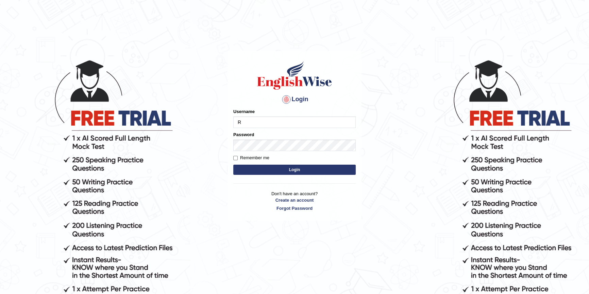
type input "RituMehla"
click at [289, 169] on button "Login" at bounding box center [294, 170] width 122 height 10
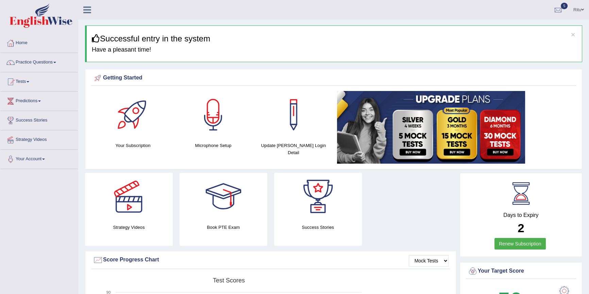
click at [29, 62] on link "Practice Questions" at bounding box center [39, 61] width 78 height 17
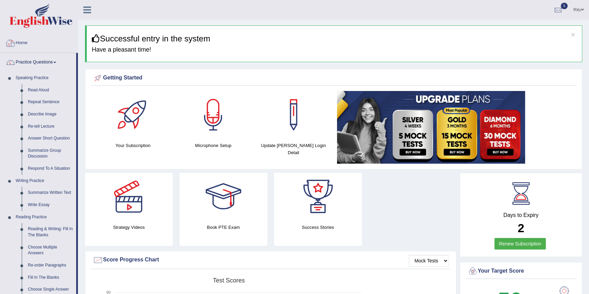
click at [27, 46] on link "Home" at bounding box center [39, 42] width 78 height 17
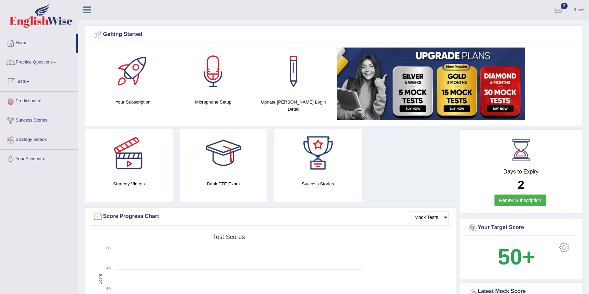
click at [8, 81] on div at bounding box center [10, 82] width 10 height 10
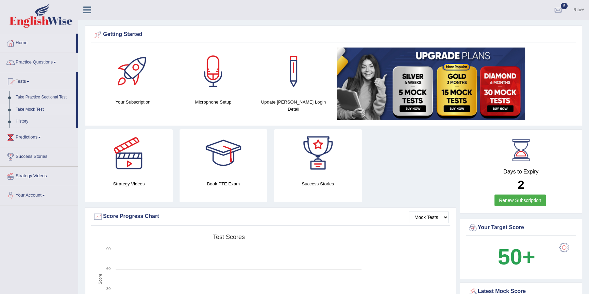
click at [24, 109] on link "Take Mock Test" at bounding box center [45, 110] width 64 height 12
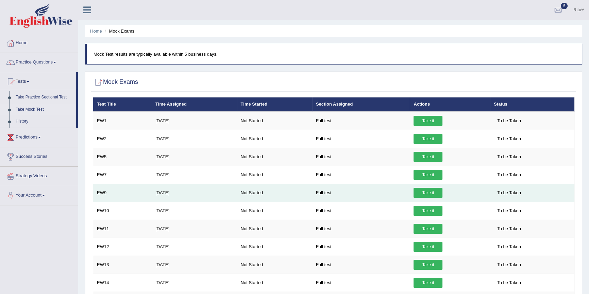
click at [323, 193] on td "Full test" at bounding box center [361, 193] width 98 height 18
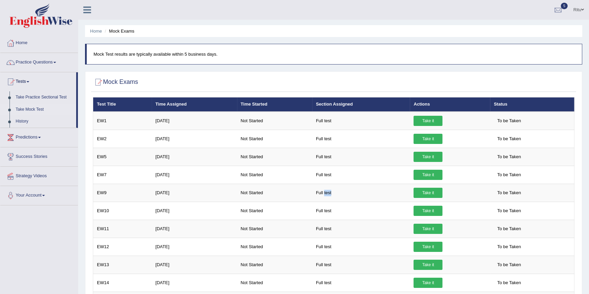
click at [31, 108] on link "Take Mock Test" at bounding box center [45, 110] width 64 height 12
click at [24, 82] on link "Tests" at bounding box center [38, 80] width 76 height 17
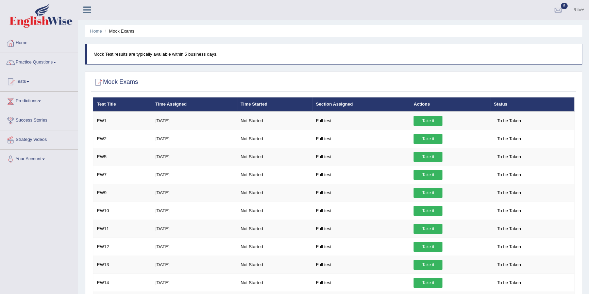
click at [24, 82] on link "Tests" at bounding box center [39, 80] width 78 height 17
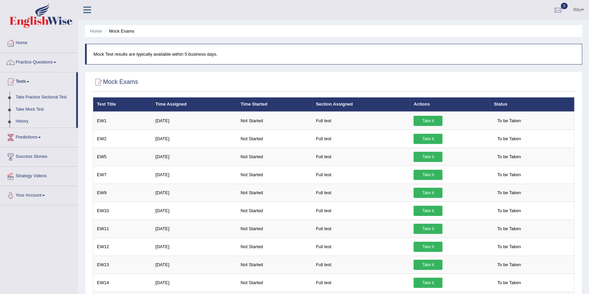
click at [24, 120] on link "History" at bounding box center [45, 122] width 64 height 12
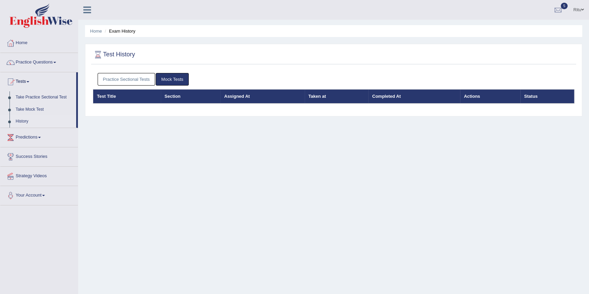
click at [142, 81] on link "Practice Sectional Tests" at bounding box center [127, 79] width 58 height 13
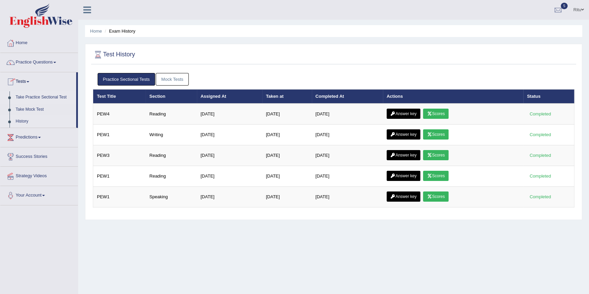
click at [20, 96] on link "Take Practice Sectional Test" at bounding box center [45, 97] width 64 height 12
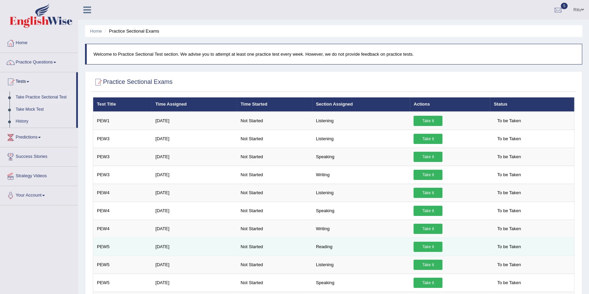
click at [316, 248] on td "Reading" at bounding box center [361, 247] width 98 height 18
click at [102, 247] on td "PEW5" at bounding box center [122, 247] width 59 height 18
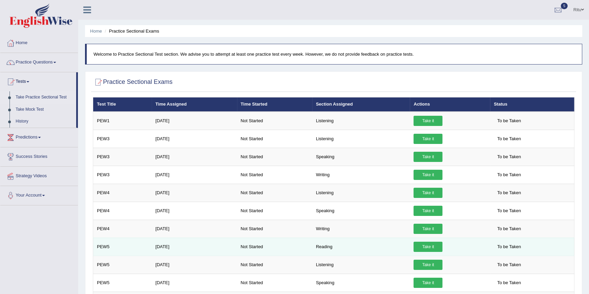
click at [517, 247] on span "To be Taken" at bounding box center [509, 247] width 31 height 10
click at [437, 247] on link "Take it" at bounding box center [427, 247] width 29 height 10
click at [437, 247] on div "× Have you watched our instructional video on how to take a Mock Test?listening…" at bounding box center [335, 280] width 489 height 366
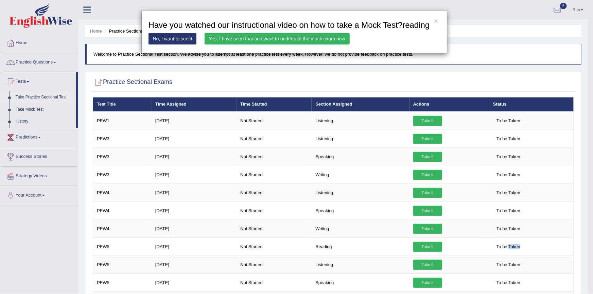
click at [299, 41] on link "Yes, I have seen that and want to undertake the mock exam now" at bounding box center [277, 39] width 145 height 12
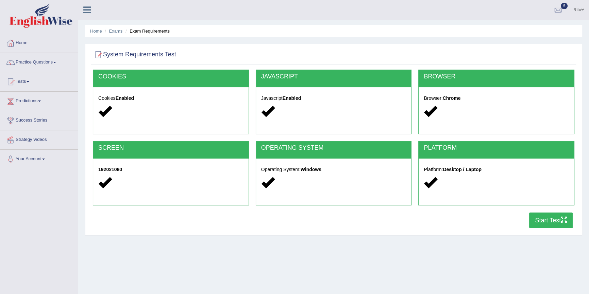
click at [549, 222] on button "Start Test" at bounding box center [551, 221] width 44 height 16
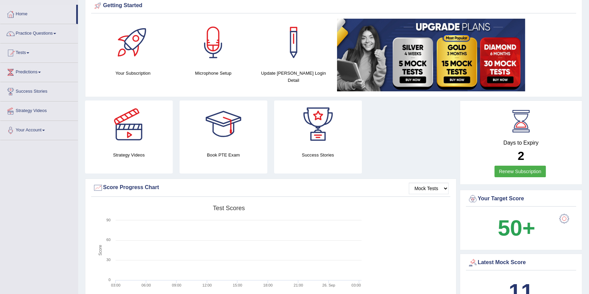
scroll to position [31, 0]
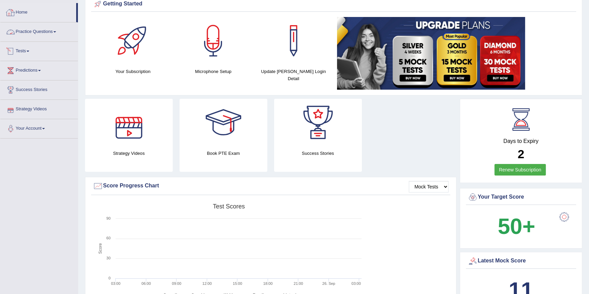
click at [56, 31] on span at bounding box center [54, 31] width 3 height 1
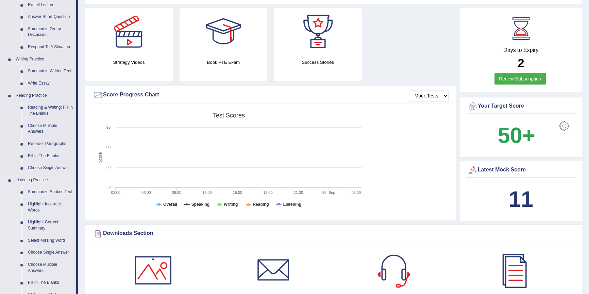
scroll to position [123, 0]
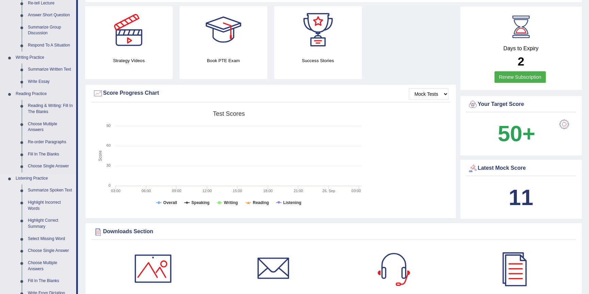
click at [49, 189] on link "Summarize Spoken Text" at bounding box center [50, 191] width 51 height 12
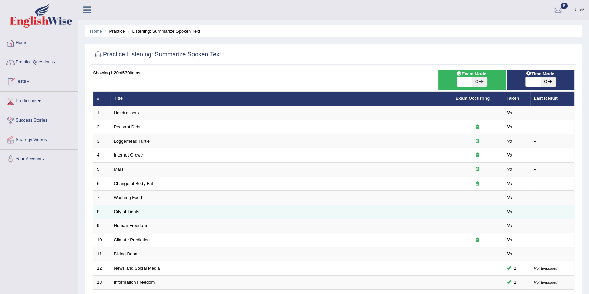
click at [131, 210] on link "City of Lights" at bounding box center [126, 211] width 25 height 5
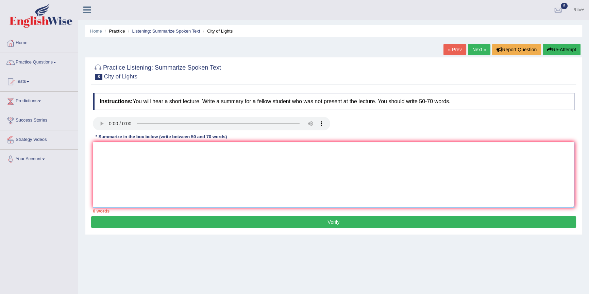
click at [97, 146] on textarea at bounding box center [333, 175] width 481 height 66
click at [95, 146] on textarea at bounding box center [333, 175] width 481 height 66
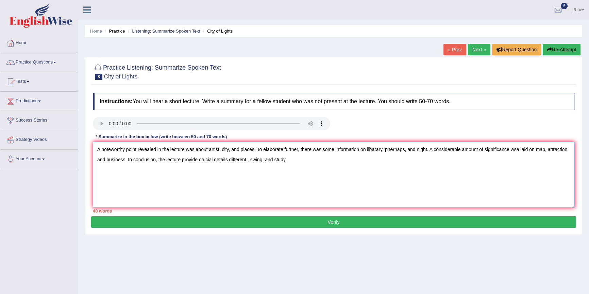
type textarea "A noteworthy point revealed in the lecture was about artist, city, and places. …"
click at [330, 226] on button "Verify" at bounding box center [333, 223] width 485 height 12
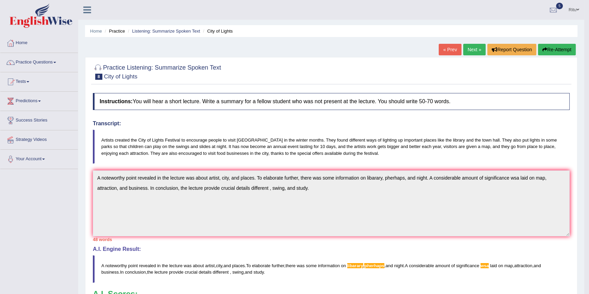
click at [467, 53] on link "Next »" at bounding box center [474, 50] width 22 height 12
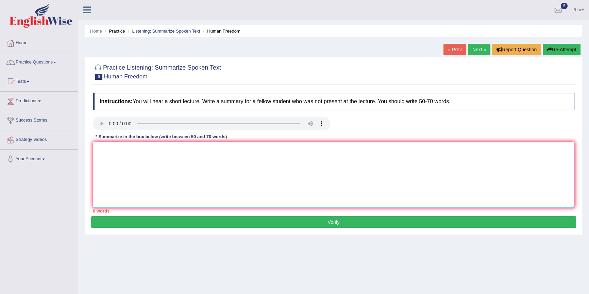
click at [97, 145] on textarea at bounding box center [333, 175] width 481 height 66
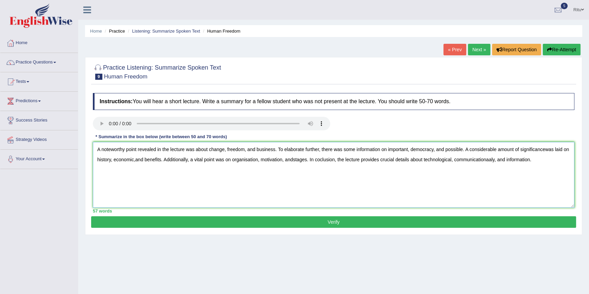
click at [292, 159] on textarea "A noteworthy point revealed in the lecture was about change, freedom, and busin…" at bounding box center [333, 175] width 481 height 66
type textarea "A noteworthy point revealed in the lecture was about change, freedom, and busin…"
click at [335, 223] on button "Verify" at bounding box center [333, 223] width 485 height 12
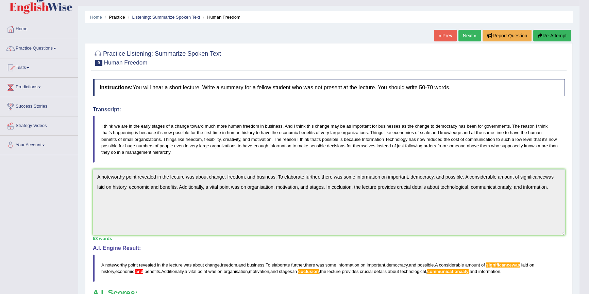
scroll to position [6, 0]
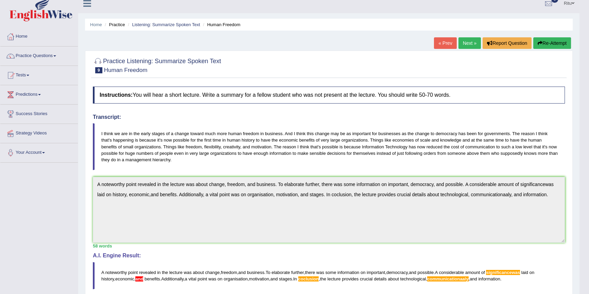
click at [463, 44] on link "Next »" at bounding box center [469, 43] width 22 height 12
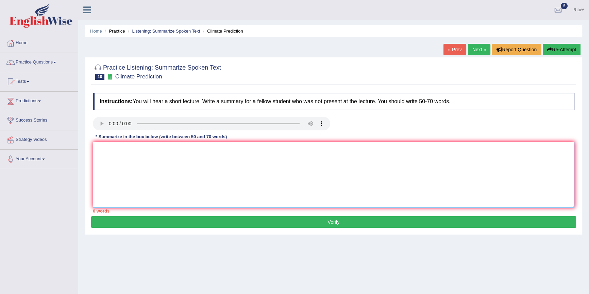
click at [96, 145] on textarea at bounding box center [333, 175] width 481 height 66
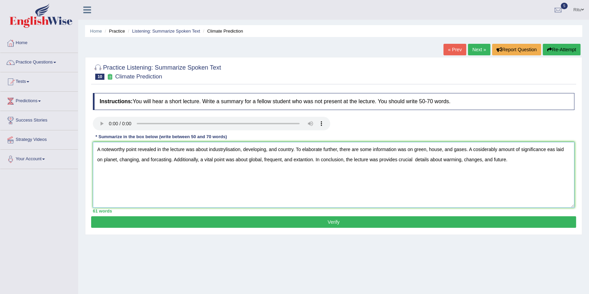
type textarea "A noteworthy point revealed in the lecture was about industrylisation, developi…"
click at [328, 222] on button "Verify" at bounding box center [333, 223] width 485 height 12
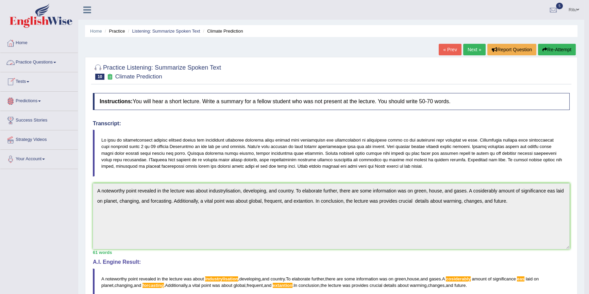
click at [52, 63] on link "Practice Questions" at bounding box center [39, 61] width 78 height 17
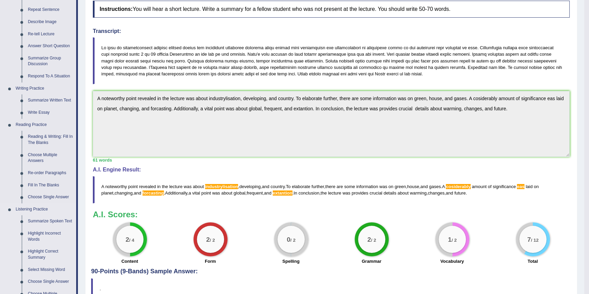
scroll to position [123, 0]
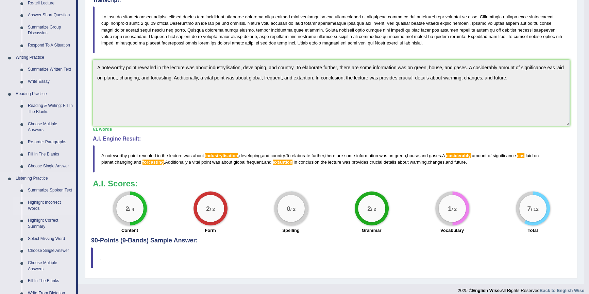
click at [36, 203] on link "Highlight Incorrect Words" at bounding box center [50, 206] width 51 height 18
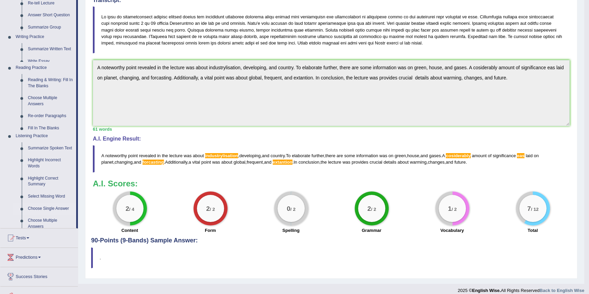
click at [36, 203] on ul "Home Practice Questions Speaking Practice Read Aloud Repeat Sentence Describe I…" at bounding box center [39, 117] width 78 height 415
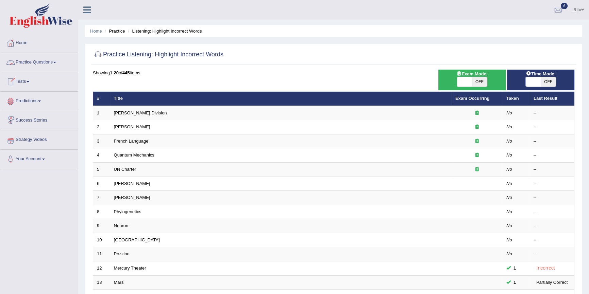
click at [21, 85] on link "Tests" at bounding box center [39, 80] width 78 height 17
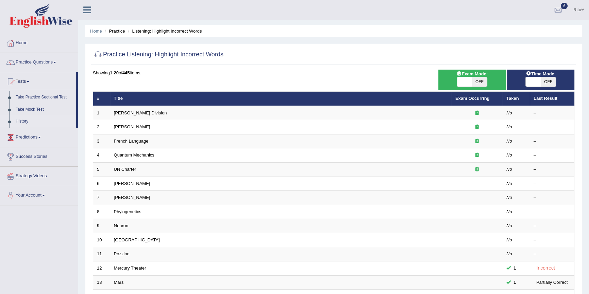
click at [26, 122] on link "History" at bounding box center [45, 122] width 64 height 12
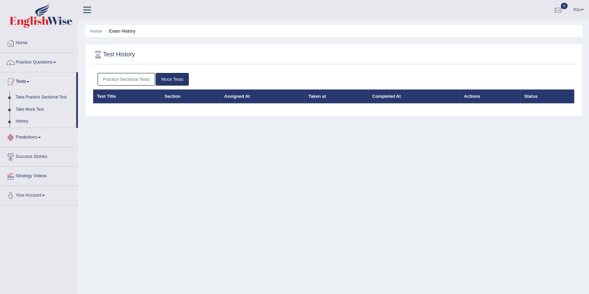
click at [137, 82] on link "Practice Sectional Tests" at bounding box center [127, 79] width 58 height 13
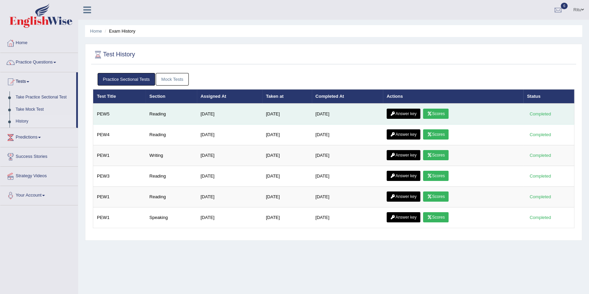
click at [442, 114] on link "Scores" at bounding box center [435, 114] width 25 height 10
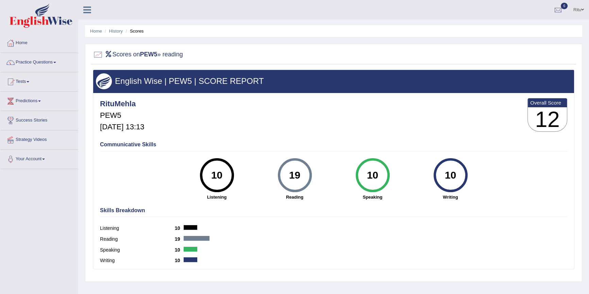
click at [32, 84] on link "Tests" at bounding box center [39, 80] width 78 height 17
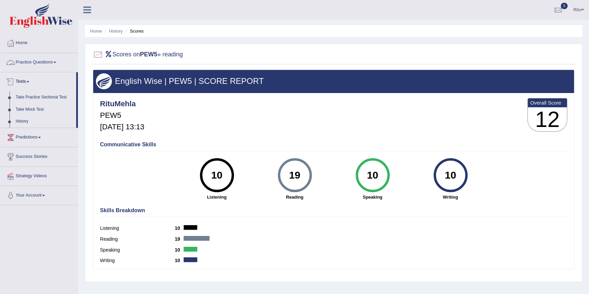
click at [34, 63] on link "Practice Questions" at bounding box center [39, 61] width 78 height 17
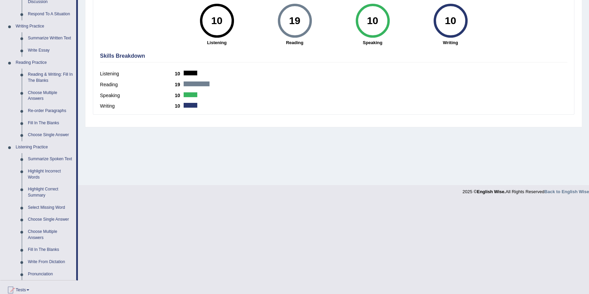
scroll to position [154, 0]
click at [41, 173] on link "Highlight Incorrect Words" at bounding box center [50, 175] width 51 height 18
click at [41, 173] on ul "Home Practice Questions Speaking Practice Read Aloud Repeat Sentence Describe I…" at bounding box center [39, 126] width 78 height 494
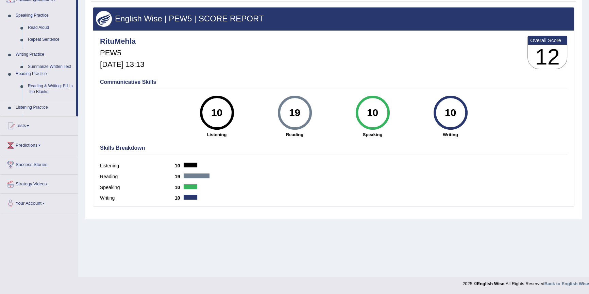
scroll to position [62, 0]
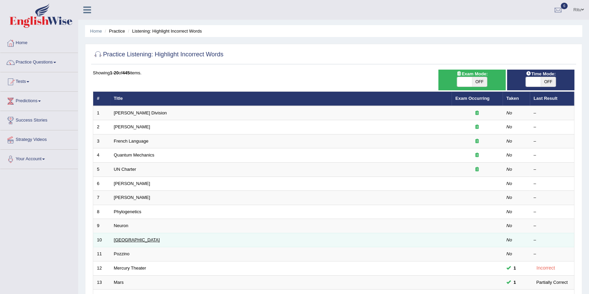
click at [120, 239] on link "[GEOGRAPHIC_DATA]" at bounding box center [137, 240] width 46 height 5
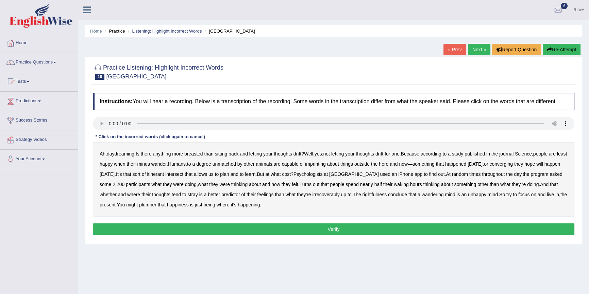
click at [331, 231] on button "Verify" at bounding box center [333, 230] width 481 height 12
click at [193, 154] on b "breasted" at bounding box center [193, 153] width 18 height 5
click at [326, 162] on b "imprinting" at bounding box center [315, 163] width 21 height 5
click at [368, 195] on b "rightfulness" at bounding box center [374, 194] width 24 height 5
click at [156, 205] on b "plumber" at bounding box center [147, 204] width 17 height 5
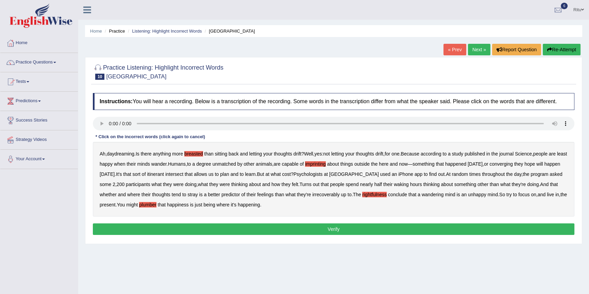
click at [330, 232] on button "Verify" at bounding box center [333, 230] width 481 height 12
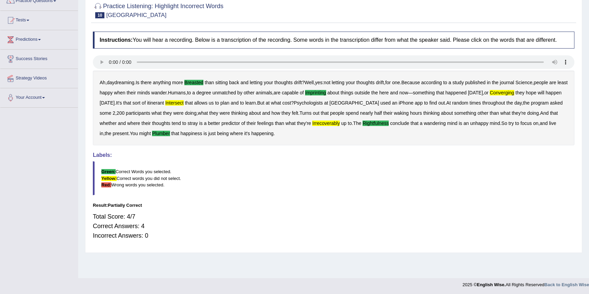
scroll to position [31, 0]
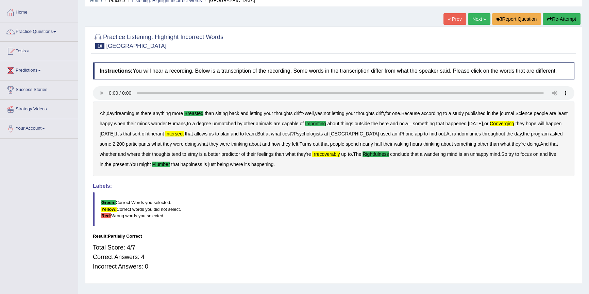
click at [477, 19] on link "Next »" at bounding box center [479, 19] width 22 height 12
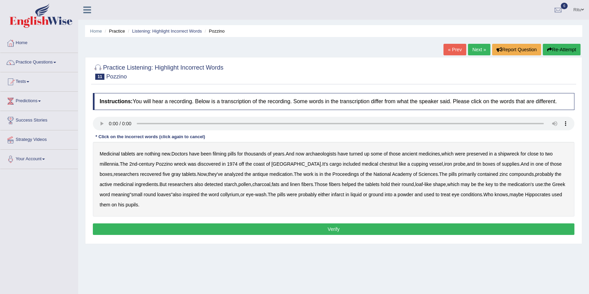
click at [171, 173] on b "gray" at bounding box center [175, 174] width 9 height 5
click at [158, 171] on div "Medicinal tablets are nothing new . Doctors have been filming pills for thousan…" at bounding box center [333, 179] width 481 height 75
click at [171, 175] on b "gray" at bounding box center [175, 174] width 9 height 5
click at [322, 225] on button "Verify" at bounding box center [333, 230] width 481 height 12
click at [222, 155] on b "filming" at bounding box center [219, 153] width 14 height 5
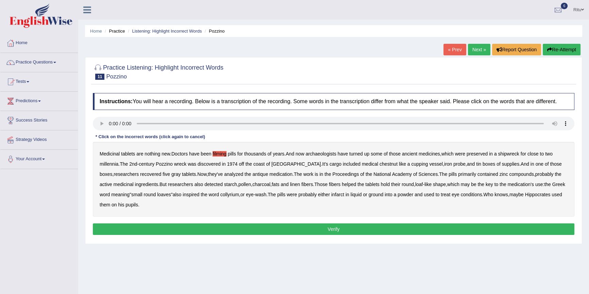
click at [461, 155] on b "were" at bounding box center [460, 153] width 10 height 5
click at [379, 162] on b "chestnut" at bounding box center [388, 163] width 18 height 5
click at [381, 185] on b "hold" at bounding box center [385, 184] width 9 height 5
click at [341, 195] on b "infarct" at bounding box center [337, 194] width 13 height 5
click at [329, 229] on button "Verify" at bounding box center [333, 230] width 481 height 12
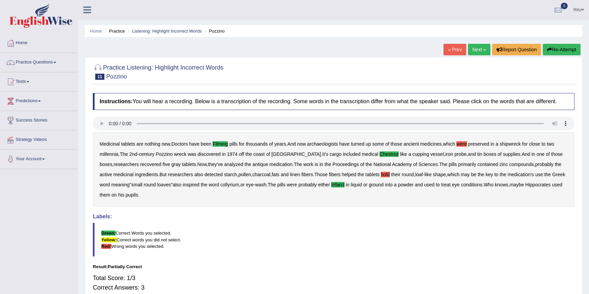
click at [466, 57] on div "Practice Listening: Highlight Incorrect Words 11 Pozzino Instructions: You will…" at bounding box center [333, 186] width 497 height 258
click at [474, 51] on link "Next »" at bounding box center [479, 50] width 22 height 12
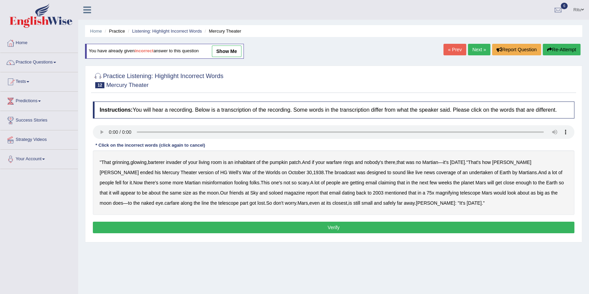
click at [165, 160] on b "barterer" at bounding box center [156, 162] width 17 height 5
click at [165, 203] on b "carfare" at bounding box center [172, 203] width 15 height 5
click at [333, 225] on button "Verify" at bounding box center [333, 228] width 481 height 12
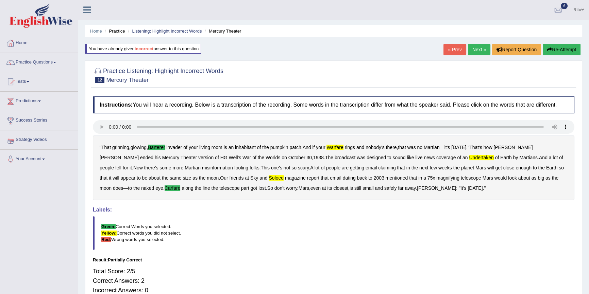
click at [475, 48] on link "Next »" at bounding box center [479, 50] width 22 height 12
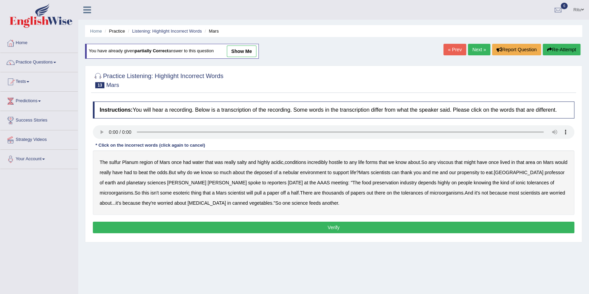
click at [110, 162] on b "sulfur" at bounding box center [115, 162] width 12 height 5
click at [444, 160] on b "viscous" at bounding box center [445, 162] width 16 height 5
click at [272, 174] on b "deposed" at bounding box center [263, 172] width 18 height 5
click at [291, 193] on b "half" at bounding box center [295, 192] width 8 height 5
click at [328, 229] on button "Verify" at bounding box center [333, 228] width 481 height 12
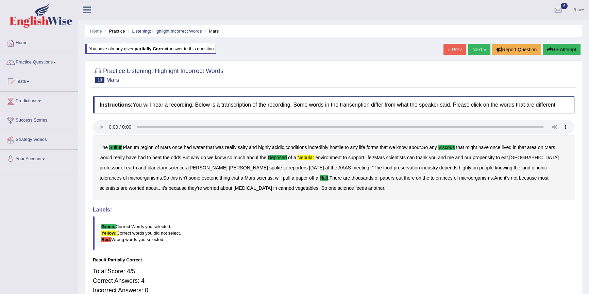
scroll to position [31, 0]
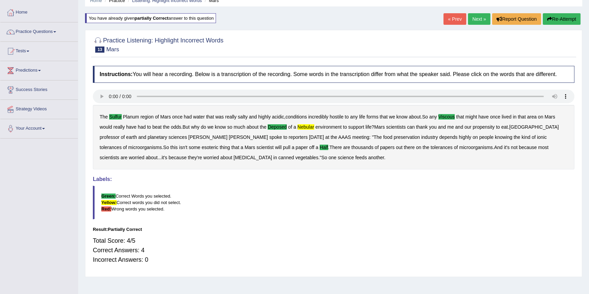
click at [469, 20] on link "Next »" at bounding box center [479, 19] width 22 height 12
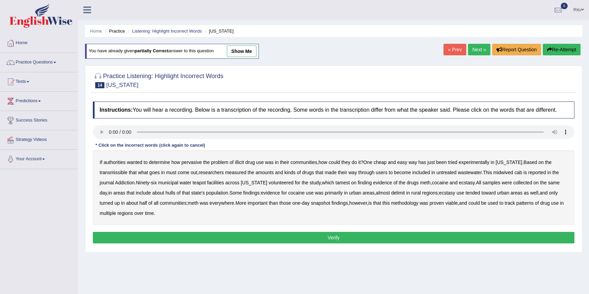
click at [115, 173] on b "transmissible" at bounding box center [114, 172] width 28 height 5
click at [502, 173] on b "midwived" at bounding box center [503, 172] width 20 height 5
click at [338, 181] on b "tamest" at bounding box center [342, 182] width 14 height 5
click at [166, 192] on b "hulls" at bounding box center [171, 192] width 10 height 5
click at [328, 238] on button "Verify" at bounding box center [333, 238] width 481 height 12
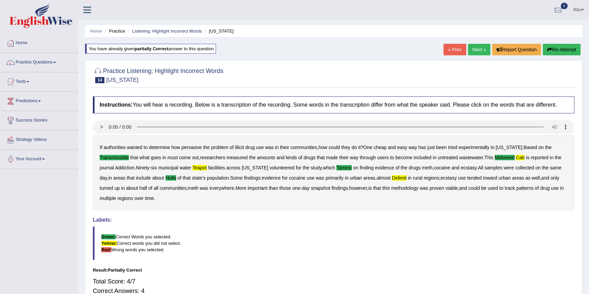
click at [482, 50] on link "Next »" at bounding box center [479, 50] width 22 height 12
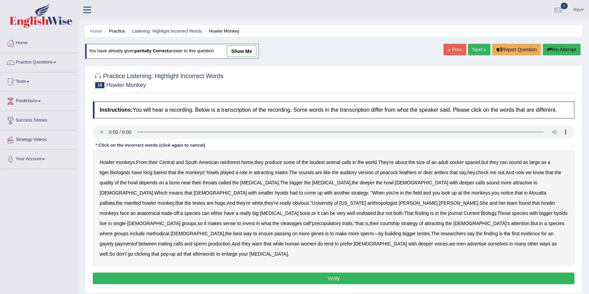
click at [160, 211] on b "anatomical" at bounding box center [148, 213] width 23 height 5
click at [302, 221] on b "cleavages" at bounding box center [290, 223] width 21 height 5
click at [169, 231] on b "methodical" at bounding box center [157, 233] width 23 height 5
click at [341, 273] on button "Verify" at bounding box center [333, 279] width 481 height 12
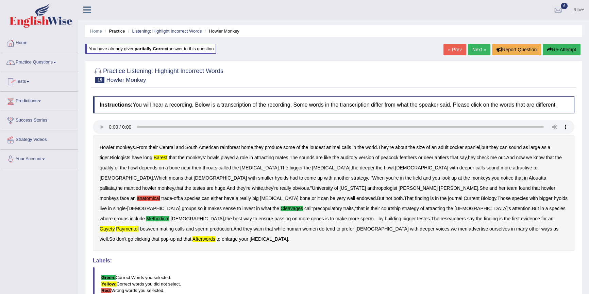
click at [477, 49] on link "Next »" at bounding box center [479, 50] width 22 height 12
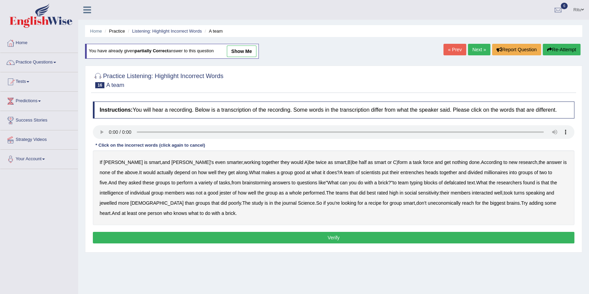
click at [400, 172] on b "entrenches" at bounding box center [411, 172] width 23 height 5
click at [484, 171] on b "millionaires" at bounding box center [496, 172] width 24 height 5
click at [444, 180] on b "defalcated" at bounding box center [455, 182] width 22 height 5
click at [335, 193] on b "teams" at bounding box center [341, 192] width 13 height 5
click at [117, 201] on b "jewelled" at bounding box center [108, 203] width 17 height 5
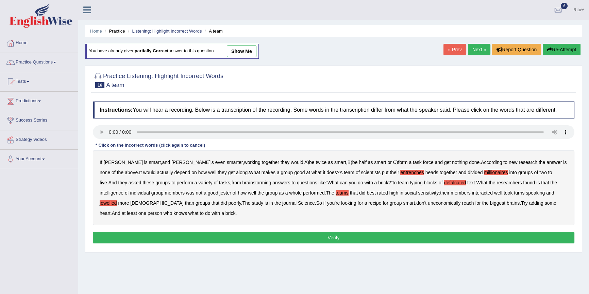
click at [428, 203] on b "uneconomically" at bounding box center [444, 203] width 33 height 5
click at [333, 236] on button "Verify" at bounding box center [333, 238] width 481 height 12
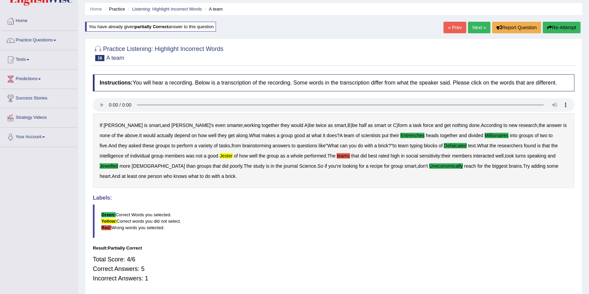
scroll to position [31, 0]
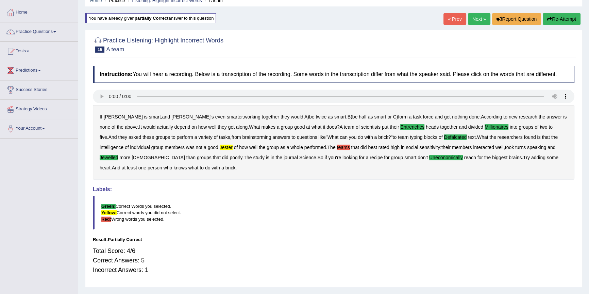
click at [474, 21] on link "Next »" at bounding box center [479, 19] width 22 height 12
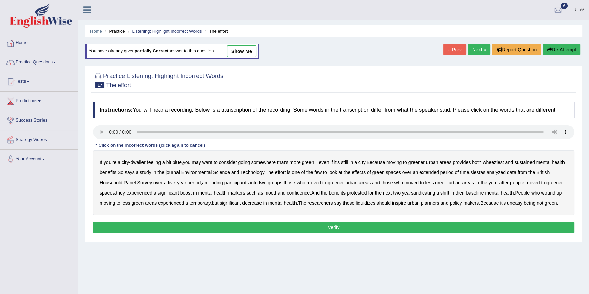
click at [214, 162] on b "to" at bounding box center [215, 162] width 4 height 5
click at [214, 163] on b "to" at bounding box center [215, 162] width 4 height 5
click at [208, 163] on b "want" at bounding box center [207, 162] width 10 height 5
click at [496, 163] on b "wheeziest" at bounding box center [492, 162] width 21 height 5
click at [484, 170] on b "siestas" at bounding box center [477, 172] width 15 height 5
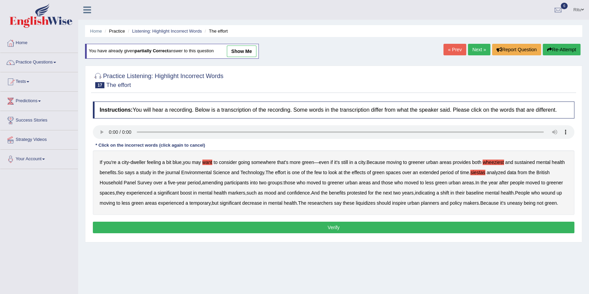
click at [217, 180] on b "amending" at bounding box center [212, 182] width 21 height 5
click at [493, 183] on b "year" at bounding box center [492, 182] width 9 height 5
click at [371, 203] on b "liquidizes" at bounding box center [366, 203] width 20 height 5
click at [328, 234] on button "Verify" at bounding box center [333, 228] width 481 height 12
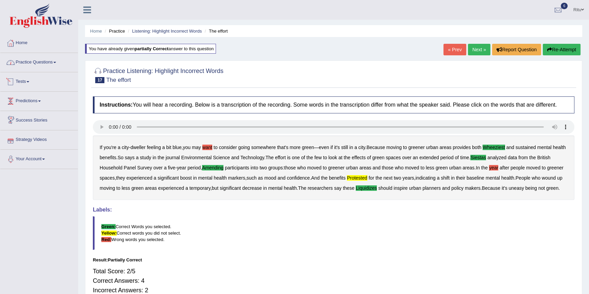
click at [46, 67] on link "Practice Questions" at bounding box center [39, 61] width 78 height 17
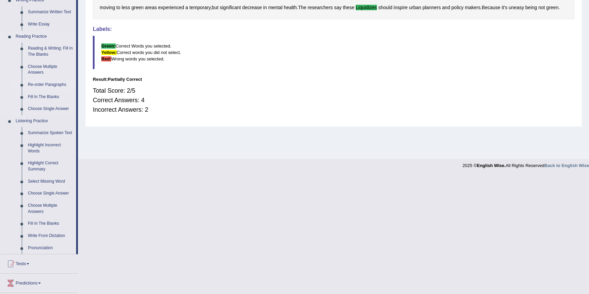
scroll to position [185, 0]
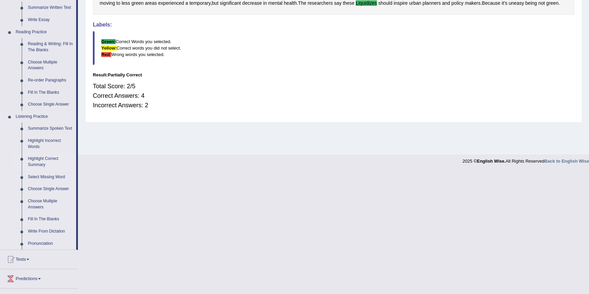
click at [34, 160] on link "Highlight Correct Summary" at bounding box center [50, 162] width 51 height 18
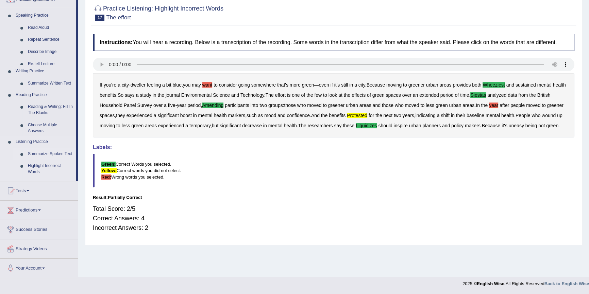
click at [34, 160] on ul "Summarize Spoken Text Highlight Incorrect Words Highlight Correct Summary Selec…" at bounding box center [45, 178] width 64 height 61
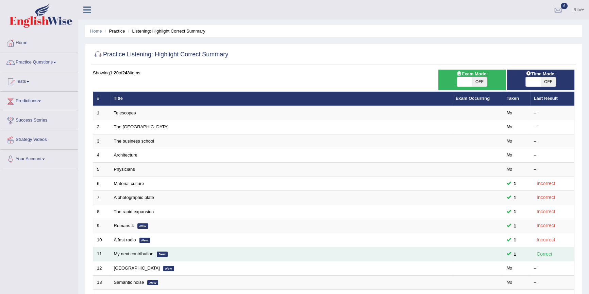
click at [162, 255] on em "New" at bounding box center [162, 254] width 11 height 5
click at [124, 254] on link "My next contribution" at bounding box center [133, 254] width 39 height 5
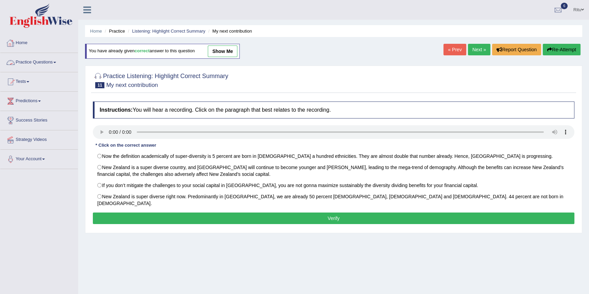
click at [57, 68] on link "Practice Questions" at bounding box center [39, 61] width 78 height 17
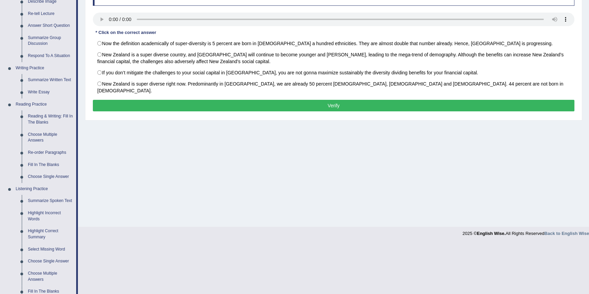
scroll to position [123, 0]
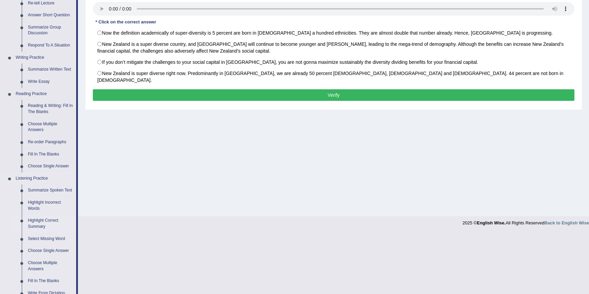
click at [37, 222] on link "Highlight Correct Summary" at bounding box center [50, 224] width 51 height 18
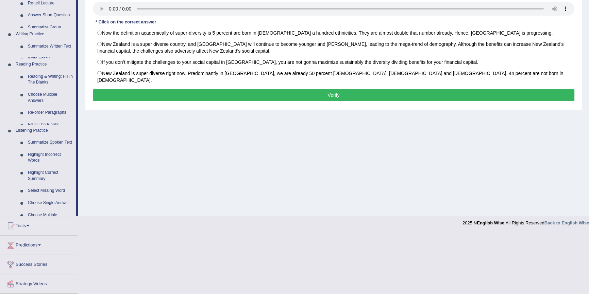
scroll to position [62, 0]
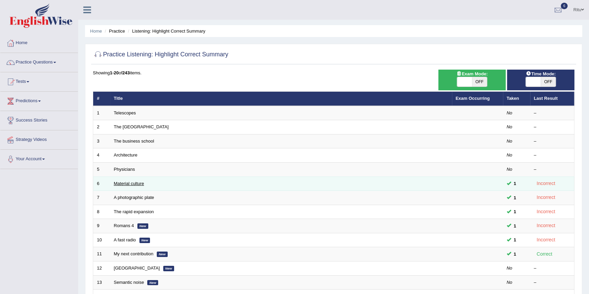
click at [137, 184] on link "Material culture" at bounding box center [129, 183] width 30 height 5
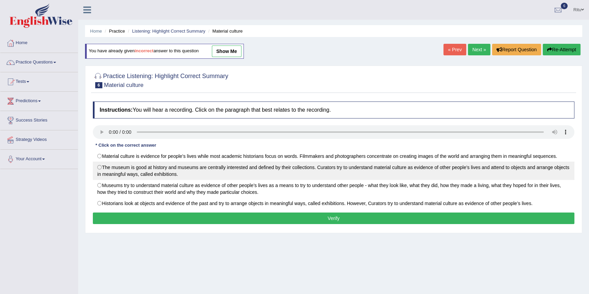
click at [100, 169] on label "The museum is good at history and museums are centrally interested and defined …" at bounding box center [333, 171] width 481 height 18
radio input "true"
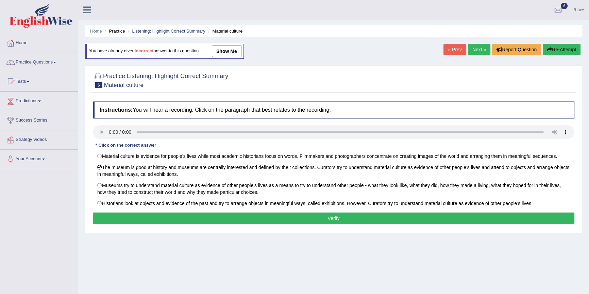
click at [327, 224] on button "Verify" at bounding box center [333, 219] width 481 height 12
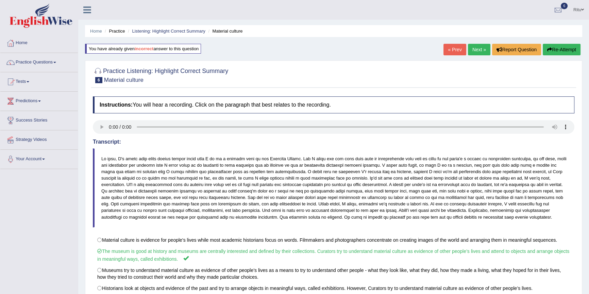
click at [473, 51] on link "Next »" at bounding box center [479, 50] width 22 height 12
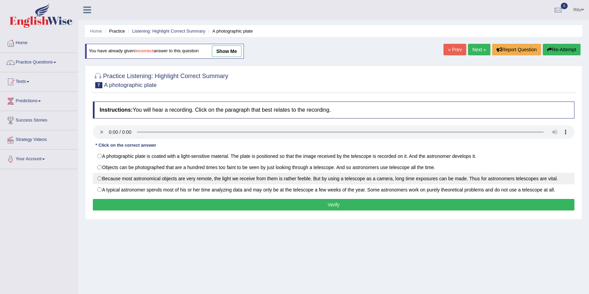
click at [97, 178] on label "Because most astronomical objects are very remote, the light we receive from th…" at bounding box center [333, 179] width 481 height 12
radio input "true"
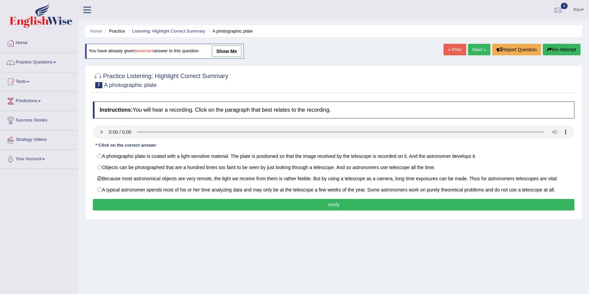
click at [331, 201] on button "Verify" at bounding box center [333, 205] width 481 height 12
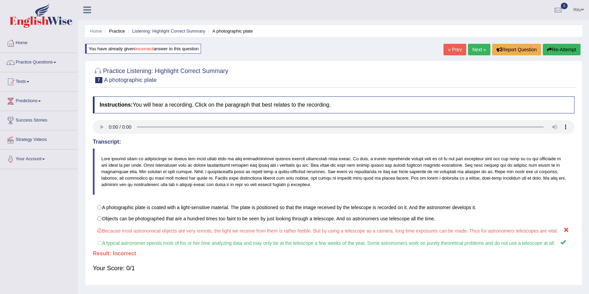
click at [480, 49] on link "Next »" at bounding box center [479, 50] width 22 height 12
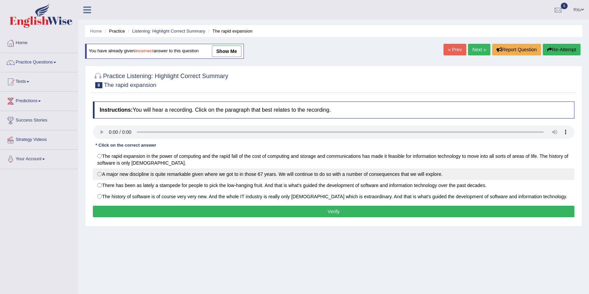
click at [102, 174] on label "A major new discipline is quite remarkable given where we got to in those 67 ye…" at bounding box center [333, 175] width 481 height 12
radio input "true"
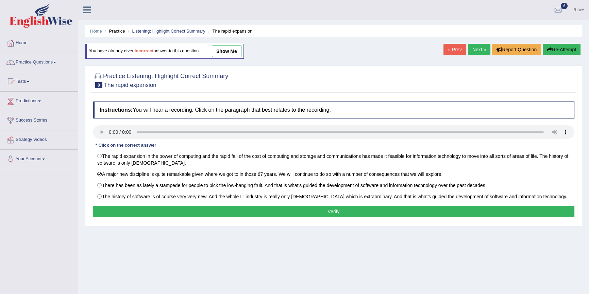
click at [331, 207] on button "Verify" at bounding box center [333, 212] width 481 height 12
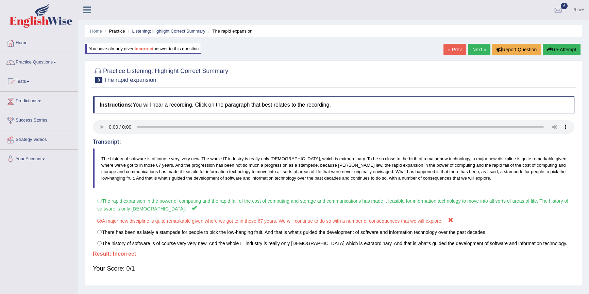
click at [474, 51] on link "Next »" at bounding box center [479, 50] width 22 height 12
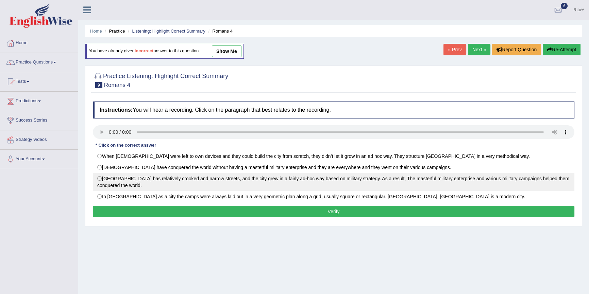
click at [99, 178] on label "Rome City has relatively crooked and narrow streets, and the city grew in a fai…" at bounding box center [333, 182] width 481 height 18
radio input "true"
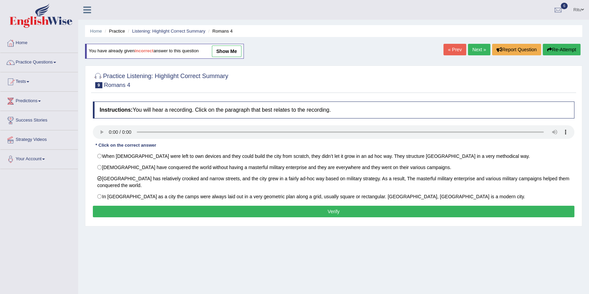
click at [332, 209] on button "Verify" at bounding box center [333, 212] width 481 height 12
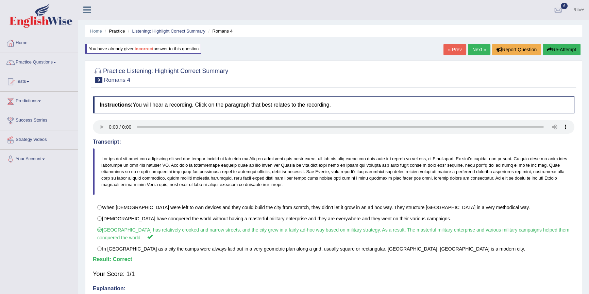
click at [474, 48] on link "Next »" at bounding box center [479, 50] width 22 height 12
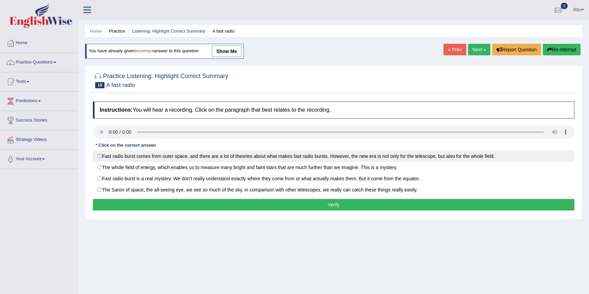
click at [100, 158] on label "Fast radio burst comes from outer space, and there are a lot of theories about …" at bounding box center [333, 157] width 481 height 12
radio input "true"
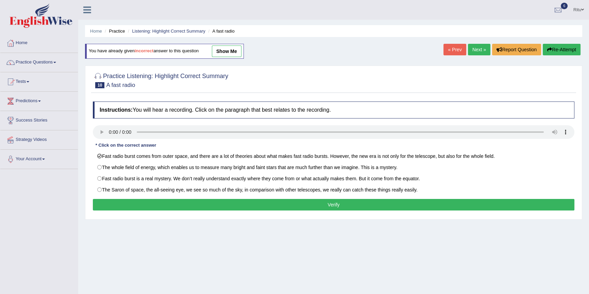
click at [334, 207] on button "Verify" at bounding box center [333, 205] width 481 height 12
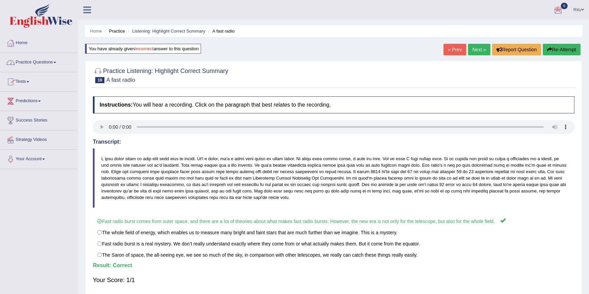
click at [48, 62] on link "Practice Questions" at bounding box center [39, 61] width 78 height 17
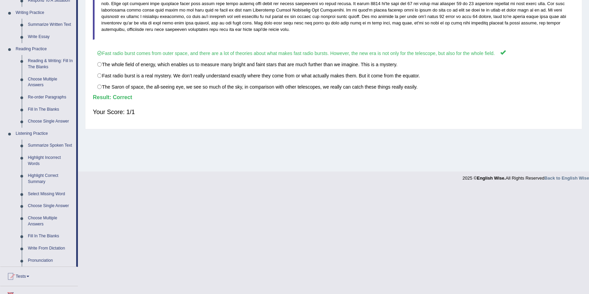
scroll to position [185, 0]
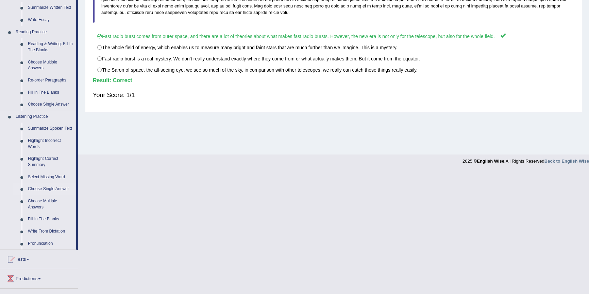
click at [45, 189] on link "Choose Single Answer" at bounding box center [50, 189] width 51 height 12
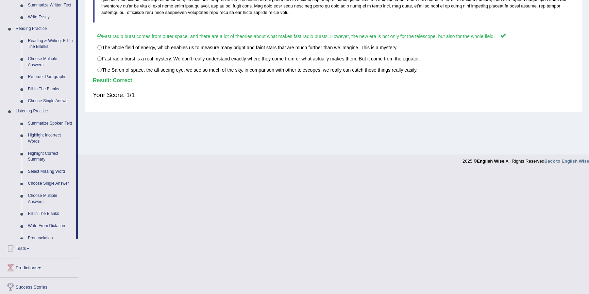
click at [45, 189] on ul "Home Practice Questions Speaking Practice Read Aloud Repeat Sentence Describe I…" at bounding box center [39, 92] width 78 height 488
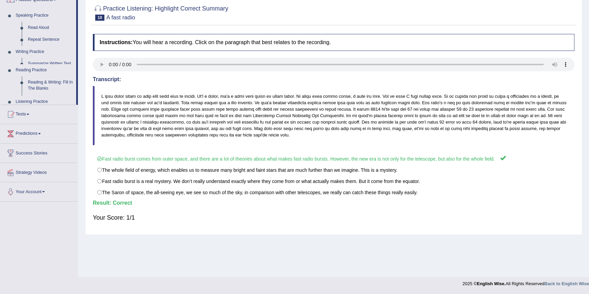
scroll to position [62, 0]
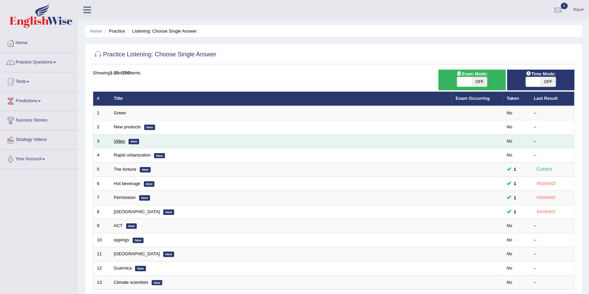
click at [118, 142] on link "Video" at bounding box center [119, 141] width 11 height 5
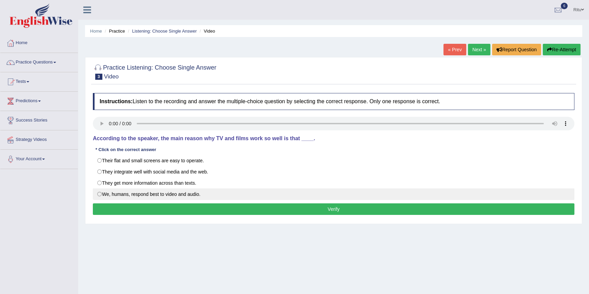
click at [100, 195] on label "We, humans, respond best to video and audio." at bounding box center [333, 195] width 481 height 12
radio input "true"
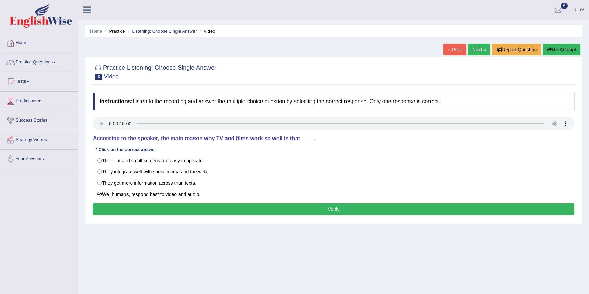
click at [330, 214] on button "Verify" at bounding box center [333, 210] width 481 height 12
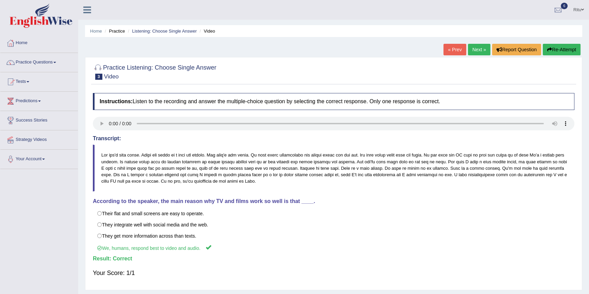
click at [476, 46] on link "Next »" at bounding box center [479, 50] width 22 height 12
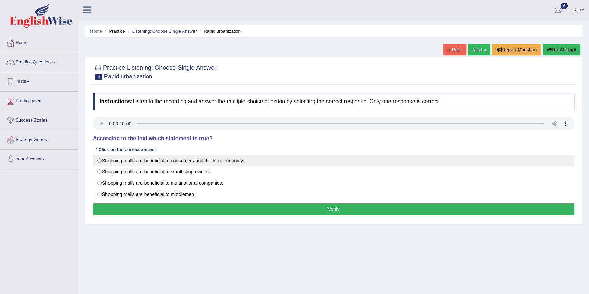
click at [99, 161] on label "Shopping malls are beneficial to consumers and the local economy." at bounding box center [333, 161] width 481 height 12
radio input "true"
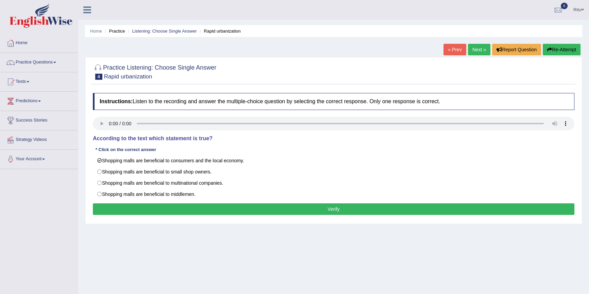
click at [341, 211] on button "Verify" at bounding box center [333, 210] width 481 height 12
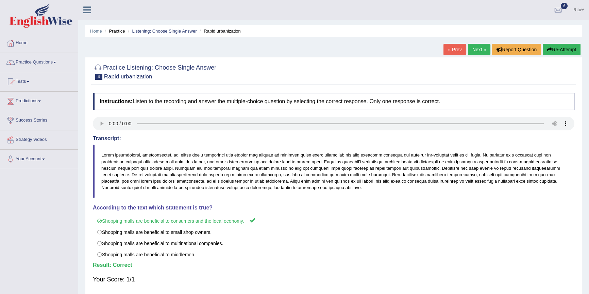
click at [478, 49] on link "Next »" at bounding box center [479, 50] width 22 height 12
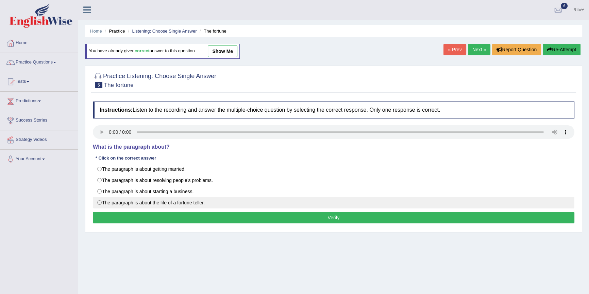
click at [99, 204] on label "The paragraph is about the life of a fortune teller." at bounding box center [333, 203] width 481 height 12
radio input "true"
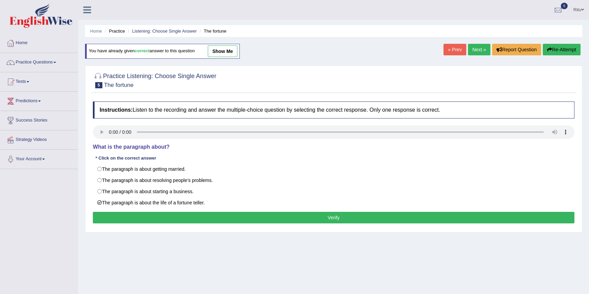
click at [331, 220] on button "Verify" at bounding box center [333, 218] width 481 height 12
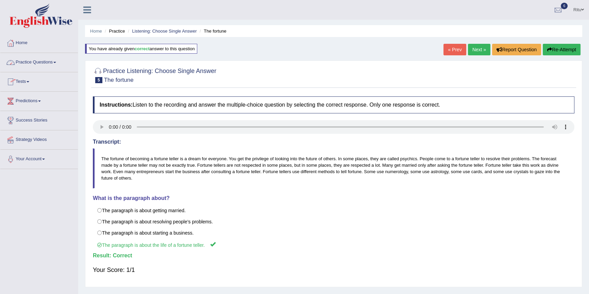
click at [47, 65] on link "Practice Questions" at bounding box center [39, 61] width 78 height 17
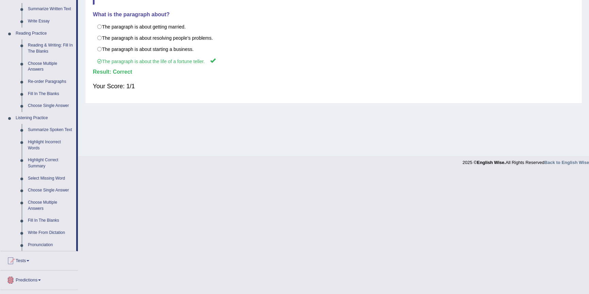
scroll to position [185, 0]
click at [46, 203] on link "Choose Multiple Answers" at bounding box center [50, 204] width 51 height 18
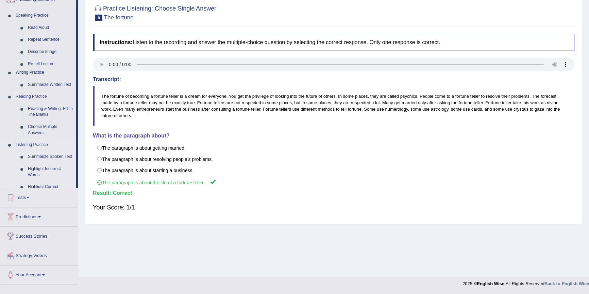
click at [46, 203] on ul "Home Practice Questions Speaking Practice Read Aloud Repeat Sentence Describe I…" at bounding box center [39, 128] width 78 height 314
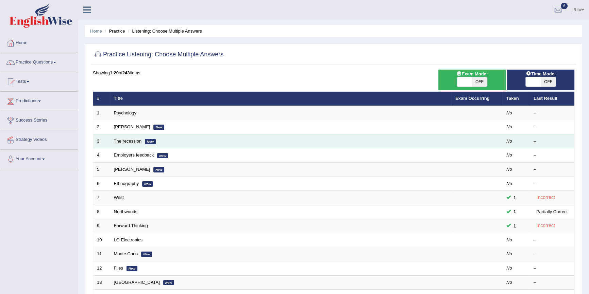
click at [123, 142] on link "The recession" at bounding box center [128, 141] width 28 height 5
click at [124, 141] on link "The recession" at bounding box center [128, 141] width 28 height 5
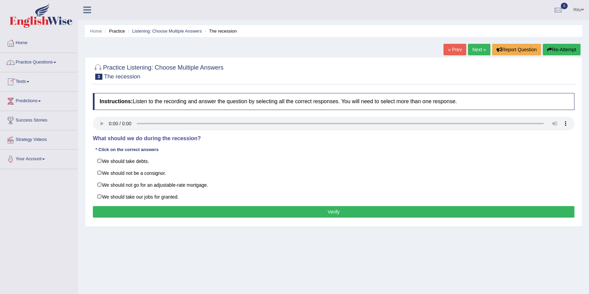
click at [38, 66] on link "Practice Questions" at bounding box center [39, 61] width 78 height 17
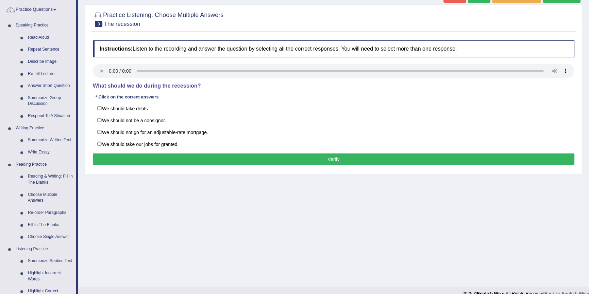
scroll to position [62, 0]
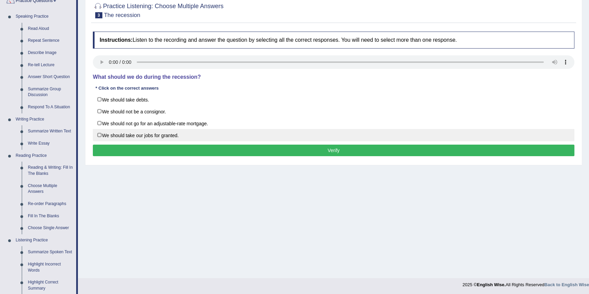
click at [98, 135] on label "We should take our jobs for granted." at bounding box center [333, 135] width 481 height 12
checkbox input "true"
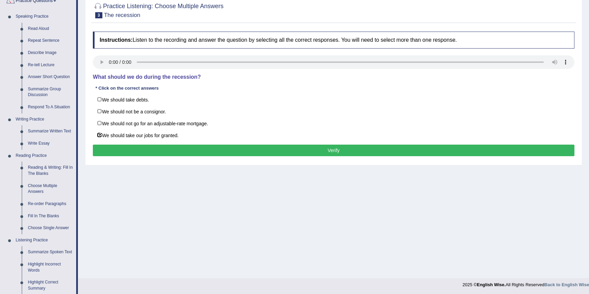
click at [334, 149] on button "Verify" at bounding box center [333, 151] width 481 height 12
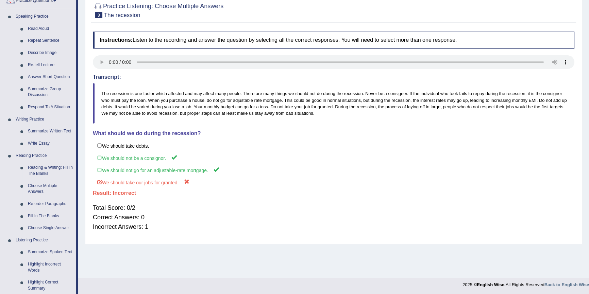
scroll to position [31, 0]
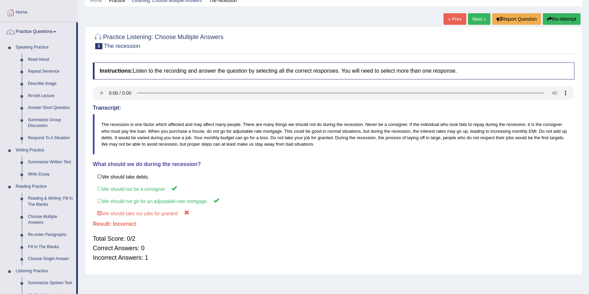
click at [476, 17] on link "Next »" at bounding box center [479, 19] width 22 height 12
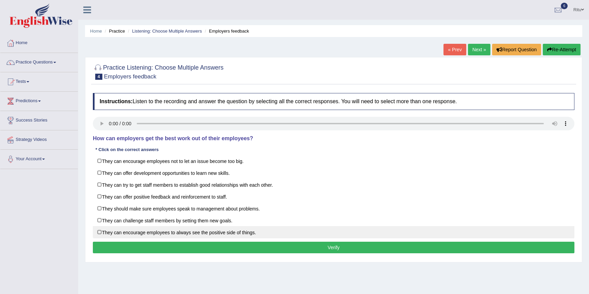
click at [100, 233] on label "They can encourage employees to always see the positive side of things." at bounding box center [333, 232] width 481 height 12
checkbox input "true"
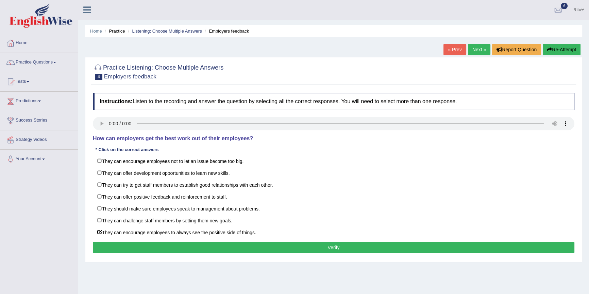
click at [332, 252] on button "Verify" at bounding box center [333, 248] width 481 height 12
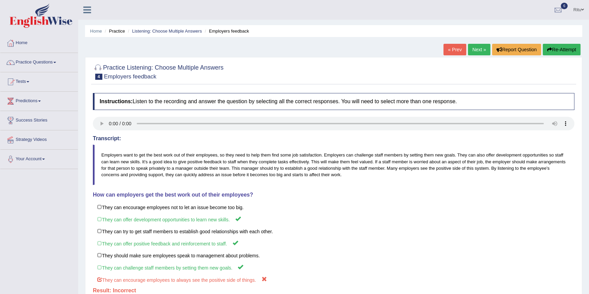
click at [476, 48] on link "Next »" at bounding box center [479, 50] width 22 height 12
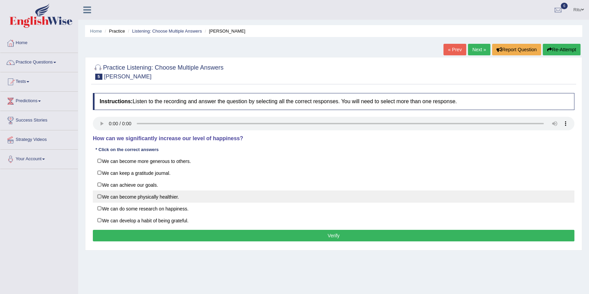
click at [98, 197] on label "We can become physically healthier." at bounding box center [333, 197] width 481 height 12
checkbox input "true"
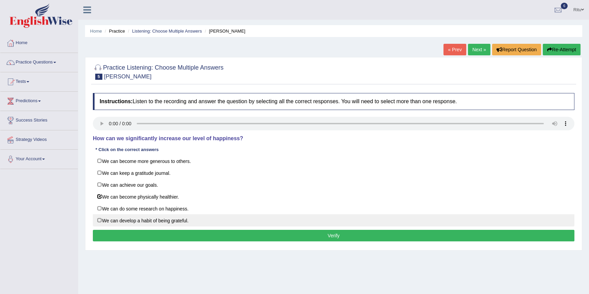
click at [98, 219] on label "We can develop a habit of being grateful." at bounding box center [333, 220] width 481 height 12
checkbox input "true"
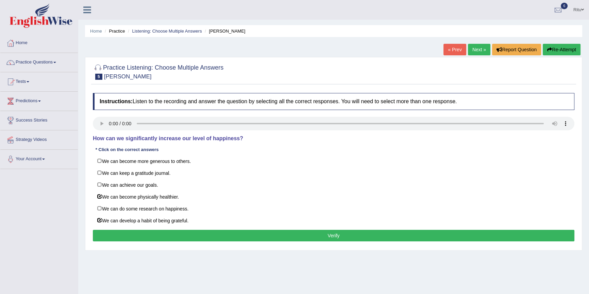
click at [340, 241] on div "Instructions: Listen to the recording and answer the question by selecting all …" at bounding box center [333, 168] width 485 height 157
click at [336, 233] on button "Verify" at bounding box center [333, 236] width 481 height 12
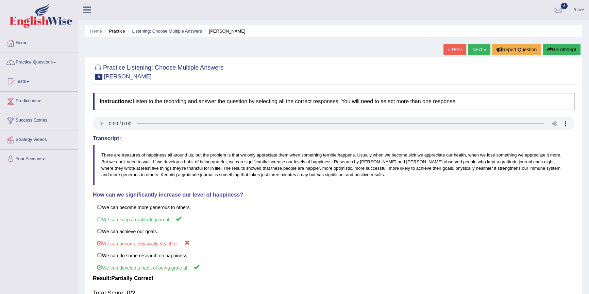
click at [477, 50] on link "Next »" at bounding box center [479, 50] width 22 height 12
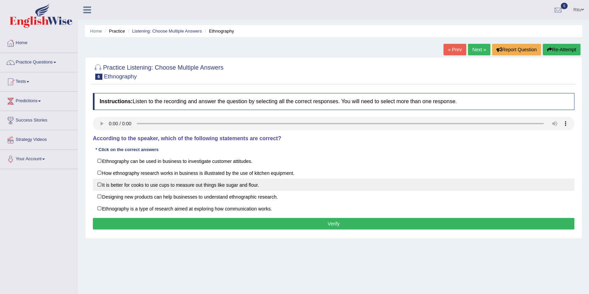
click at [100, 185] on label "It is better for cooks to use cups to measure out things like sugar and flour." at bounding box center [333, 185] width 481 height 12
checkbox input "true"
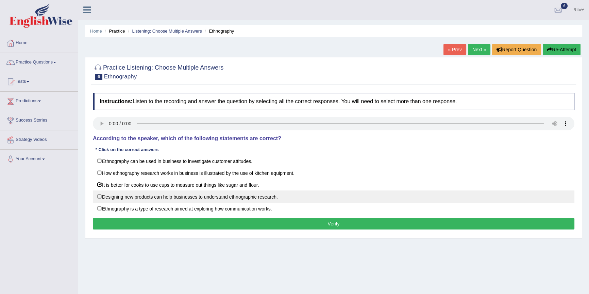
click at [97, 196] on label "Designing new products can help businesses to understand ethnographic research." at bounding box center [333, 197] width 481 height 12
checkbox input "true"
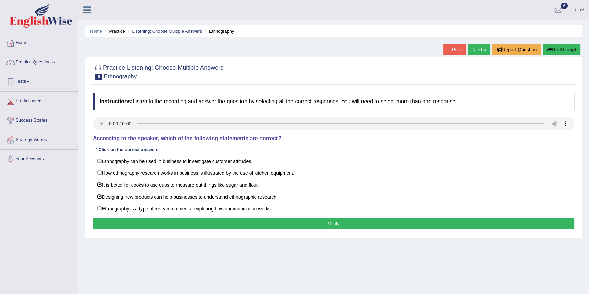
click at [326, 222] on button "Verify" at bounding box center [333, 224] width 481 height 12
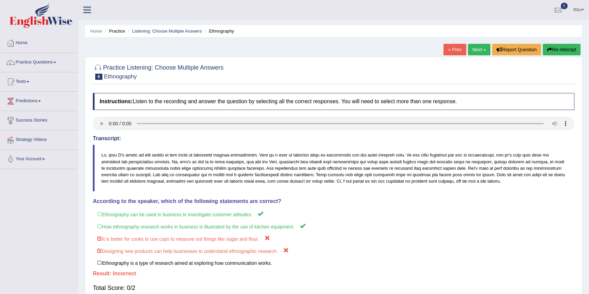
click at [479, 50] on link "Next »" at bounding box center [479, 50] width 22 height 12
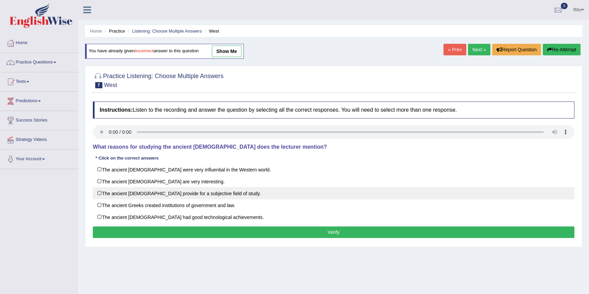
click at [99, 194] on label "The ancient Greeks provide for a subjective field of study." at bounding box center [333, 193] width 481 height 12
checkbox input "true"
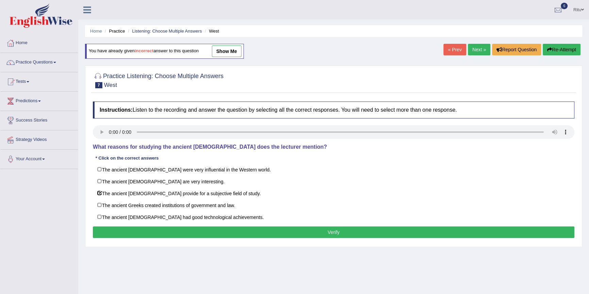
click at [340, 233] on button "Verify" at bounding box center [333, 233] width 481 height 12
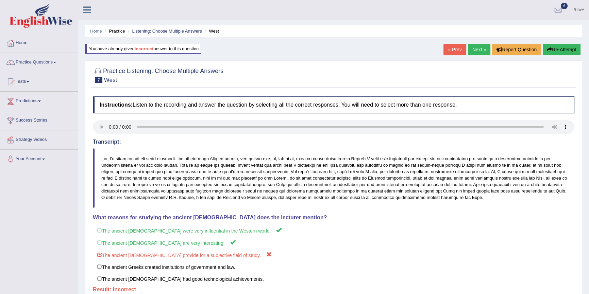
click at [479, 48] on link "Next »" at bounding box center [479, 50] width 22 height 12
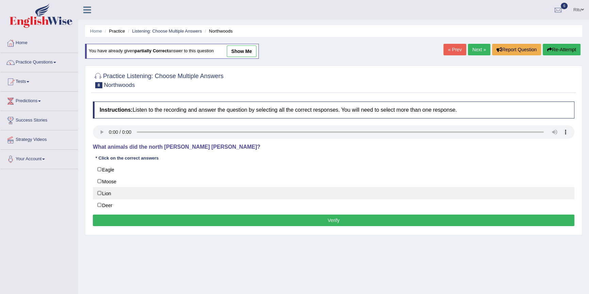
click at [101, 191] on label "Lion" at bounding box center [333, 193] width 481 height 12
checkbox input "true"
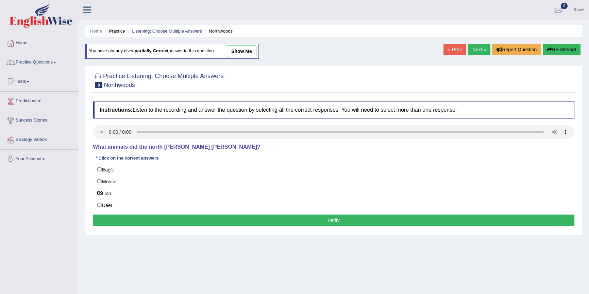
click at [334, 217] on button "Verify" at bounding box center [333, 221] width 481 height 12
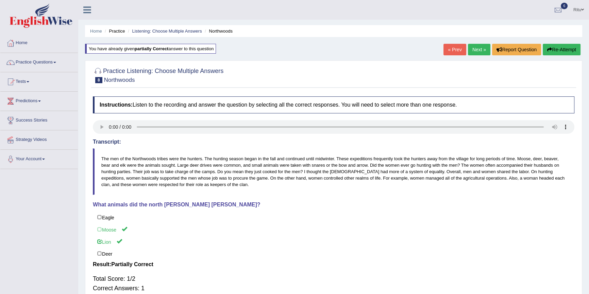
scroll to position [31, 0]
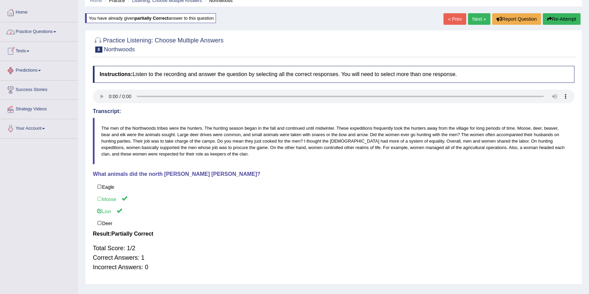
click at [42, 35] on link "Practice Questions" at bounding box center [39, 30] width 78 height 17
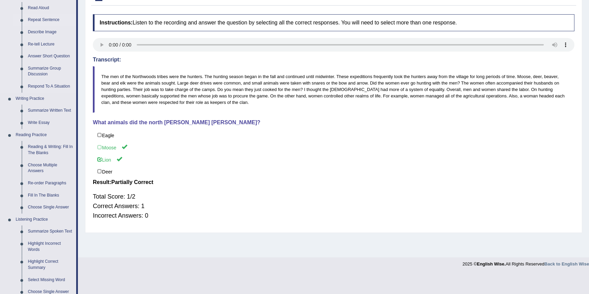
scroll to position [154, 0]
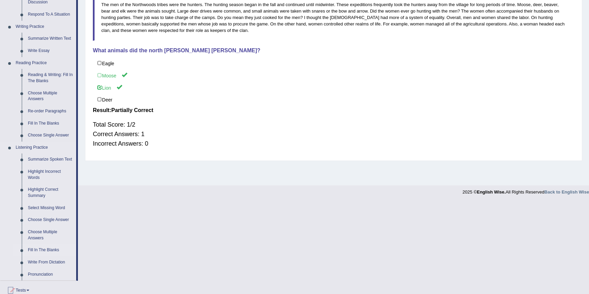
click at [50, 251] on link "Fill In The Blanks" at bounding box center [50, 250] width 51 height 12
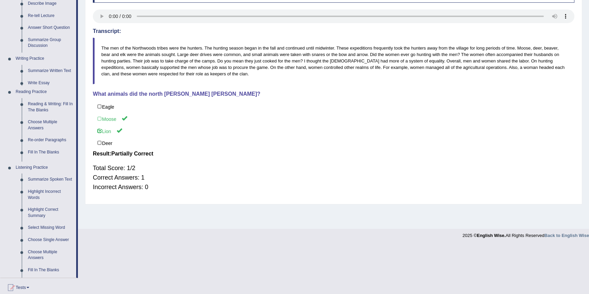
click at [50, 243] on div "Toggle navigation Home Practice Questions Speaking Practice Read Aloud Repeat S…" at bounding box center [294, 66] width 589 height 354
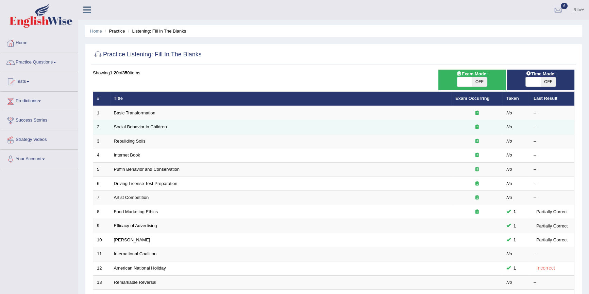
click at [159, 127] on link "Social Behavior in Children" at bounding box center [140, 126] width 53 height 5
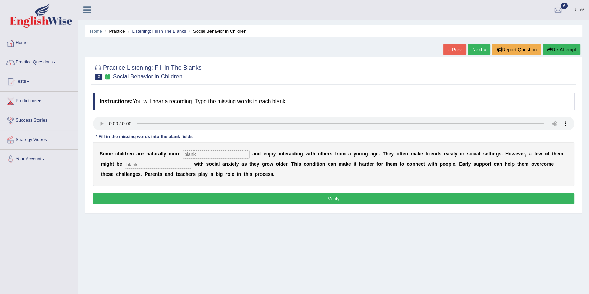
click at [185, 154] on input "text" at bounding box center [216, 155] width 67 height 8
type input "social"
click at [136, 164] on input "text" at bounding box center [158, 165] width 67 height 8
type input "diagonised"
click at [338, 201] on button "Verify" at bounding box center [333, 199] width 481 height 12
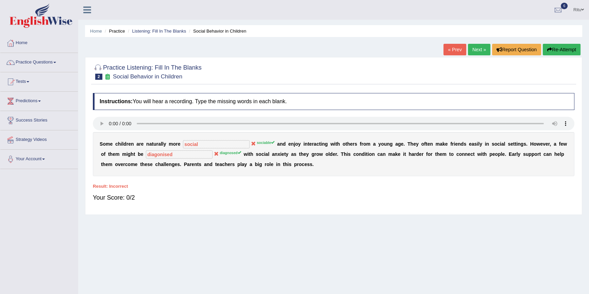
click at [479, 51] on link "Next »" at bounding box center [479, 50] width 22 height 12
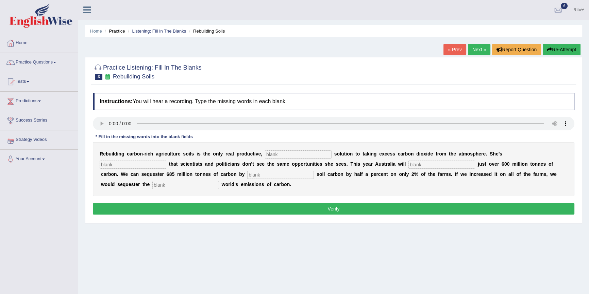
click at [282, 155] on input "text" at bounding box center [298, 155] width 67 height 8
type input "permit"
click at [115, 169] on input "text" at bounding box center [133, 165] width 67 height 8
type input "first"
click at [257, 176] on input "text" at bounding box center [280, 175] width 67 height 8
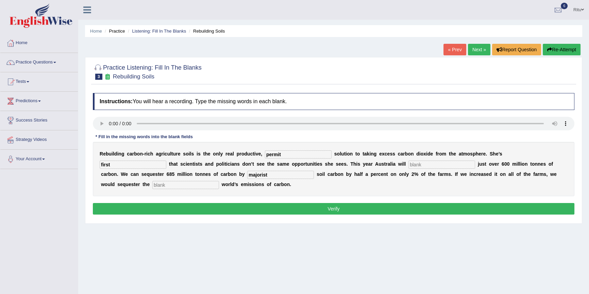
click at [268, 174] on input "majorist" at bounding box center [280, 175] width 67 height 8
type input "m"
type input "increasing"
click at [166, 186] on input "text" at bounding box center [185, 185] width 67 height 8
type input "whole"
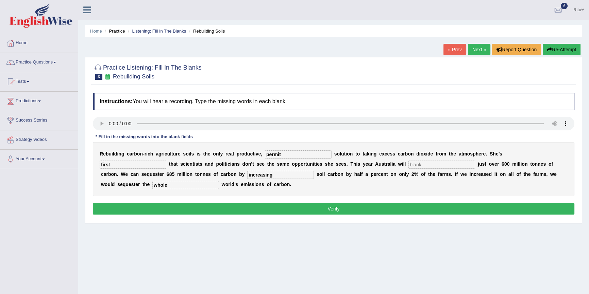
click at [427, 166] on input "text" at bounding box center [441, 165] width 67 height 8
type input "majorist"
click at [336, 208] on button "Verify" at bounding box center [333, 209] width 481 height 12
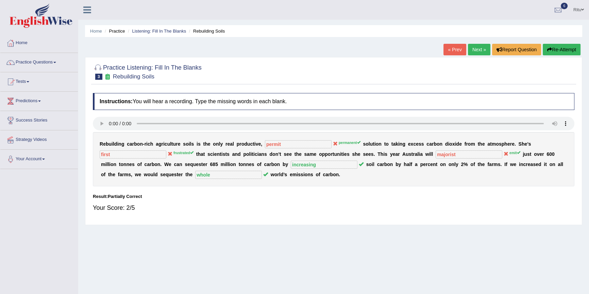
click at [474, 48] on link "Next »" at bounding box center [479, 50] width 22 height 12
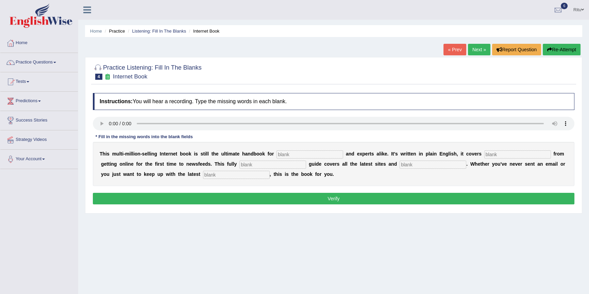
click at [223, 177] on input "text" at bounding box center [236, 175] width 67 height 8
type input "development"
click at [281, 155] on input "text" at bounding box center [309, 155] width 67 height 8
type input "norveses"
click at [496, 154] on input "text" at bounding box center [517, 155] width 67 height 8
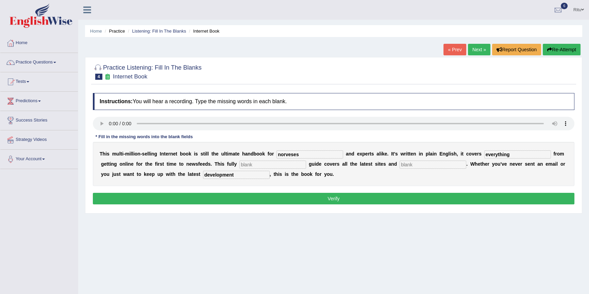
type input "everything"
click at [246, 164] on input "text" at bounding box center [272, 165] width 67 height 8
type input "wise"
click at [414, 166] on input "text" at bounding box center [432, 165] width 67 height 8
type input "crases"
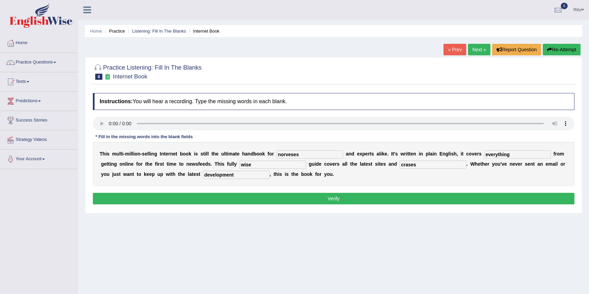
click at [334, 201] on button "Verify" at bounding box center [333, 199] width 481 height 12
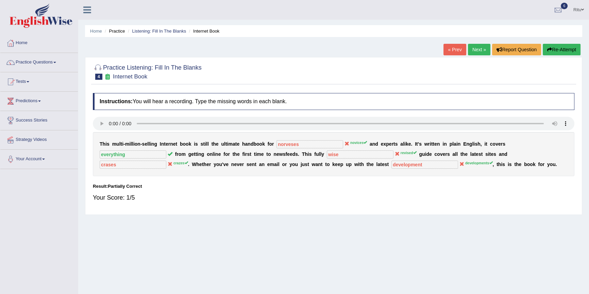
click at [471, 49] on link "Next »" at bounding box center [479, 50] width 22 height 12
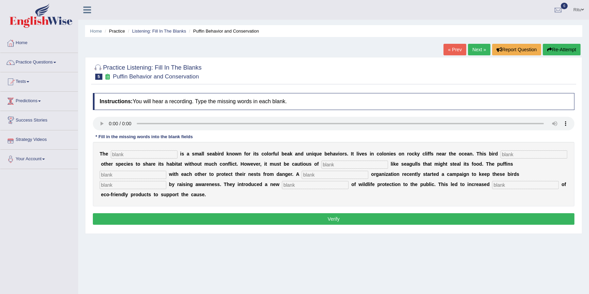
click at [47, 62] on link "Practice Questions" at bounding box center [39, 61] width 78 height 17
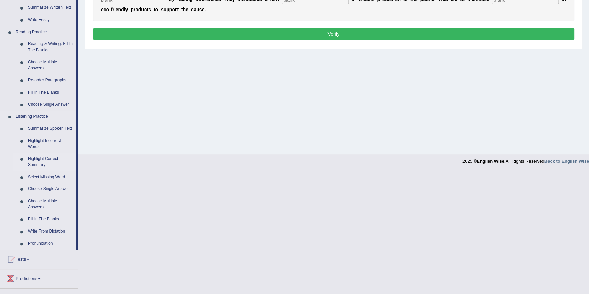
scroll to position [238, 0]
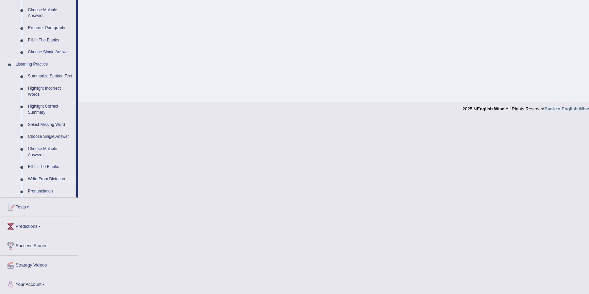
click at [51, 177] on link "Write From Dictation" at bounding box center [50, 179] width 51 height 12
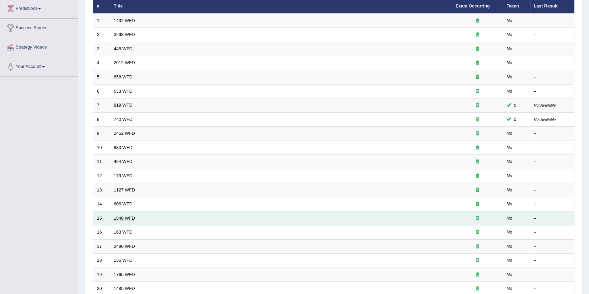
click at [131, 217] on link "1848 WFD" at bounding box center [124, 218] width 21 height 5
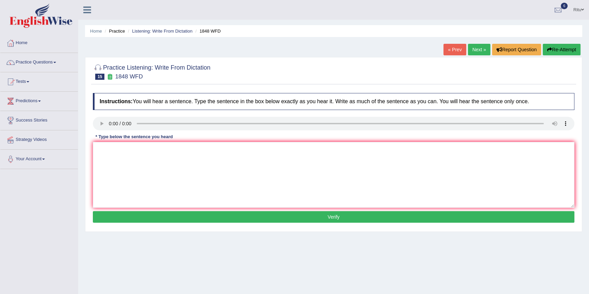
click at [482, 48] on link "Next »" at bounding box center [479, 50] width 22 height 12
click at [479, 48] on link "Next »" at bounding box center [479, 50] width 22 height 12
click at [473, 51] on link "Next »" at bounding box center [479, 50] width 22 height 12
click at [334, 228] on div "Instructions: You will hear a sentence. Type the sentence in the box below exac…" at bounding box center [333, 159] width 485 height 139
click at [328, 216] on button "Verify" at bounding box center [333, 217] width 481 height 12
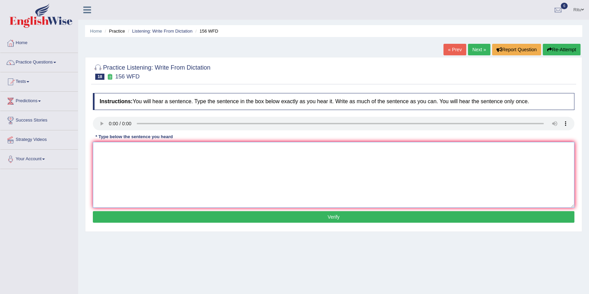
click at [98, 149] on textarea at bounding box center [333, 175] width 481 height 66
type textarea "assignments due by tomarrow."
click at [340, 218] on button "Verify" at bounding box center [333, 217] width 481 height 12
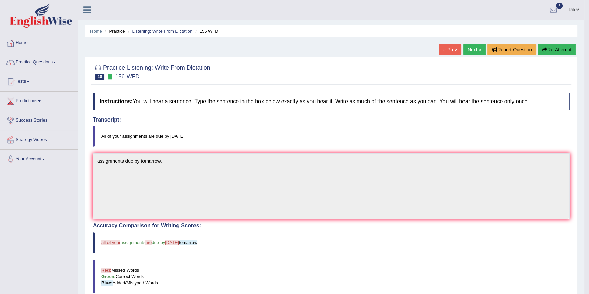
click at [446, 49] on link "« Prev" at bounding box center [449, 50] width 22 height 12
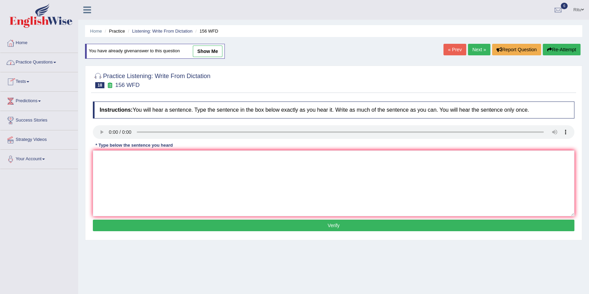
click at [49, 59] on link "Practice Questions" at bounding box center [39, 61] width 78 height 17
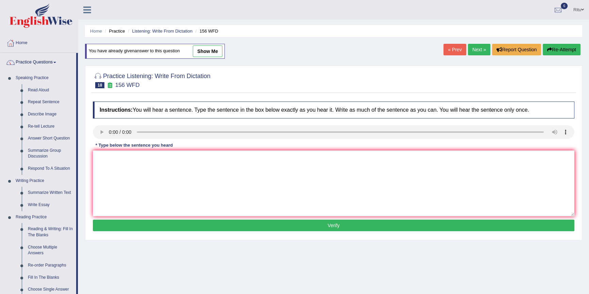
click at [13, 43] on div at bounding box center [10, 43] width 10 height 10
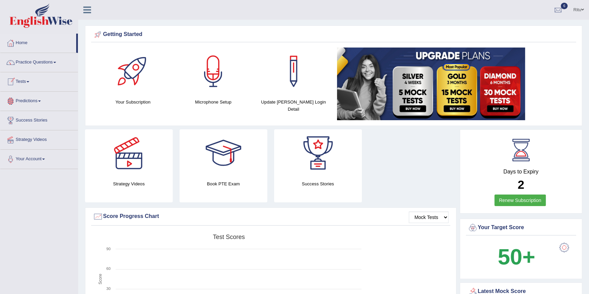
click at [26, 82] on link "Tests" at bounding box center [39, 80] width 78 height 17
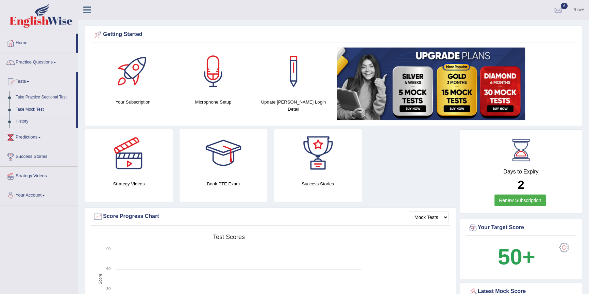
click at [32, 108] on link "Take Mock Test" at bounding box center [45, 110] width 64 height 12
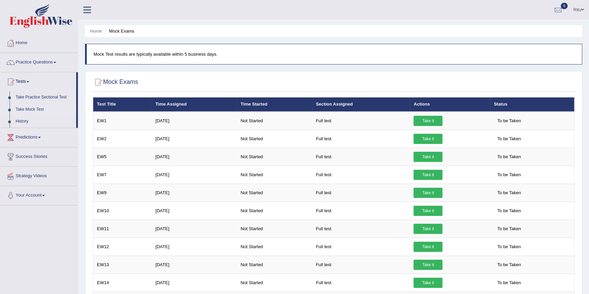
click at [31, 110] on link "Take Mock Test" at bounding box center [45, 110] width 64 height 12
click at [30, 96] on link "Take Practice Sectional Test" at bounding box center [45, 97] width 64 height 12
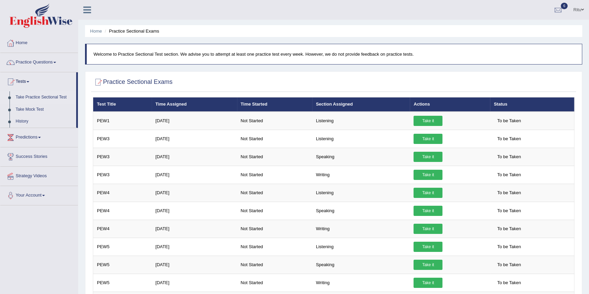
click at [40, 99] on link "Take Practice Sectional Test" at bounding box center [45, 97] width 64 height 12
click at [27, 96] on link "Take Practice Sectional Test" at bounding box center [45, 97] width 64 height 12
click at [25, 109] on link "Take Mock Test" at bounding box center [45, 110] width 64 height 12
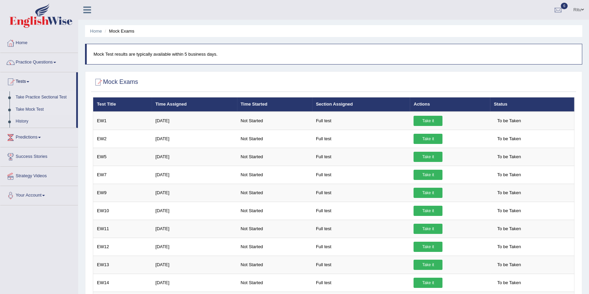
click at [31, 98] on link "Take Practice Sectional Test" at bounding box center [45, 97] width 64 height 12
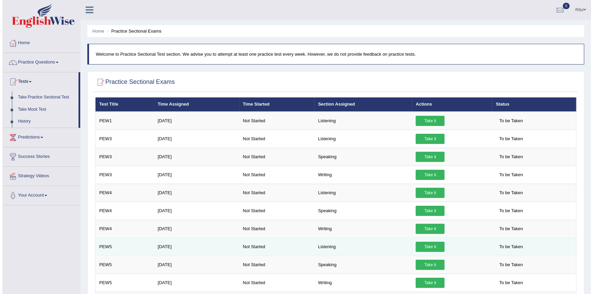
scroll to position [123, 0]
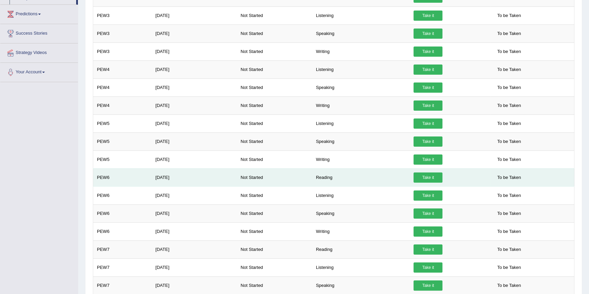
click at [507, 178] on span "To be Taken" at bounding box center [509, 178] width 31 height 10
click at [432, 177] on link "Take it" at bounding box center [427, 178] width 29 height 10
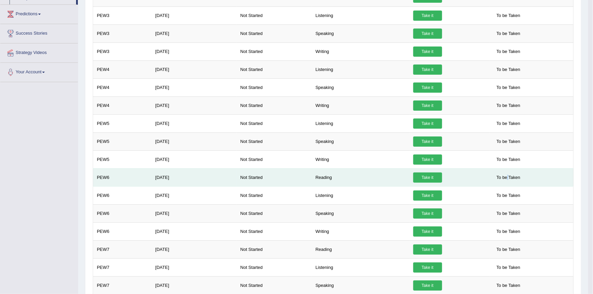
click at [432, 177] on div "× Have you watched our instructional video on how to take a Mock Test?listening…" at bounding box center [333, 148] width 484 height 348
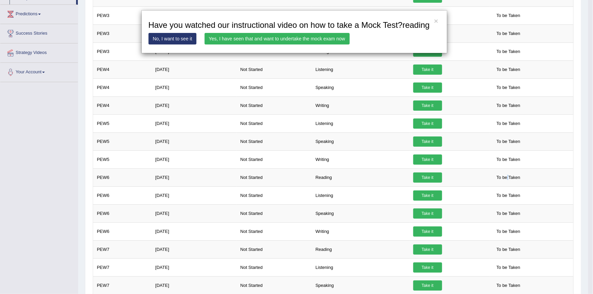
click at [326, 35] on link "Yes, I have seen that and want to undertake the mock exam now" at bounding box center [277, 39] width 145 height 12
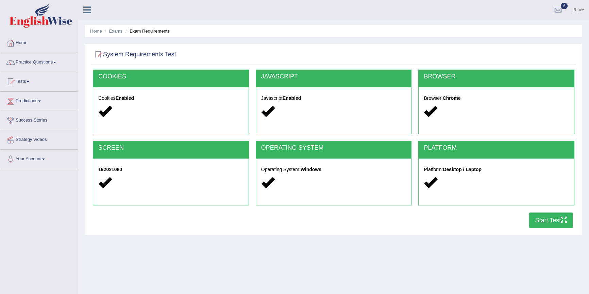
click at [561, 221] on icon "button" at bounding box center [564, 220] width 6 height 6
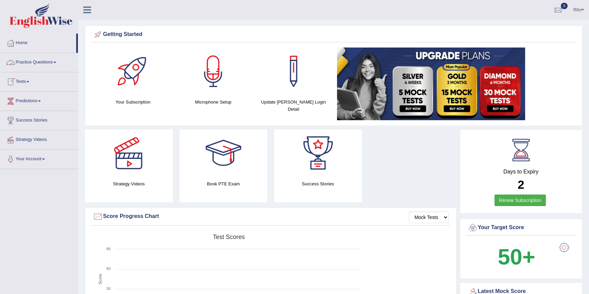
click at [39, 61] on link "Practice Questions" at bounding box center [39, 61] width 78 height 17
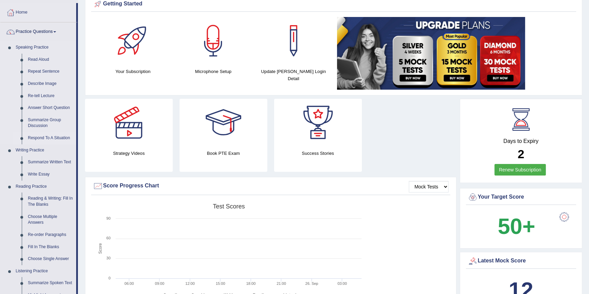
scroll to position [31, 0]
click at [29, 184] on link "Reading Practice" at bounding box center [45, 187] width 64 height 12
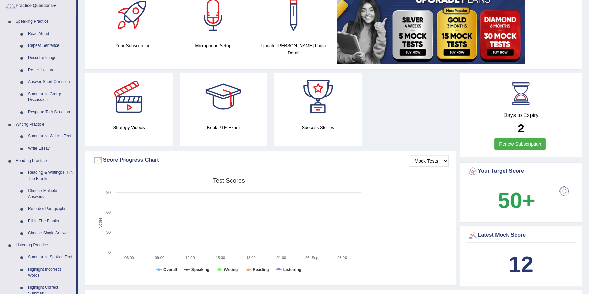
scroll to position [62, 0]
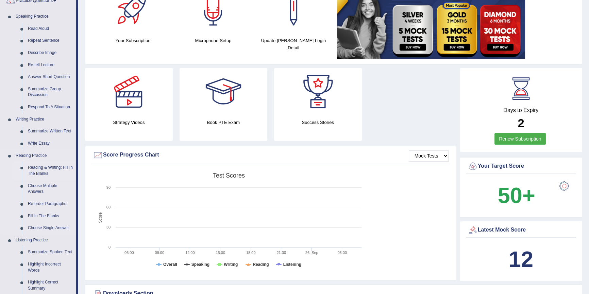
click at [39, 166] on link "Reading & Writing: Fill In The Blanks" at bounding box center [50, 171] width 51 height 18
click at [39, 166] on ul "Speaking Practice Read Aloud Repeat Sentence Describe Image Re-tell Lecture Ans…" at bounding box center [38, 190] width 76 height 358
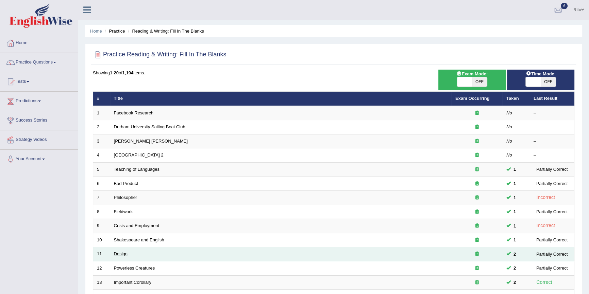
click at [119, 254] on link "Design" at bounding box center [121, 254] width 14 height 5
click at [120, 254] on link "Design" at bounding box center [121, 254] width 14 height 5
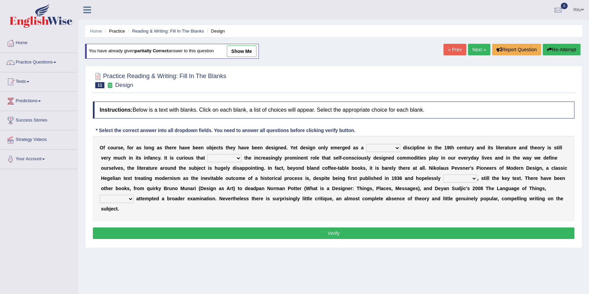
click at [396, 147] on select "bilateral ubiquitous foremost dedicated" at bounding box center [383, 148] width 34 height 8
click at [27, 62] on link "Practice Questions" at bounding box center [39, 61] width 78 height 17
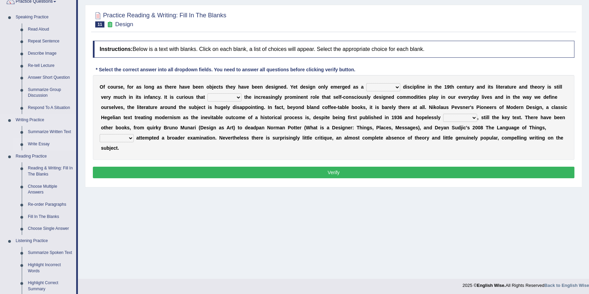
scroll to position [62, 0]
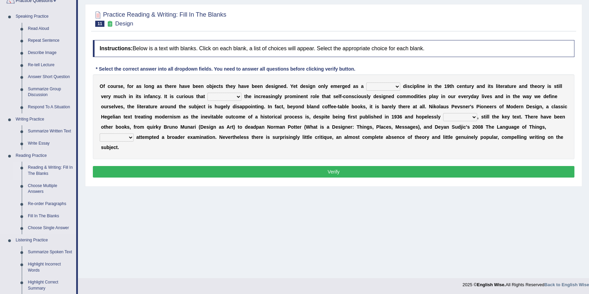
click at [49, 168] on link "Reading & Writing: Fill In The Blanks" at bounding box center [50, 171] width 51 height 18
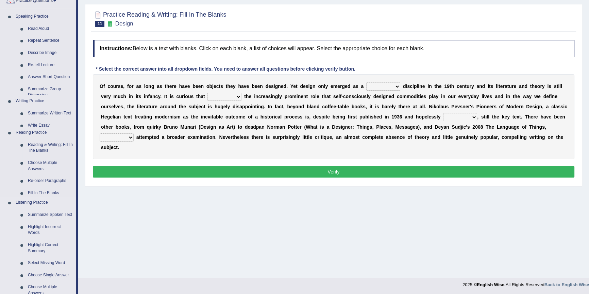
click at [49, 168] on ul "Home Practice Questions Speaking Practice Read Aloud Repeat Sentence Describe I…" at bounding box center [39, 184] width 78 height 425
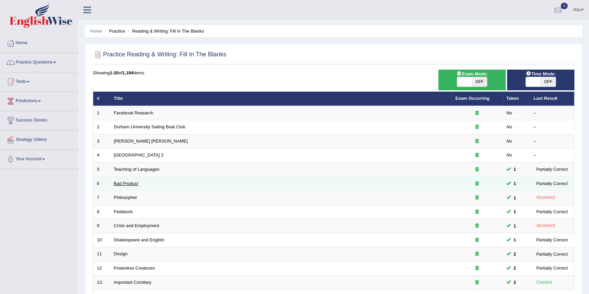
click at [132, 182] on link "Bad Product" at bounding box center [126, 183] width 24 height 5
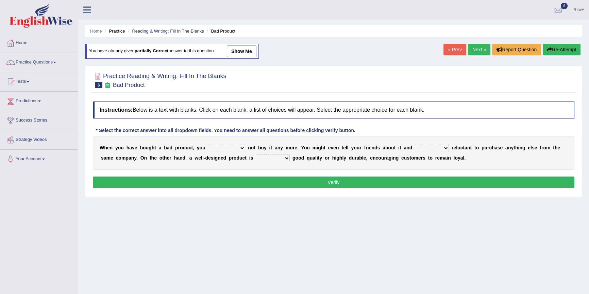
click at [239, 146] on select "would have should have should" at bounding box center [226, 148] width 37 height 8
select select "have"
click at [208, 144] on select "would have should have should" at bounding box center [226, 148] width 37 height 8
click at [445, 149] on select "is are be being" at bounding box center [432, 148] width 34 height 8
click at [415, 144] on select "is are be being" at bounding box center [432, 148] width 34 height 8
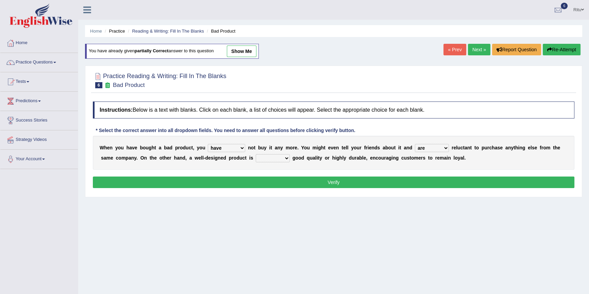
click at [444, 149] on select "is are be being" at bounding box center [432, 148] width 34 height 8
select select "is"
click at [415, 144] on select "is are be being" at bounding box center [432, 148] width 34 height 8
click at [287, 161] on select "both also neither either" at bounding box center [273, 158] width 34 height 8
select select "also"
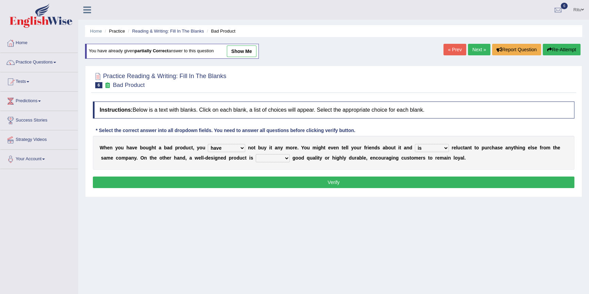
click at [256, 154] on select "both also neither either" at bounding box center [273, 158] width 34 height 8
click at [324, 179] on button "Verify" at bounding box center [333, 183] width 481 height 12
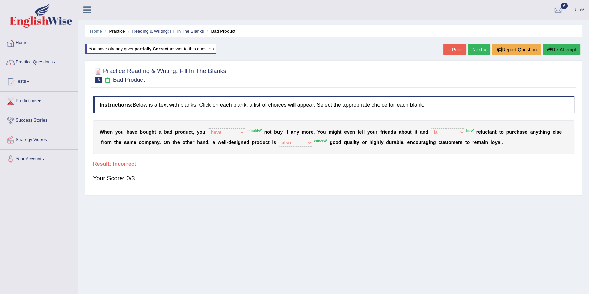
click at [471, 48] on link "Next »" at bounding box center [479, 50] width 22 height 12
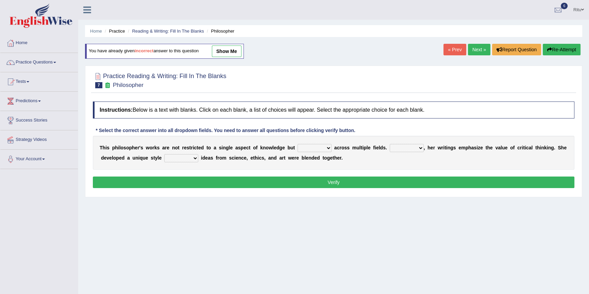
click at [328, 148] on select "constrain contain assemble extend" at bounding box center [314, 148] width 34 height 8
select select "extend"
click at [297, 144] on select "constrain contain assemble extend" at bounding box center [314, 148] width 34 height 8
click at [420, 148] on select "Rather So Moreover Likely" at bounding box center [407, 148] width 34 height 8
select select "So"
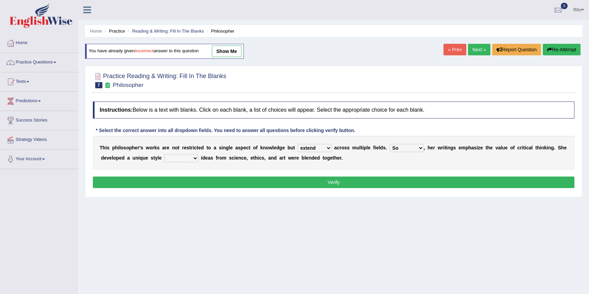
click at [390, 144] on select "Rather So Moreover Likely" at bounding box center [407, 148] width 34 height 8
click at [348, 186] on button "Verify" at bounding box center [333, 183] width 481 height 12
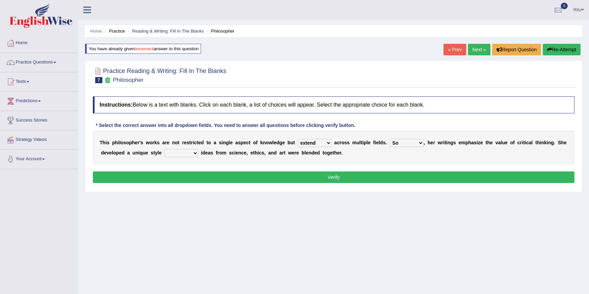
click at [197, 153] on select "in that that which in which" at bounding box center [181, 153] width 34 height 8
select select "that"
click at [164, 149] on select "in that that which in which" at bounding box center [181, 153] width 34 height 8
click at [330, 173] on button "Verify" at bounding box center [333, 178] width 481 height 12
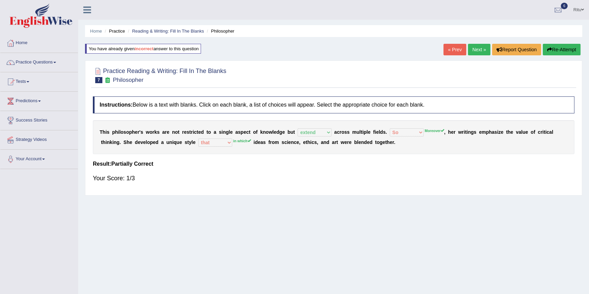
click at [474, 55] on link "Next »" at bounding box center [479, 50] width 22 height 12
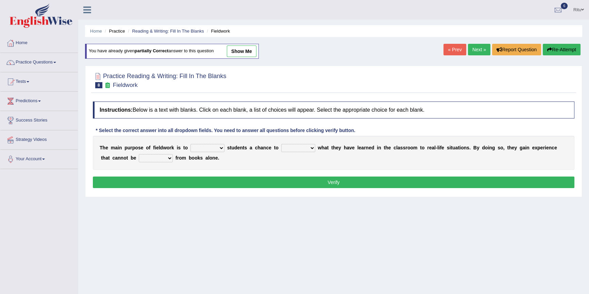
click at [218, 149] on select "resemble stow rave offer" at bounding box center [207, 148] width 34 height 8
select select "offer"
click at [190, 144] on select "resemble stow rave offer" at bounding box center [207, 148] width 34 height 8
click at [312, 149] on select "compare align apply dismount" at bounding box center [298, 148] width 34 height 8
select select "align"
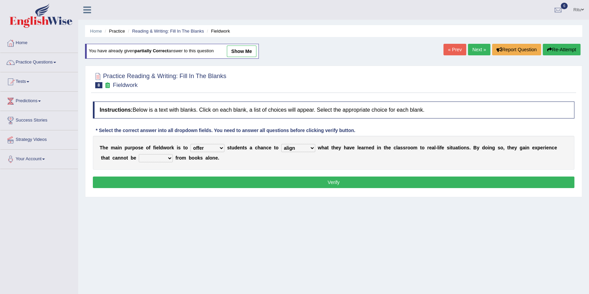
click at [281, 144] on select "compare align apply dismount" at bounding box center [298, 148] width 34 height 8
click at [172, 158] on select "originated prepared obtained touted" at bounding box center [156, 158] width 34 height 8
select select "prepared"
click at [139, 154] on select "originated prepared obtained touted" at bounding box center [156, 158] width 34 height 8
click at [339, 180] on button "Verify" at bounding box center [333, 183] width 481 height 12
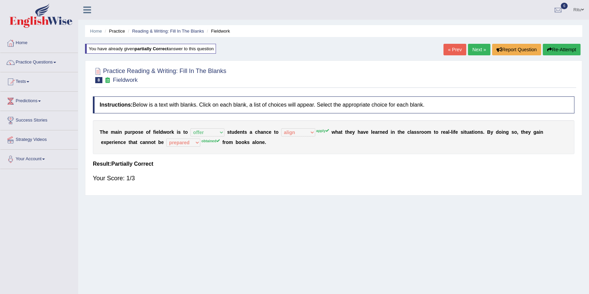
click at [482, 50] on link "Next »" at bounding box center [479, 50] width 22 height 12
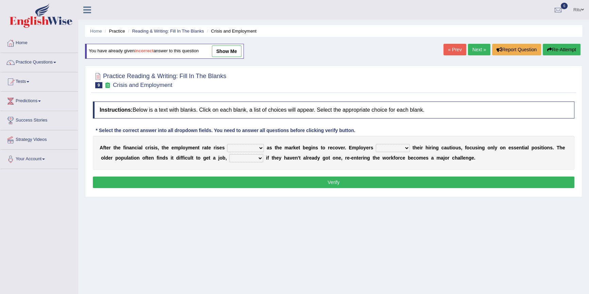
click at [261, 149] on select "normally conversely strenuously sharply" at bounding box center [245, 148] width 37 height 8
select select "conversely"
click at [227, 144] on select "normally conversely strenuously sharply" at bounding box center [245, 148] width 37 height 8
click at [407, 147] on select "keeping kept keep are kept" at bounding box center [393, 148] width 34 height 8
select select "are kept"
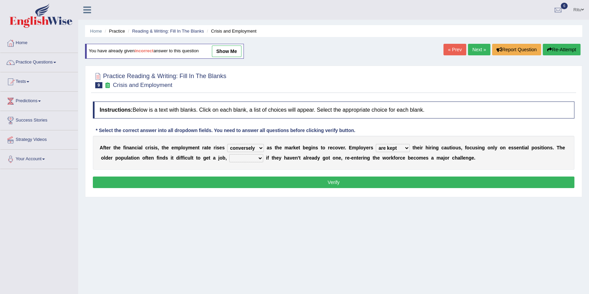
click at [376, 144] on select "keeping kept keep are kept" at bounding box center [393, 148] width 34 height 8
click at [260, 158] on select "although while then because" at bounding box center [246, 158] width 34 height 8
select select "because"
click at [229, 154] on select "although while then because" at bounding box center [246, 158] width 34 height 8
click at [333, 183] on button "Verify" at bounding box center [333, 183] width 481 height 12
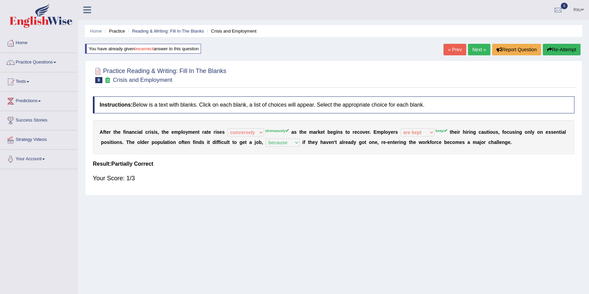
click at [475, 47] on link "Next »" at bounding box center [479, 50] width 22 height 12
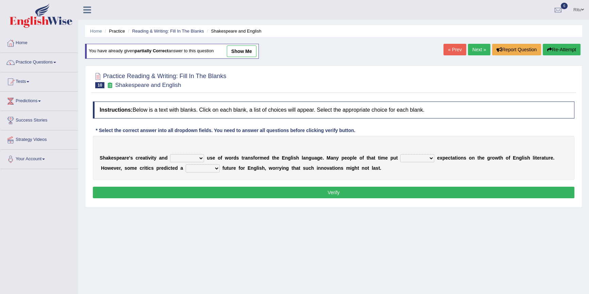
click at [204, 159] on b at bounding box center [205, 157] width 3 height 5
click at [201, 159] on select "idealized intensive fancied inventive" at bounding box center [187, 158] width 34 height 8
select select "intensive"
click at [170, 154] on select "idealized intensive fancied inventive" at bounding box center [187, 158] width 34 height 8
click at [427, 158] on select "wide much high more" at bounding box center [417, 158] width 34 height 8
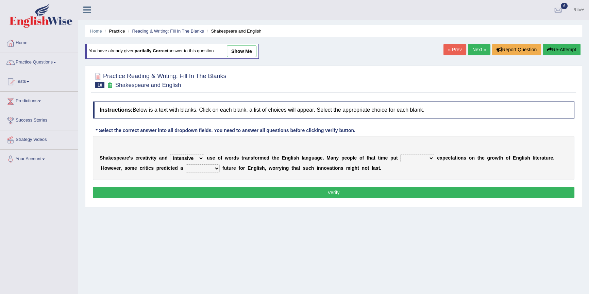
select select "more"
click at [400, 154] on select "wide much high more" at bounding box center [417, 158] width 34 height 8
click at [214, 168] on select "monetary promising irresistible daunting" at bounding box center [203, 169] width 34 height 8
select select "monetary"
click at [186, 165] on select "monetary promising irresistible daunting" at bounding box center [203, 169] width 34 height 8
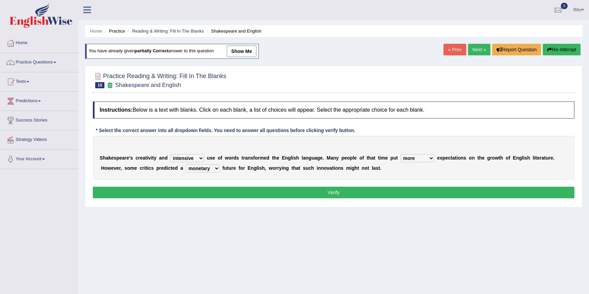
click at [329, 194] on button "Verify" at bounding box center [333, 193] width 481 height 12
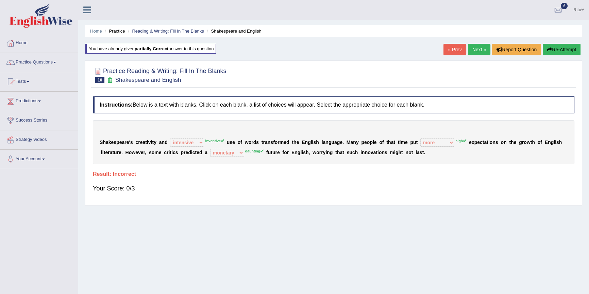
click at [475, 52] on link "Next »" at bounding box center [479, 50] width 22 height 12
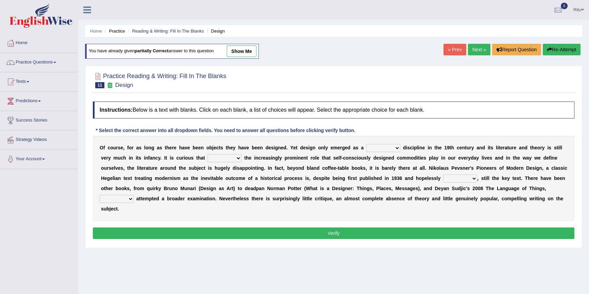
click at [396, 145] on select "bilateral ubiquitous foremost dedicated" at bounding box center [383, 148] width 34 height 8
select select "bilateral"
click at [366, 144] on select "bilateral ubiquitous foremost dedicated" at bounding box center [383, 148] width 34 height 8
click at [238, 159] on select "since despite within through" at bounding box center [224, 158] width 34 height 8
click at [207, 154] on select "since despite within through" at bounding box center [224, 158] width 34 height 8
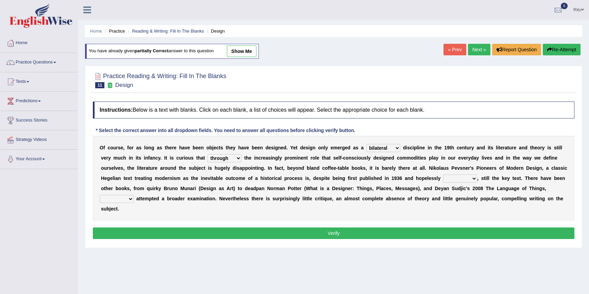
click at [237, 159] on select "since despite within through" at bounding box center [224, 158] width 34 height 8
select select "since"
click at [207, 154] on select "since despite within through" at bounding box center [224, 158] width 34 height 8
click at [472, 179] on select "dates dating date dated" at bounding box center [460, 179] width 34 height 8
select select "date"
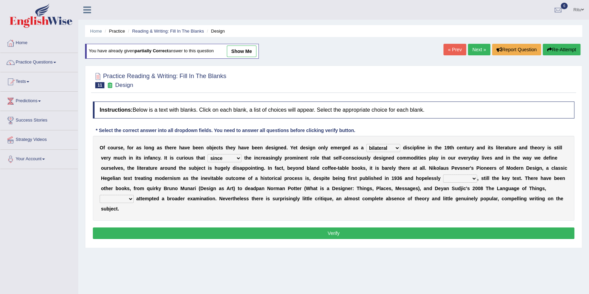
click at [443, 175] on select "dates dating date dated" at bounding box center [460, 179] width 34 height 8
click at [134, 201] on b at bounding box center [135, 198] width 3 height 5
click at [134, 199] on b at bounding box center [135, 198] width 3 height 5
click at [130, 201] on select "which then however as" at bounding box center [117, 199] width 34 height 8
select select "which"
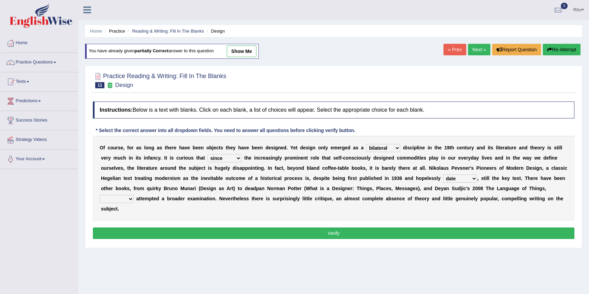
click at [100, 195] on select "which then however as" at bounding box center [117, 199] width 34 height 8
click at [339, 236] on button "Verify" at bounding box center [333, 234] width 481 height 12
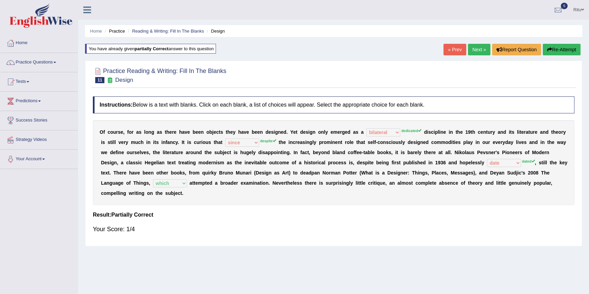
click at [473, 49] on link "Next »" at bounding box center [479, 50] width 22 height 12
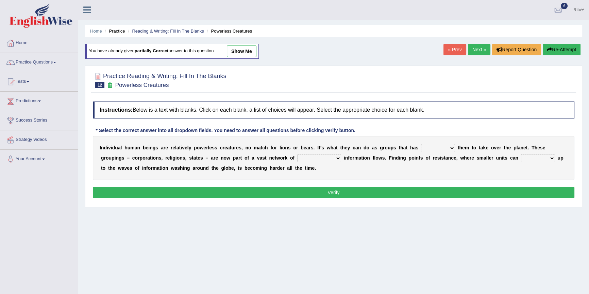
click at [452, 150] on select "enabled contended embodied conjured" at bounding box center [438, 148] width 34 height 8
select select "enabled"
click at [421, 144] on select "enabled contended embodied conjured" at bounding box center [438, 148] width 34 height 8
click at [335, 159] on select "interconnected overlapping fastened exploited" at bounding box center [319, 158] width 44 height 8
select select "exploited"
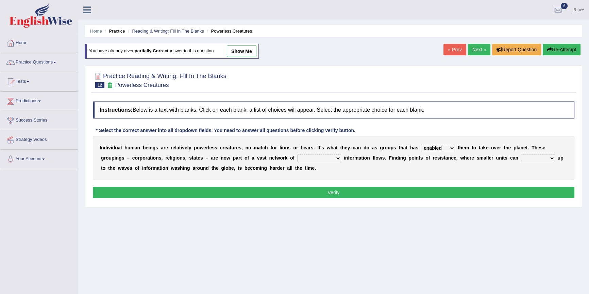
click at [297, 154] on select "interconnected overlapping fastened exploited" at bounding box center [319, 158] width 44 height 8
click at [547, 160] on select "stand raise hail pump" at bounding box center [538, 158] width 34 height 8
select select "stand"
click at [521, 154] on select "stand raise hail pump" at bounding box center [538, 158] width 34 height 8
click at [327, 195] on button "Verify" at bounding box center [333, 193] width 481 height 12
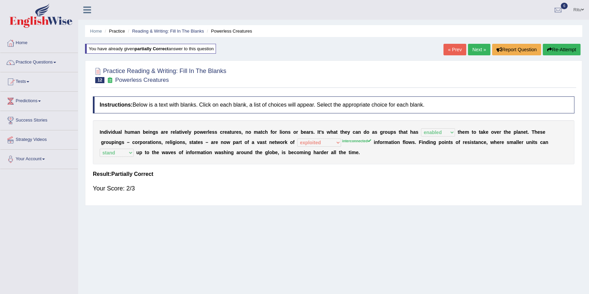
click at [476, 51] on link "Next »" at bounding box center [479, 50] width 22 height 12
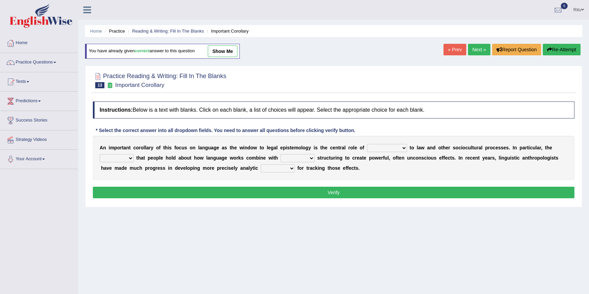
click at [402, 149] on select "discourse epoch dialect acquaintance" at bounding box center [387, 148] width 40 height 8
select select "discourse"
click at [367, 144] on select "discourse epoch dialect acquaintance" at bounding box center [387, 148] width 40 height 8
click at [130, 159] on select "deviation besmirch consent ideas" at bounding box center [117, 158] width 34 height 8
select select "ideas"
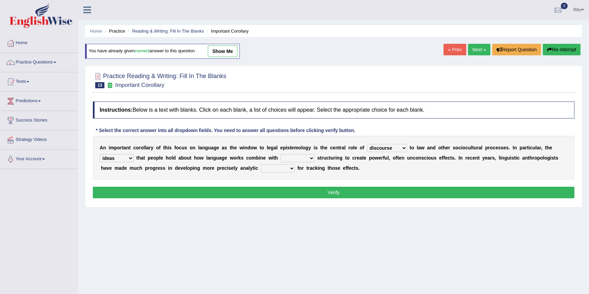
click at [100, 154] on select "deviation besmirch consent ideas" at bounding box center [117, 158] width 34 height 8
click at [310, 158] on select "mandatory linguistic legitimate customary" at bounding box center [297, 158] width 34 height 8
click at [280, 154] on select "mandatory linguistic legitimate customary" at bounding box center [297, 158] width 34 height 8
click at [309, 159] on select "mandatory linguistic legitimate customary" at bounding box center [297, 158] width 34 height 8
select select "mandatory"
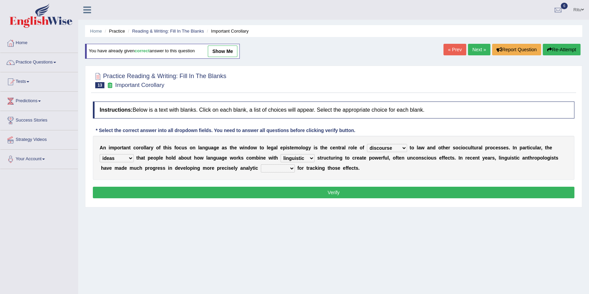
click at [280, 154] on select "mandatory linguistic legitimate customary" at bounding box center [297, 158] width 34 height 8
click at [282, 169] on select "tools appetite albums stroke" at bounding box center [278, 169] width 34 height 8
select select "tools"
click at [261, 165] on select "tools appetite albums stroke" at bounding box center [278, 169] width 34 height 8
click at [329, 193] on button "Verify" at bounding box center [333, 193] width 481 height 12
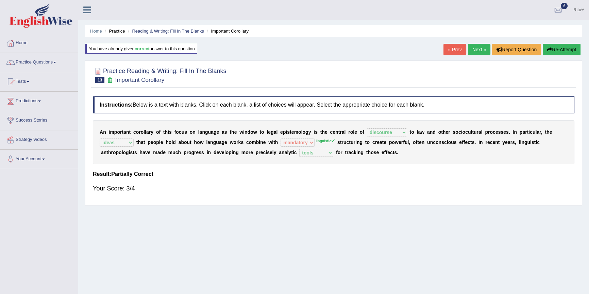
click at [477, 50] on link "Next »" at bounding box center [479, 50] width 22 height 12
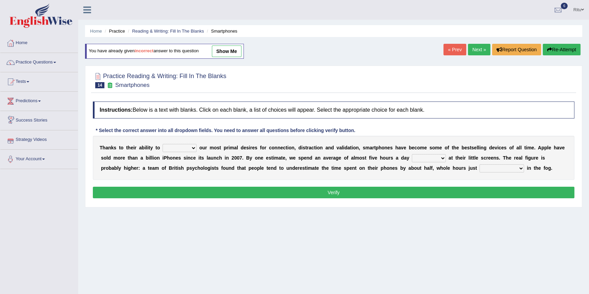
click at [194, 146] on select "hijack describe sharpen conserve" at bounding box center [179, 148] width 34 height 8
select select "hijack"
click at [162, 144] on select "hijack describe sharpen conserve" at bounding box center [179, 148] width 34 height 8
click at [439, 158] on select "watching waggling snoring staring" at bounding box center [429, 158] width 34 height 8
click at [412, 154] on select "watching waggling snoring staring" at bounding box center [429, 158] width 34 height 8
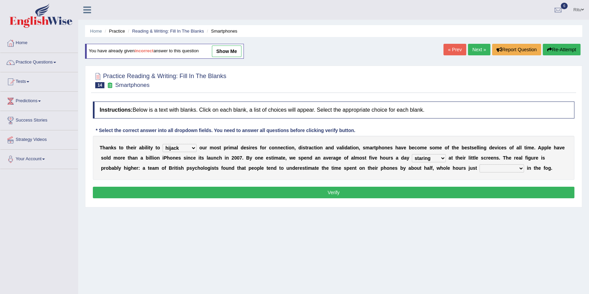
click at [439, 158] on select "watching waggling snoring staring" at bounding box center [429, 158] width 34 height 8
select select "watching"
click at [412, 154] on select "watching waggling snoring staring" at bounding box center [429, 158] width 34 height 8
click at [520, 168] on select "has evaporated evaporating evaporate evaporates" at bounding box center [501, 169] width 45 height 8
select select "evaporates"
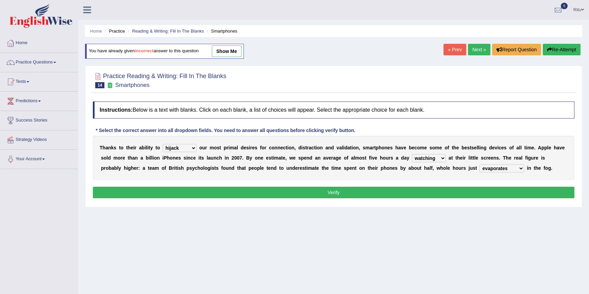
click at [479, 165] on select "has evaporated evaporating evaporate evaporates" at bounding box center [501, 169] width 45 height 8
click at [333, 192] on button "Verify" at bounding box center [333, 193] width 481 height 12
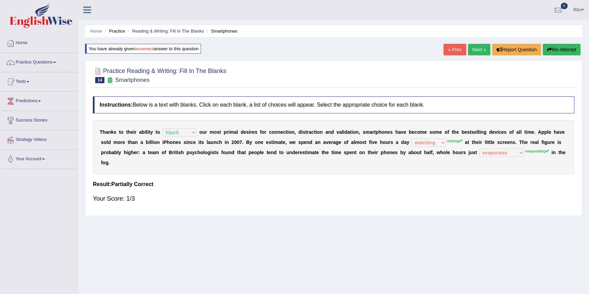
click at [478, 49] on link "Next »" at bounding box center [479, 50] width 22 height 12
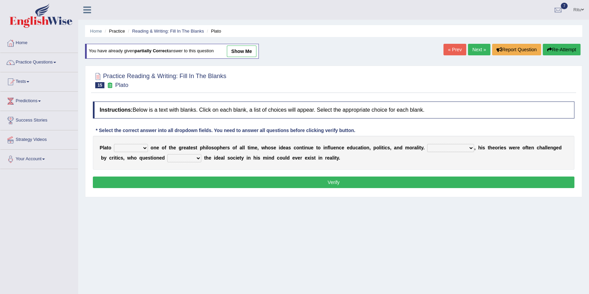
click at [144, 148] on select "keeps comes claims remains" at bounding box center [131, 148] width 34 height 8
select select "comes"
click at [114, 144] on select "keeps comes claims remains" at bounding box center [131, 148] width 34 height 8
click at [140, 147] on select "keeps comes claims remains" at bounding box center [131, 148] width 34 height 8
click at [468, 147] on select "Notwithstanding So However Whatever" at bounding box center [450, 148] width 47 height 8
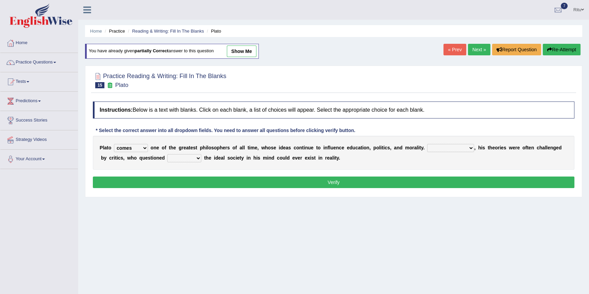
select select "However"
click at [427, 144] on select "Notwithstanding So However Whatever" at bounding box center [450, 148] width 47 height 8
click at [194, 160] on select "which what that whether" at bounding box center [184, 158] width 34 height 8
select select "that"
click at [167, 154] on select "which what that whether" at bounding box center [184, 158] width 34 height 8
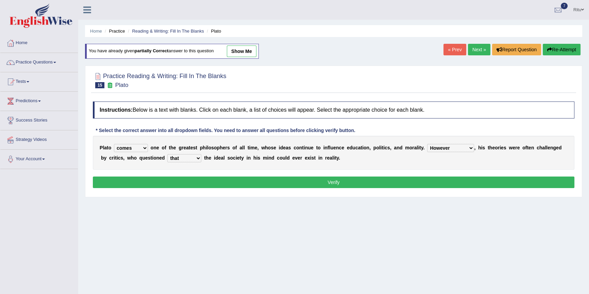
click at [334, 182] on button "Verify" at bounding box center [333, 183] width 481 height 12
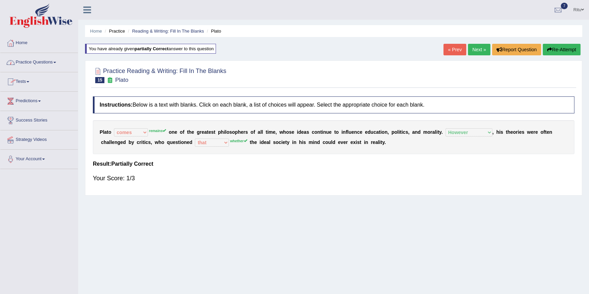
click at [38, 61] on link "Practice Questions" at bounding box center [39, 61] width 78 height 17
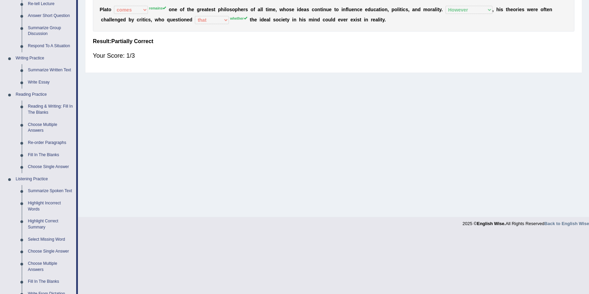
scroll to position [123, 0]
click at [41, 123] on link "Choose Multiple Answers" at bounding box center [50, 127] width 51 height 18
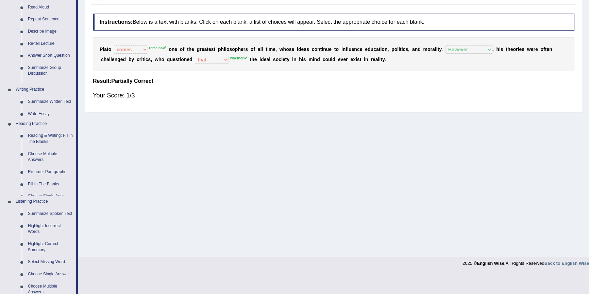
click at [41, 123] on ul "Home Practice Questions Speaking Practice Read Aloud Repeat Sentence Describe I…" at bounding box center [39, 183] width 78 height 464
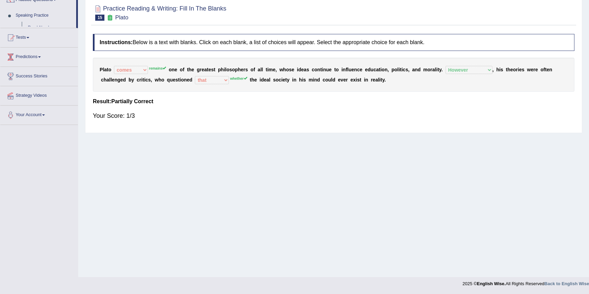
scroll to position [62, 0]
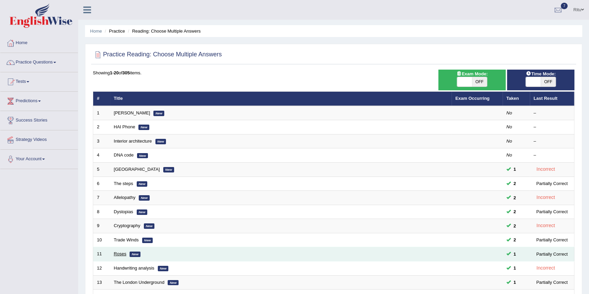
click at [117, 253] on link "Roses" at bounding box center [120, 254] width 13 height 5
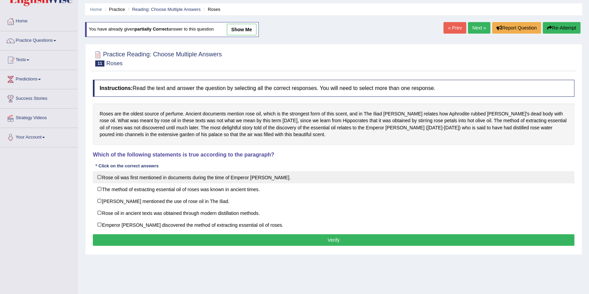
scroll to position [31, 0]
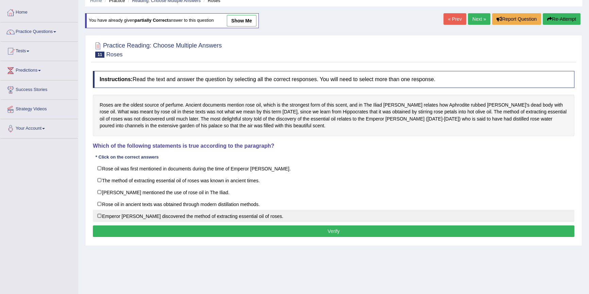
click at [99, 217] on label "Emperor Jihangir discovered the method of extracting essential oil of roses." at bounding box center [333, 216] width 481 height 12
checkbox input "true"
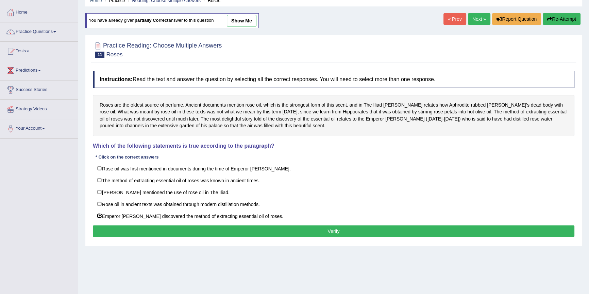
click at [335, 229] on button "Verify" at bounding box center [333, 232] width 481 height 12
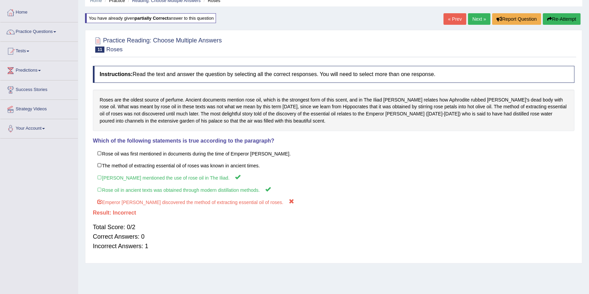
click at [477, 18] on link "Next »" at bounding box center [479, 19] width 22 height 12
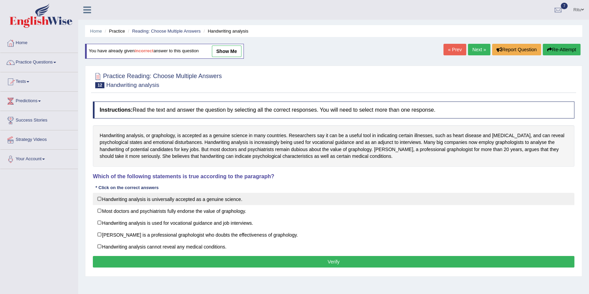
click at [98, 200] on label "Handwriting analysis is universally accepted as a genuine science." at bounding box center [333, 199] width 481 height 12
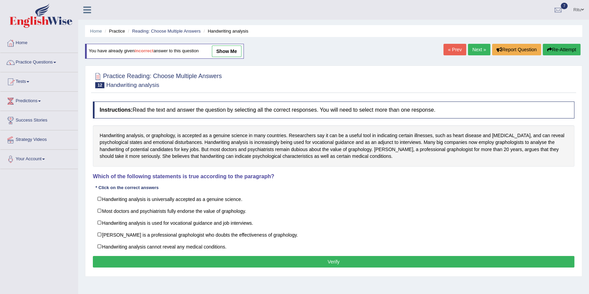
checkbox input "true"
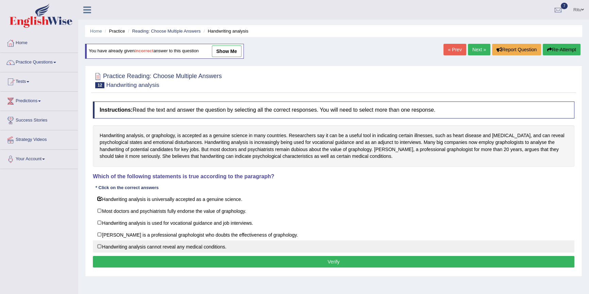
click at [99, 245] on label "Handwriting analysis cannot reveal any medical conditions." at bounding box center [333, 247] width 481 height 12
checkbox input "true"
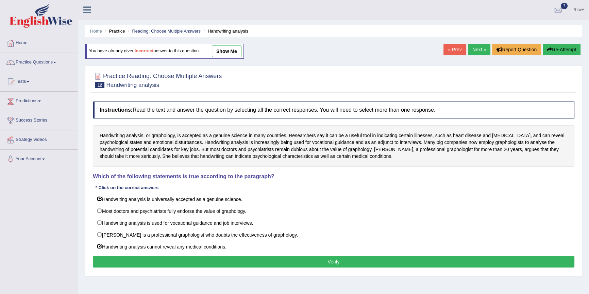
click at [332, 263] on button "Verify" at bounding box center [333, 262] width 481 height 12
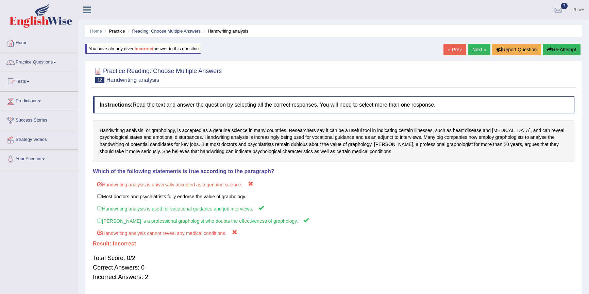
click at [478, 48] on link "Next »" at bounding box center [479, 50] width 22 height 12
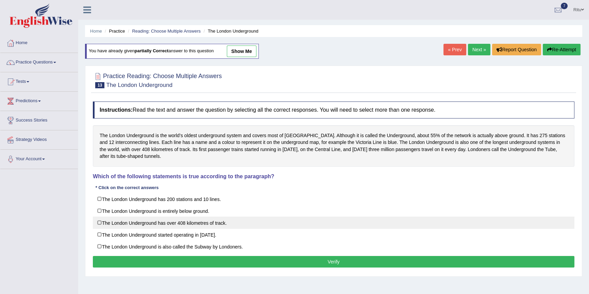
click at [99, 224] on label "The London Underground has over 408 kilometres of track." at bounding box center [333, 223] width 481 height 12
checkbox input "true"
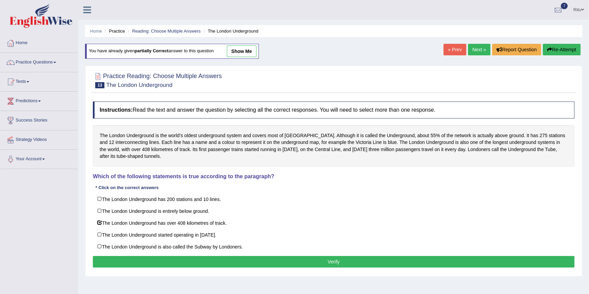
click at [335, 263] on button "Verify" at bounding box center [333, 262] width 481 height 12
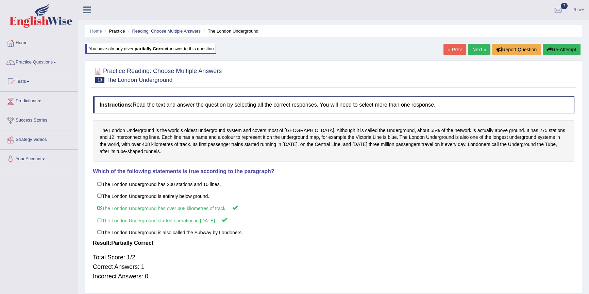
drag, startPoint x: 481, startPoint y: 50, endPoint x: 479, endPoint y: 54, distance: 4.9
click at [480, 51] on link "Next »" at bounding box center [479, 50] width 22 height 12
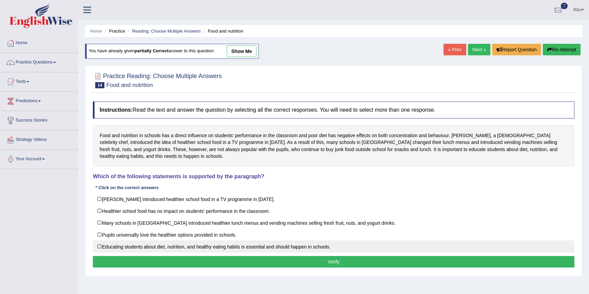
click at [102, 246] on label "Educating students about diet, nutrition, and healthy eating habits is essentia…" at bounding box center [333, 247] width 481 height 12
checkbox input "true"
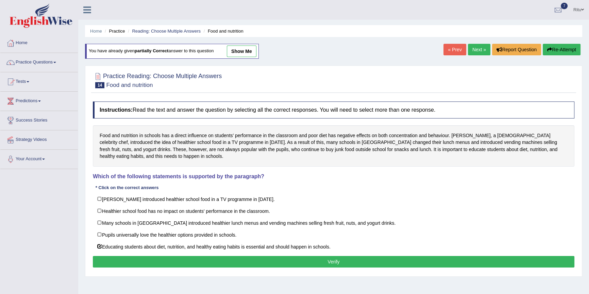
click at [333, 258] on button "Verify" at bounding box center [333, 262] width 481 height 12
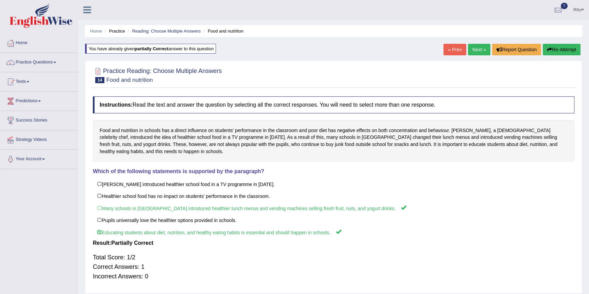
click at [480, 51] on link "Next »" at bounding box center [479, 50] width 22 height 12
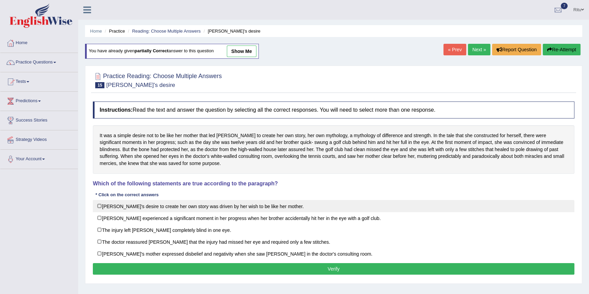
click at [99, 207] on label "[PERSON_NAME]'s desire to create her own story was driven by her wish to be lik…" at bounding box center [333, 206] width 481 height 12
checkbox input "true"
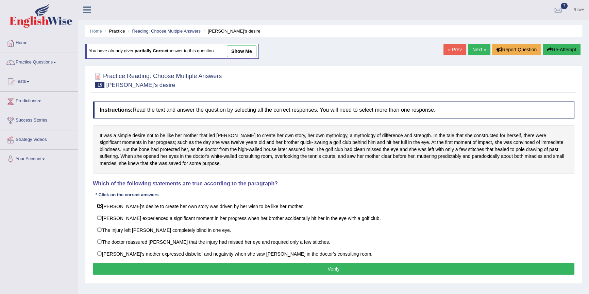
click at [338, 270] on button "Verify" at bounding box center [333, 269] width 481 height 12
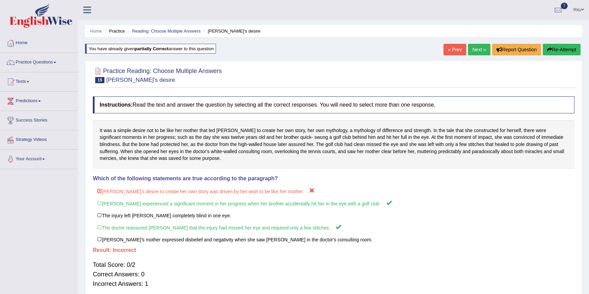
click at [478, 48] on link "Next »" at bounding box center [479, 50] width 22 height 12
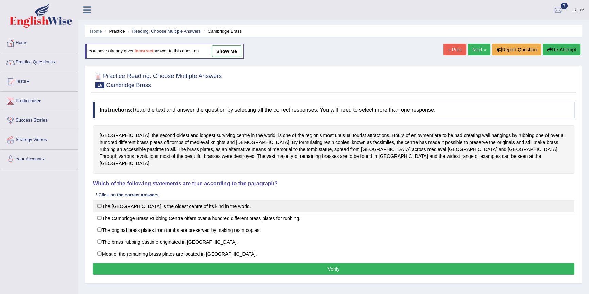
click at [98, 200] on label "The [GEOGRAPHIC_DATA] is the oldest centre of its kind in the world." at bounding box center [333, 206] width 481 height 12
checkbox input "true"
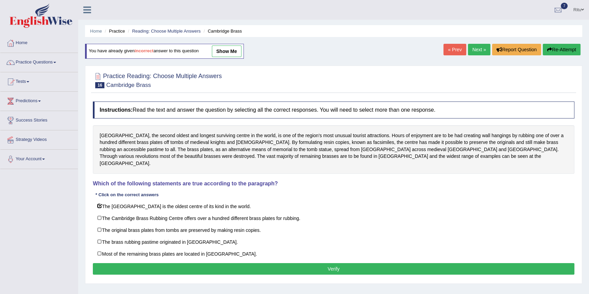
click at [334, 263] on button "Verify" at bounding box center [333, 269] width 481 height 12
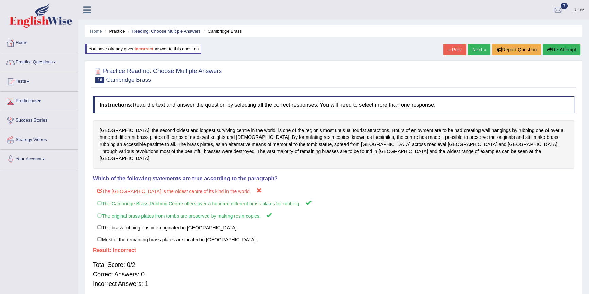
click at [479, 49] on link "Next »" at bounding box center [479, 50] width 22 height 12
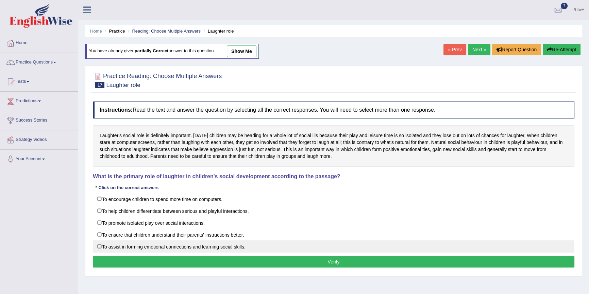
click at [102, 246] on label "To assist in forming emotional connections and learning social skills." at bounding box center [333, 247] width 481 height 12
checkbox input "true"
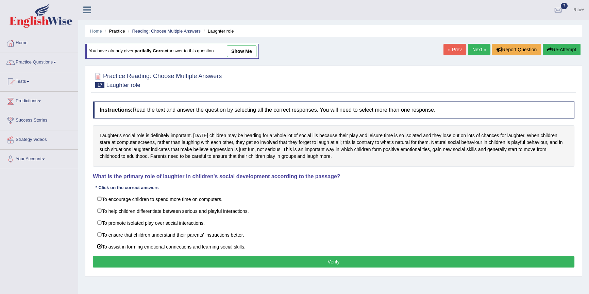
click at [337, 262] on button "Verify" at bounding box center [333, 262] width 481 height 12
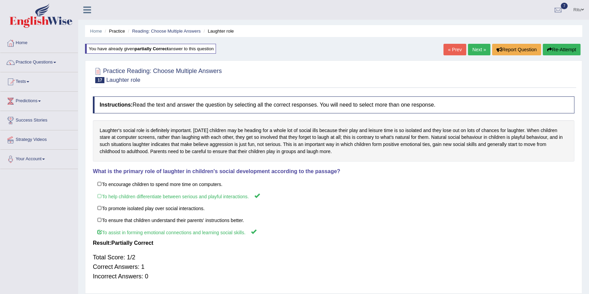
click at [478, 53] on link "Next »" at bounding box center [479, 50] width 22 height 12
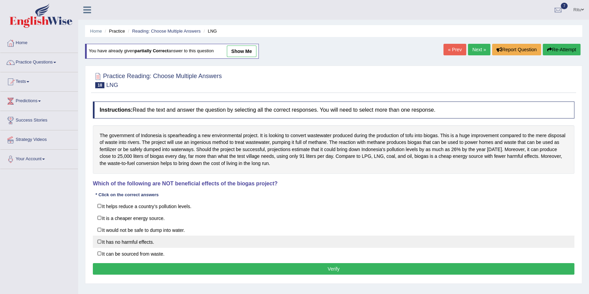
click at [98, 241] on label "It has no harmful effects." at bounding box center [333, 242] width 481 height 12
checkbox input "true"
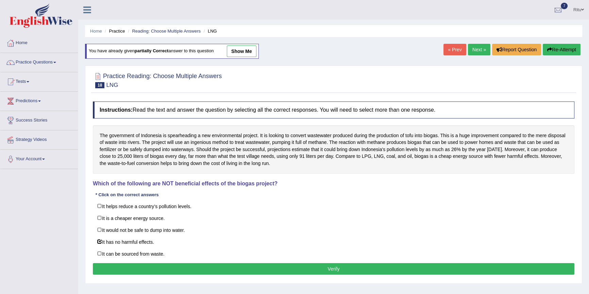
click at [342, 265] on button "Verify" at bounding box center [333, 269] width 481 height 12
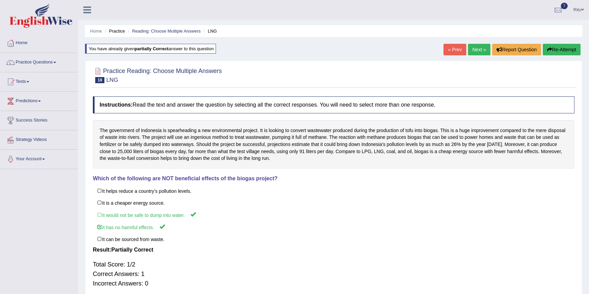
click at [478, 47] on link "Next »" at bounding box center [479, 50] width 22 height 12
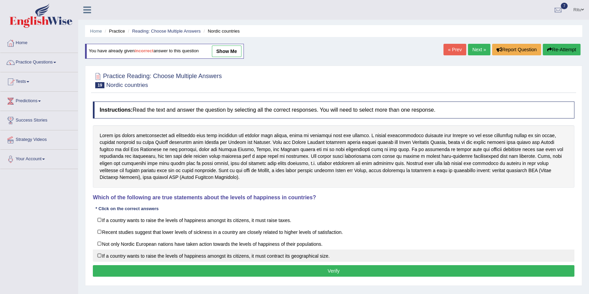
click at [99, 255] on label "If a country wants to raise the levels of happiness amongst its citizens, it mu…" at bounding box center [333, 256] width 481 height 12
checkbox input "true"
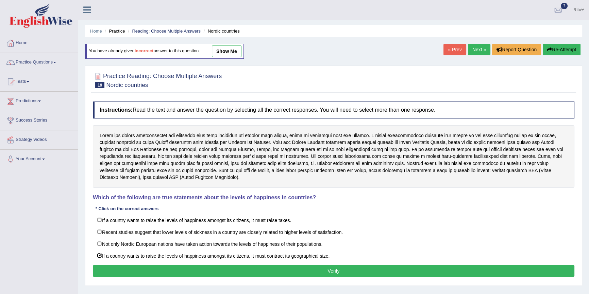
click at [342, 269] on button "Verify" at bounding box center [333, 271] width 481 height 12
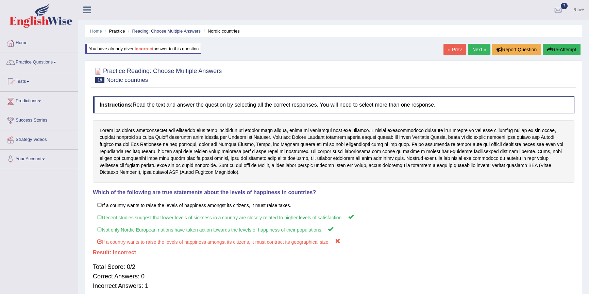
click at [470, 44] on div "Home Practice Reading: Choose Multiple Answers Nordic countries You have alread…" at bounding box center [333, 170] width 511 height 340
click at [472, 48] on link "Next »" at bounding box center [479, 50] width 22 height 12
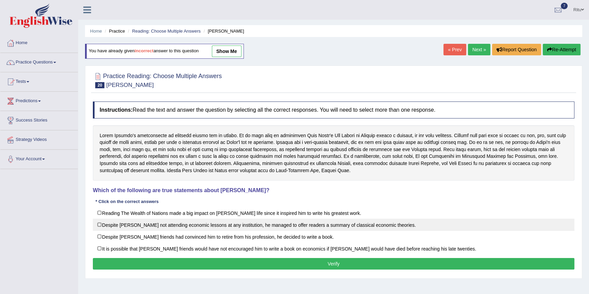
click at [101, 224] on label "Despite [PERSON_NAME] not attending economic lessons at any institution, he man…" at bounding box center [333, 225] width 481 height 12
checkbox input "true"
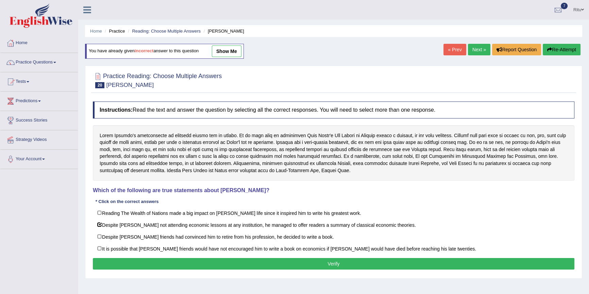
click at [325, 263] on button "Verify" at bounding box center [333, 264] width 481 height 12
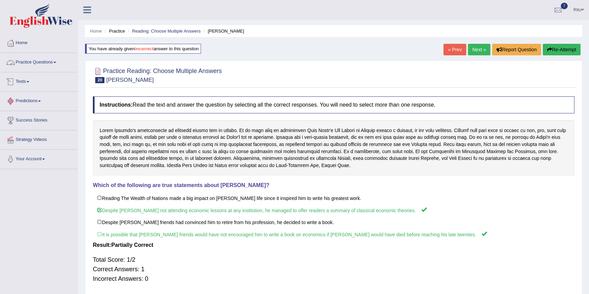
click at [43, 61] on link "Practice Questions" at bounding box center [39, 61] width 78 height 17
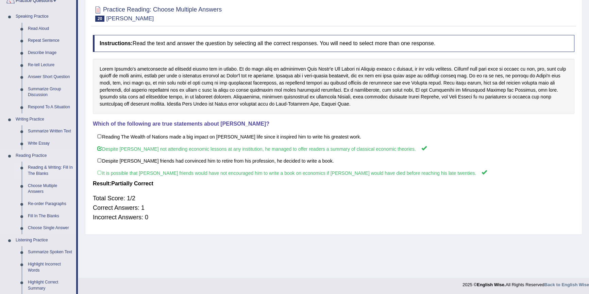
scroll to position [92, 0]
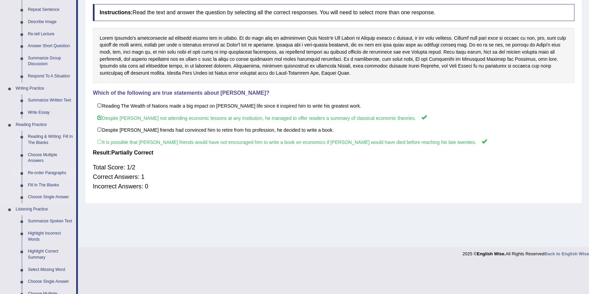
click at [42, 173] on link "Re-order Paragraphs" at bounding box center [50, 173] width 51 height 12
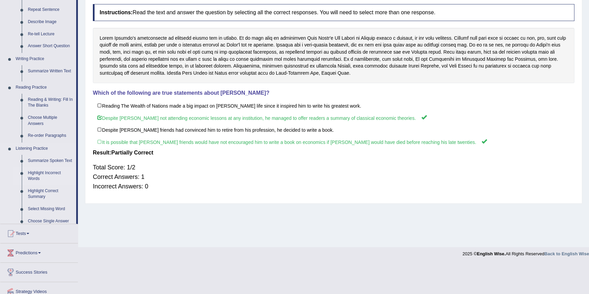
click at [42, 173] on ul "Home Practice Questions Speaking Practice Read Aloud Repeat Sentence Describe I…" at bounding box center [39, 131] width 78 height 380
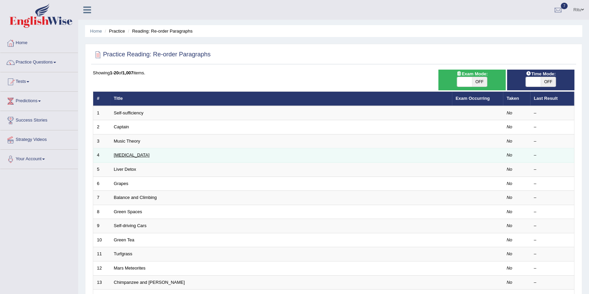
click at [126, 155] on link "[MEDICAL_DATA]" at bounding box center [132, 155] width 36 height 5
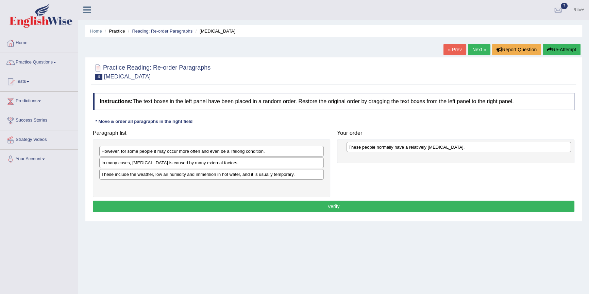
drag, startPoint x: 156, startPoint y: 175, endPoint x: 403, endPoint y: 148, distance: 248.6
click at [403, 148] on div "These people normally have a relatively [MEDICAL_DATA]." at bounding box center [458, 147] width 224 height 11
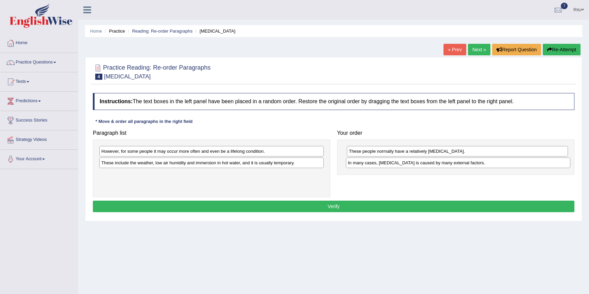
drag, startPoint x: 202, startPoint y: 163, endPoint x: 448, endPoint y: 163, distance: 246.4
click at [448, 163] on div "In many cases, dry skin is caused by many external factors." at bounding box center [458, 163] width 224 height 11
click at [180, 152] on div "However, for some people it may occur more often and even be a lifelong conditi…" at bounding box center [211, 151] width 224 height 11
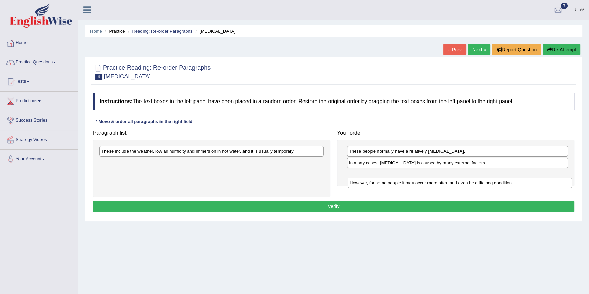
drag, startPoint x: 180, startPoint y: 152, endPoint x: 429, endPoint y: 183, distance: 250.4
click at [429, 183] on div "However, for some people it may occur more often and even be a lifelong conditi…" at bounding box center [459, 183] width 224 height 11
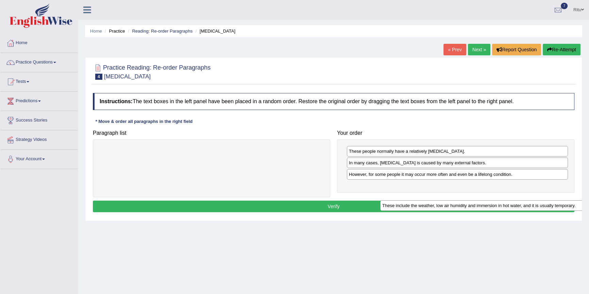
drag, startPoint x: 246, startPoint y: 154, endPoint x: 493, endPoint y: 196, distance: 250.1
click at [493, 201] on div "These include the weather, low air humidity and immersion in hot water, and it …" at bounding box center [492, 206] width 224 height 11
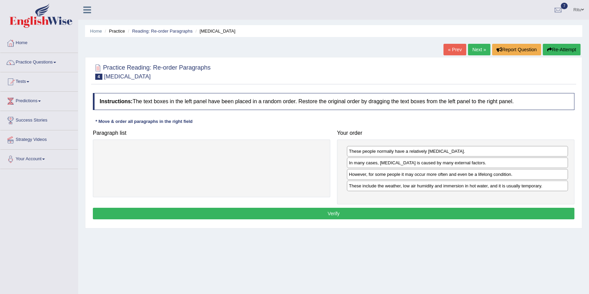
click at [328, 211] on button "Verify" at bounding box center [333, 214] width 481 height 12
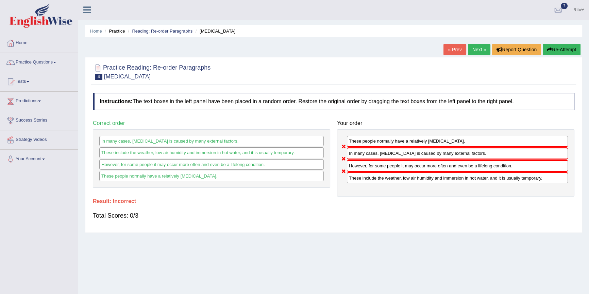
click at [479, 49] on link "Next »" at bounding box center [479, 50] width 22 height 12
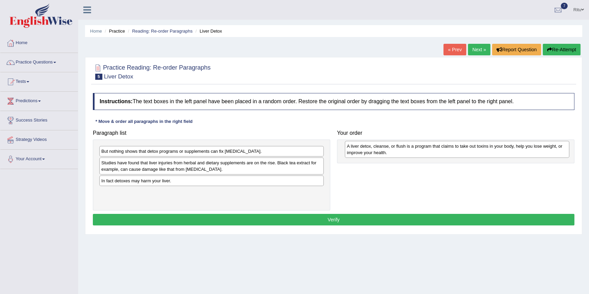
drag, startPoint x: 151, startPoint y: 169, endPoint x: 393, endPoint y: 153, distance: 243.2
click at [394, 153] on div "A liver detox, cleanse, or flush is a program that claims to take out toxins in…" at bounding box center [457, 149] width 224 height 17
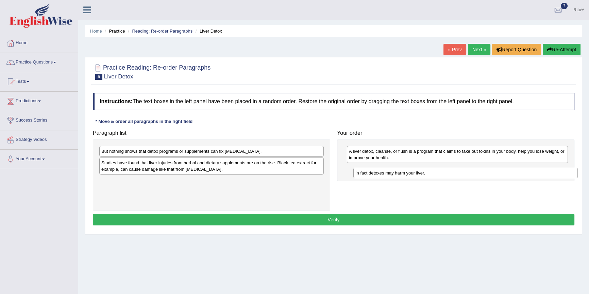
drag, startPoint x: 163, startPoint y: 181, endPoint x: 412, endPoint y: 172, distance: 248.6
click at [412, 173] on div "In fact detoxes may harm your liver." at bounding box center [465, 173] width 224 height 11
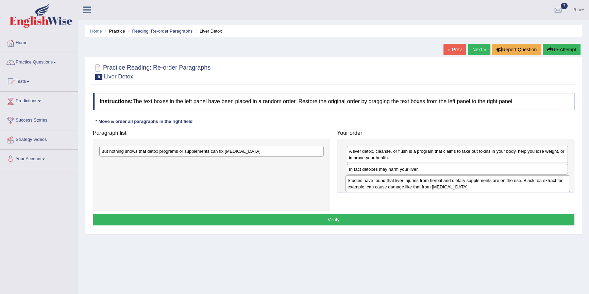
drag, startPoint x: 131, startPoint y: 165, endPoint x: 377, endPoint y: 183, distance: 246.7
click at [377, 183] on div "Studies have found that liver injuries from herbal and dietary supplements are …" at bounding box center [457, 183] width 224 height 17
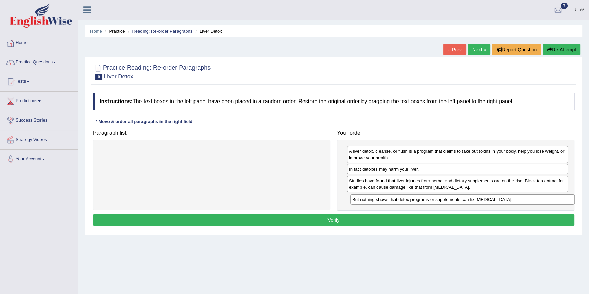
drag, startPoint x: 256, startPoint y: 153, endPoint x: 507, endPoint y: 201, distance: 255.5
click at [507, 201] on div "But nothing shows that detox programs or supplements can fix liver damage." at bounding box center [462, 199] width 224 height 11
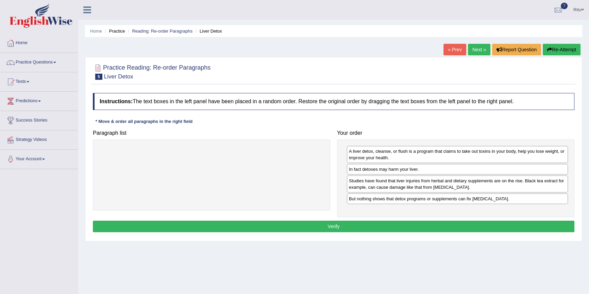
click at [333, 228] on button "Verify" at bounding box center [333, 227] width 481 height 12
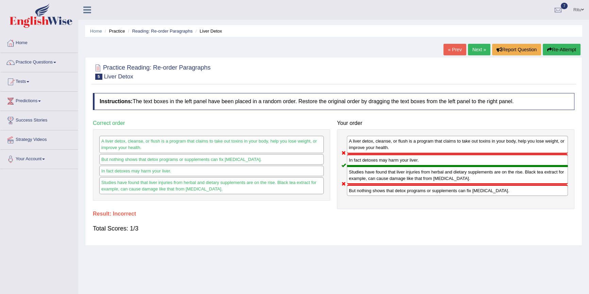
click at [475, 48] on link "Next »" at bounding box center [479, 50] width 22 height 12
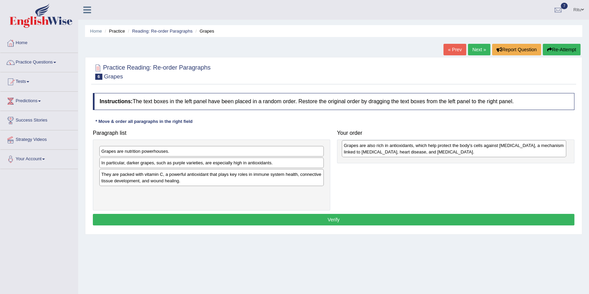
drag, startPoint x: 112, startPoint y: 196, endPoint x: 355, endPoint y: 149, distance: 246.9
click at [355, 149] on div "Grapes are also rich in antioxidants, which help protect the body's cells again…" at bounding box center [454, 148] width 224 height 17
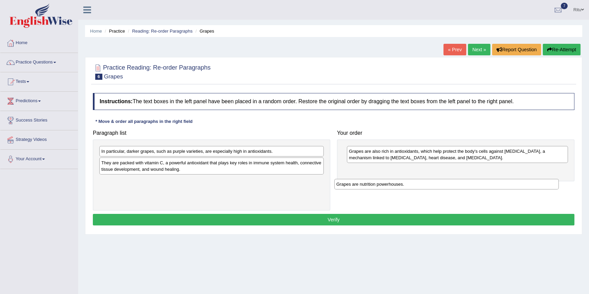
drag, startPoint x: 162, startPoint y: 151, endPoint x: 388, endPoint y: 190, distance: 229.1
click at [396, 184] on div "Grapes are nutrition powerhouses." at bounding box center [446, 184] width 224 height 11
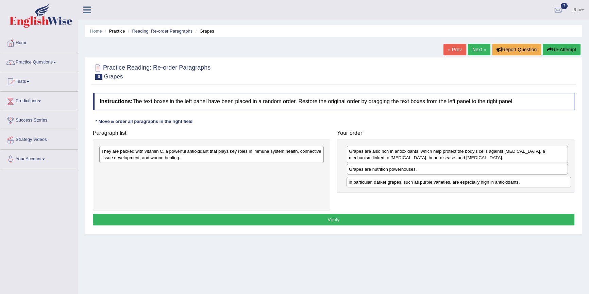
drag, startPoint x: 174, startPoint y: 150, endPoint x: 421, endPoint y: 181, distance: 249.0
click at [421, 181] on div "In particular, darker grapes, such as purple varieties, are especially high in …" at bounding box center [458, 182] width 224 height 11
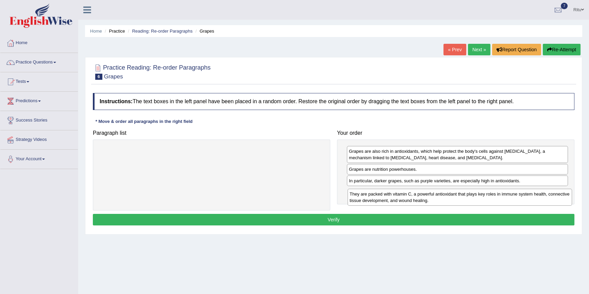
drag, startPoint x: 259, startPoint y: 151, endPoint x: 506, endPoint y: 194, distance: 251.1
click at [506, 194] on div "They are packed with vitamin C, a powerful antioxidant that plays key roles in …" at bounding box center [459, 197] width 224 height 17
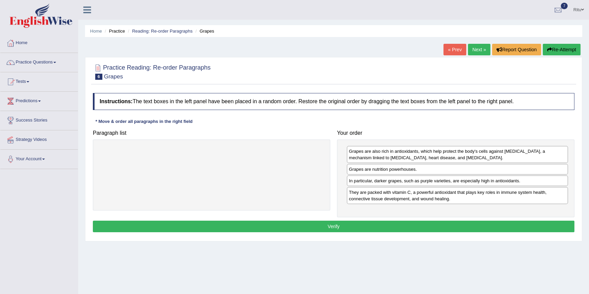
click at [335, 224] on button "Verify" at bounding box center [333, 227] width 481 height 12
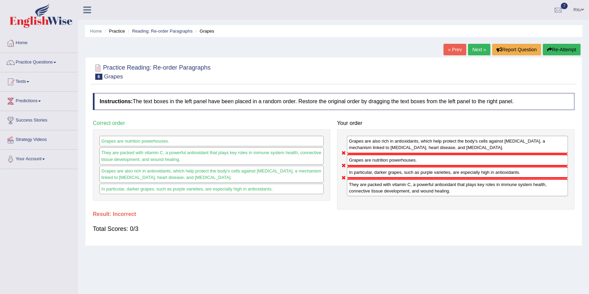
click at [469, 50] on link "Next »" at bounding box center [479, 50] width 22 height 12
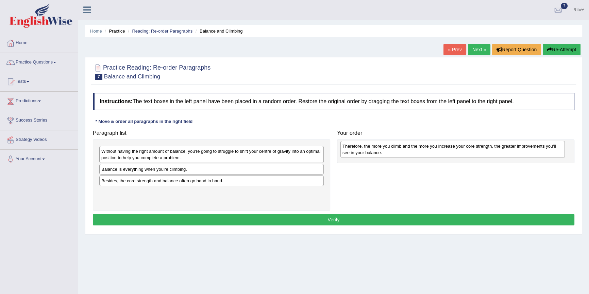
drag, startPoint x: 109, startPoint y: 199, endPoint x: 350, endPoint y: 152, distance: 245.4
click at [350, 152] on div "Therefore, the more you climb and the more you increase your core strength, the…" at bounding box center [452, 149] width 224 height 17
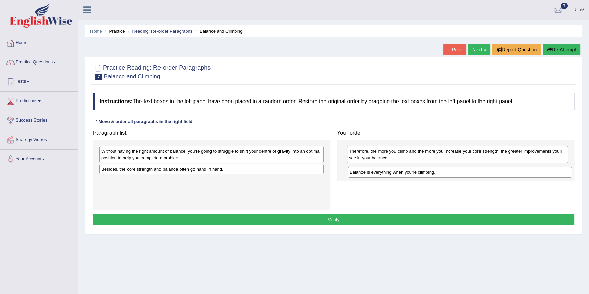
drag, startPoint x: 178, startPoint y: 170, endPoint x: 426, endPoint y: 173, distance: 248.2
click at [426, 173] on div "Balance is everything when you're climbing." at bounding box center [459, 172] width 224 height 11
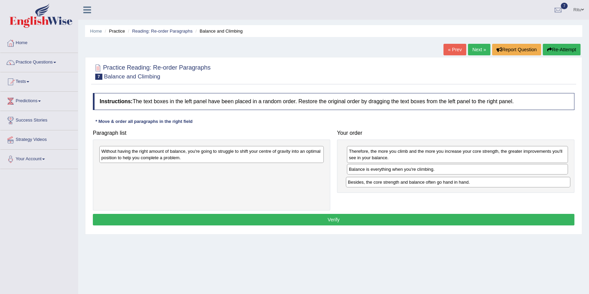
drag, startPoint x: 188, startPoint y: 167, endPoint x: 434, endPoint y: 179, distance: 246.8
click at [434, 179] on div "Besides, the core strength and balance often go hand in hand." at bounding box center [458, 182] width 224 height 11
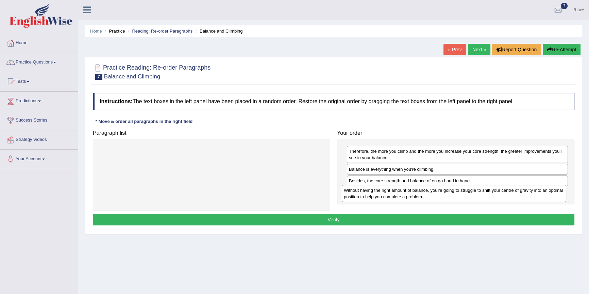
drag, startPoint x: 237, startPoint y: 155, endPoint x: 474, endPoint y: 192, distance: 239.5
click at [474, 192] on div "Without having the right amount of balance, you're going to struggle to shift y…" at bounding box center [454, 193] width 224 height 17
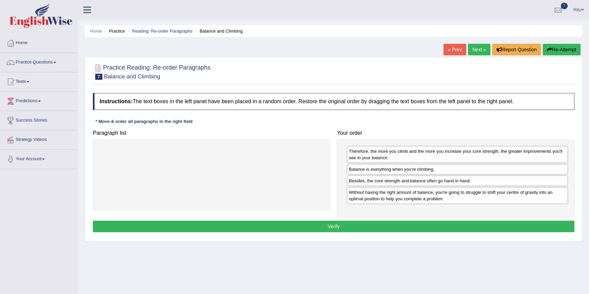
click at [329, 224] on button "Verify" at bounding box center [333, 227] width 481 height 12
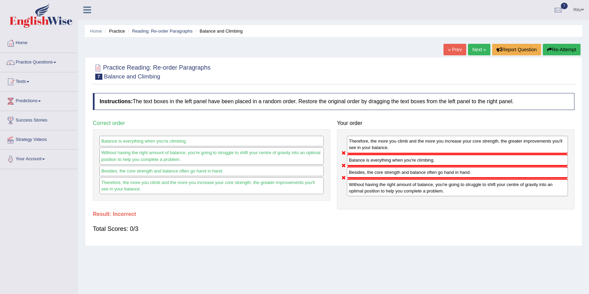
click at [44, 62] on link "Practice Questions" at bounding box center [39, 61] width 78 height 17
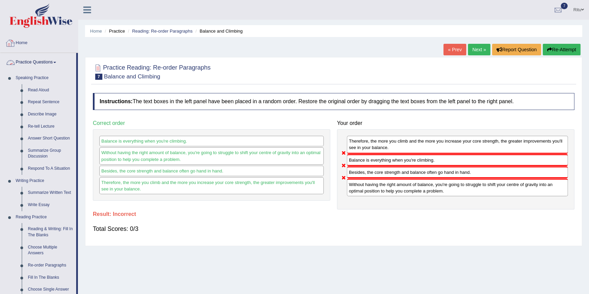
click at [15, 45] on div at bounding box center [10, 43] width 10 height 10
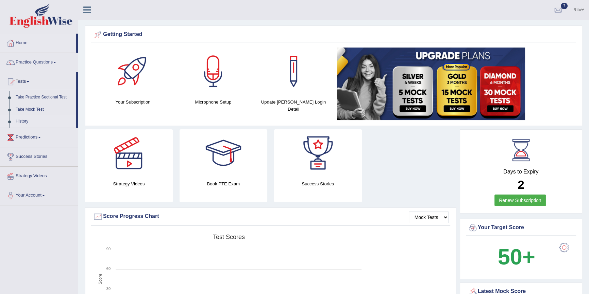
click at [25, 120] on link "History" at bounding box center [45, 122] width 64 height 12
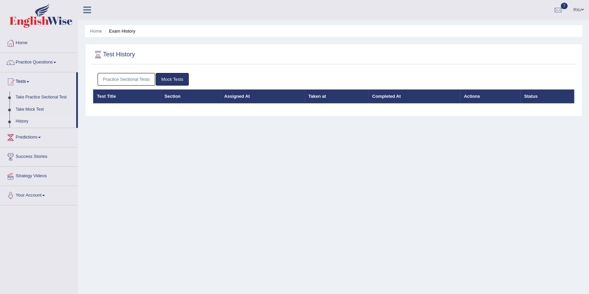
click at [144, 81] on link "Practice Sectional Tests" at bounding box center [127, 79] width 58 height 13
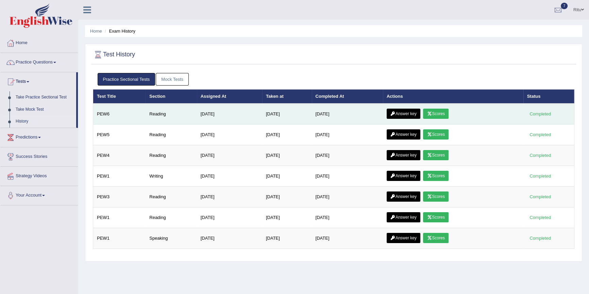
click at [440, 113] on link "Scores" at bounding box center [435, 114] width 25 height 10
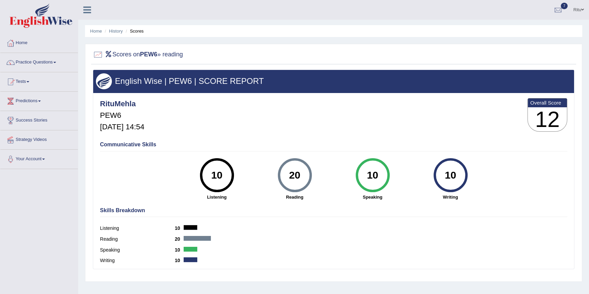
click at [54, 62] on link "Practice Questions" at bounding box center [39, 61] width 78 height 17
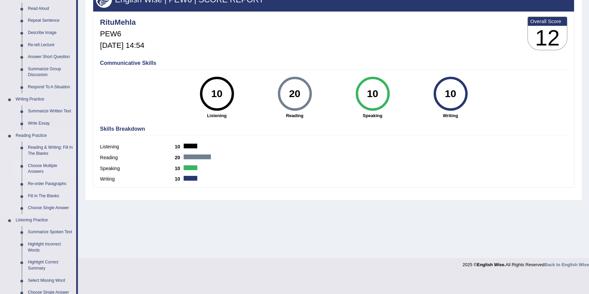
scroll to position [92, 0]
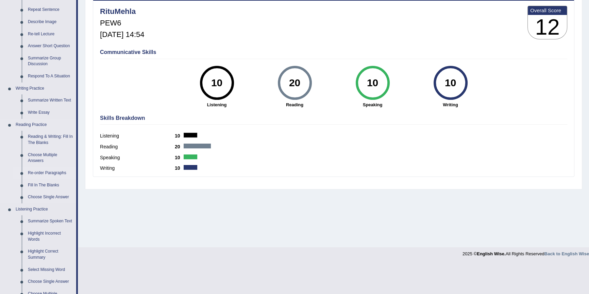
click at [55, 173] on link "Re-order Paragraphs" at bounding box center [50, 173] width 51 height 12
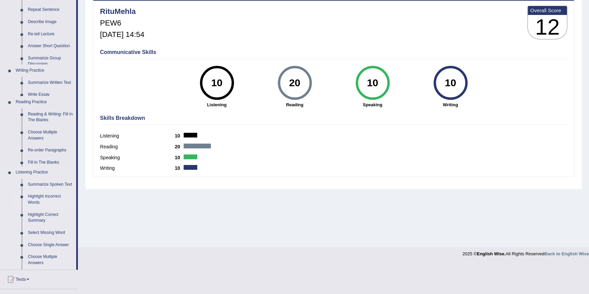
scroll to position [62, 0]
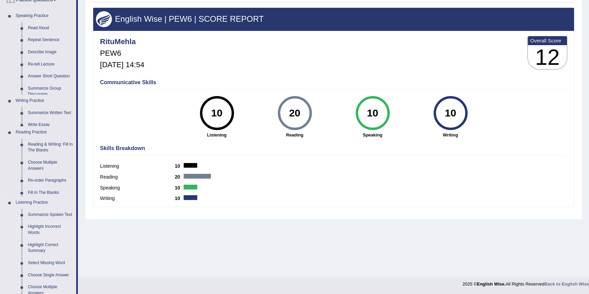
click at [55, 173] on ul "Home Practice Questions Speaking Practice Read Aloud Repeat Sentence Describe I…" at bounding box center [39, 184] width 78 height 426
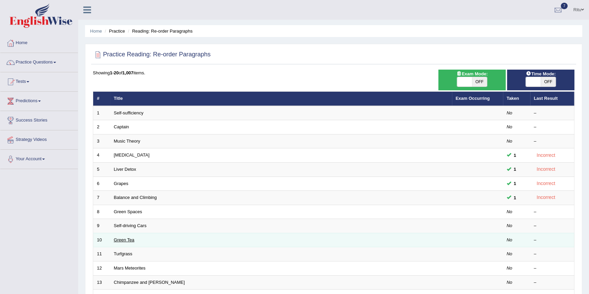
click at [126, 241] on link "Green Tea" at bounding box center [124, 240] width 20 height 5
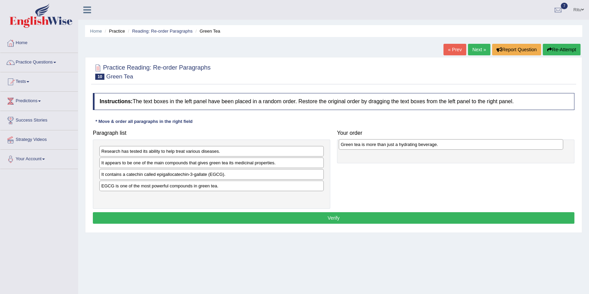
drag, startPoint x: 148, startPoint y: 199, endPoint x: 387, endPoint y: 146, distance: 245.0
click at [387, 146] on div "Green tea is more than just a hydrating beverage." at bounding box center [451, 144] width 224 height 11
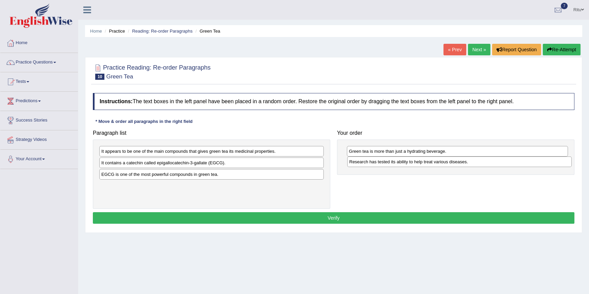
drag, startPoint x: 195, startPoint y: 149, endPoint x: 443, endPoint y: 160, distance: 248.0
click at [443, 160] on div "Research has tested its ability to help treat various diseases." at bounding box center [459, 162] width 224 height 11
drag, startPoint x: 180, startPoint y: 176, endPoint x: 392, endPoint y: 191, distance: 212.6
click at [391, 192] on div "EGCG is one of the most powerful compounds in green tea." at bounding box center [343, 192] width 224 height 11
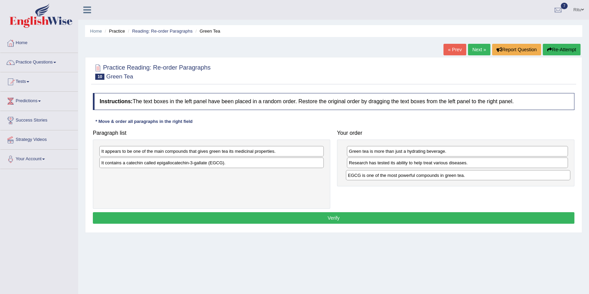
drag, startPoint x: 199, startPoint y: 174, endPoint x: 445, endPoint y: 175, distance: 246.1
click at [445, 175] on div "EGCG is one of the most powerful compounds in green tea." at bounding box center [458, 175] width 224 height 11
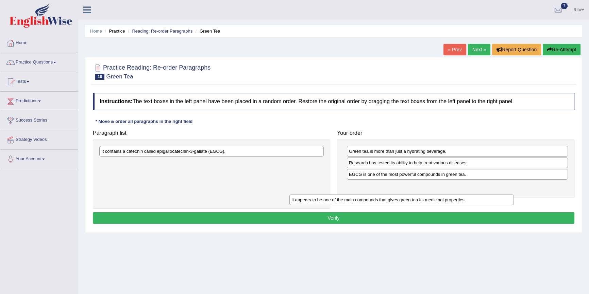
drag, startPoint x: 207, startPoint y: 153, endPoint x: 429, endPoint y: 193, distance: 225.0
click at [428, 195] on div "It appears to be one of the main compounds that gives green tea its medicinal p…" at bounding box center [401, 200] width 224 height 11
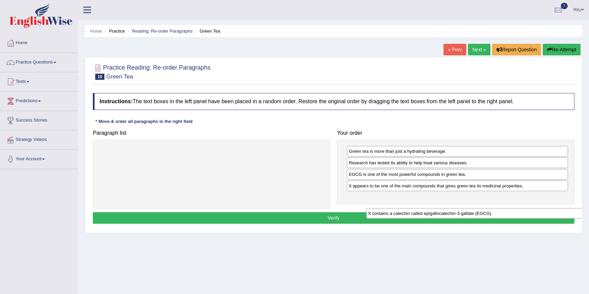
drag, startPoint x: 213, startPoint y: 152, endPoint x: 473, endPoint y: 206, distance: 265.5
click at [479, 213] on div "It contains a catechin called epigallocatechin-3-gallate (EGCG)." at bounding box center [478, 213] width 224 height 11
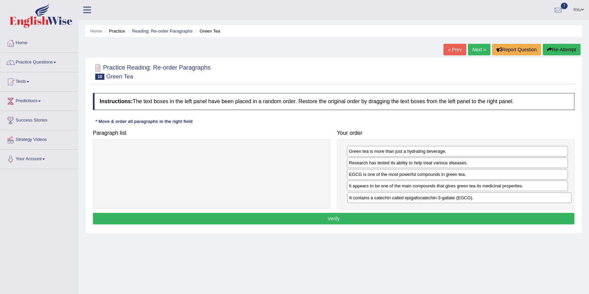
drag, startPoint x: 179, startPoint y: 150, endPoint x: 427, endPoint y: 197, distance: 252.5
click at [427, 197] on div "It contains a catechin called epigallocatechin-3-gallate (EGCG)." at bounding box center [459, 198] width 224 height 11
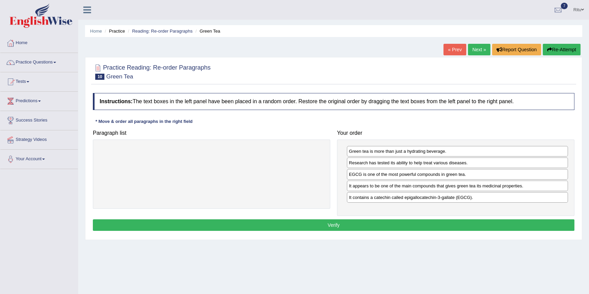
click at [336, 224] on button "Verify" at bounding box center [333, 226] width 481 height 12
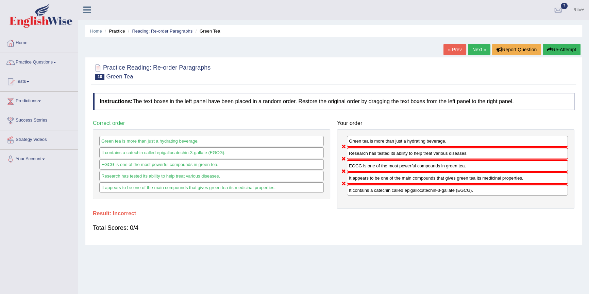
click at [469, 47] on link "Next »" at bounding box center [479, 50] width 22 height 12
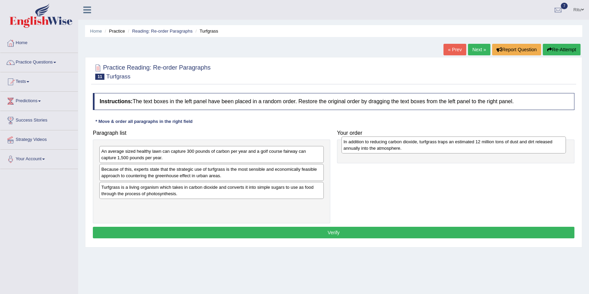
drag, startPoint x: 134, startPoint y: 190, endPoint x: 376, endPoint y: 144, distance: 246.3
click at [376, 144] on div "In addition to reducing carbon dioxide, turfgrass traps an estimated 12 million…" at bounding box center [453, 145] width 224 height 17
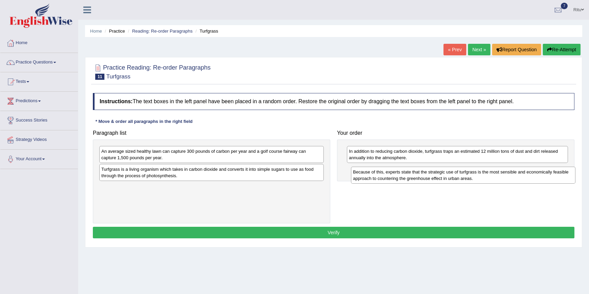
drag, startPoint x: 121, startPoint y: 170, endPoint x: 372, endPoint y: 173, distance: 250.9
click at [372, 173] on div "Because of this, experts state that the strategic use of turfgrass is the most …" at bounding box center [462, 175] width 224 height 17
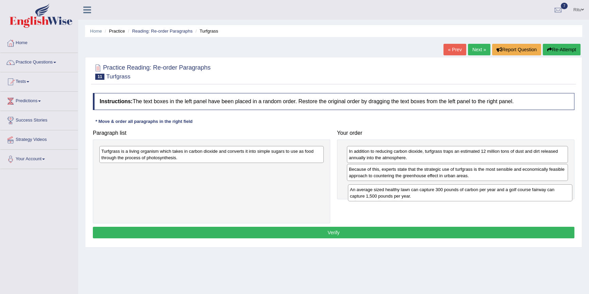
drag, startPoint x: 285, startPoint y: 156, endPoint x: 531, endPoint y: 191, distance: 247.9
click at [531, 191] on div "An average sized healthy lawn can capture 300 pounds of carbon per year and a g…" at bounding box center [460, 193] width 224 height 17
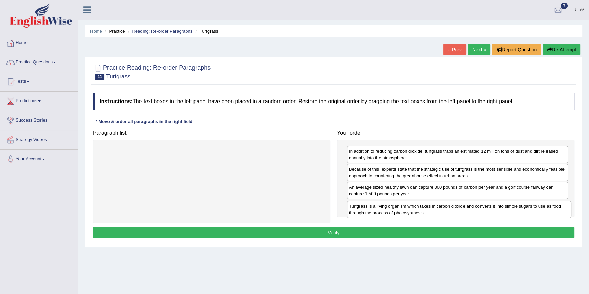
drag, startPoint x: 264, startPoint y: 153, endPoint x: 512, endPoint y: 207, distance: 254.0
click at [512, 207] on div "Turfgrass is a living organism which takes in carbon dioxide and converts it in…" at bounding box center [459, 209] width 224 height 17
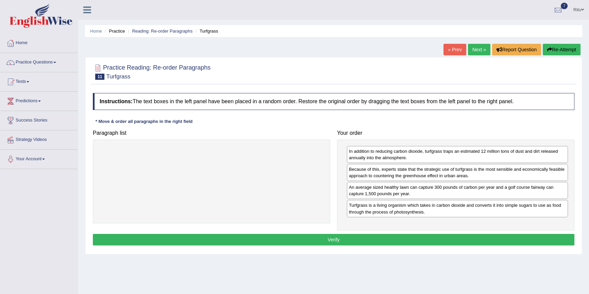
click at [336, 239] on button "Verify" at bounding box center [333, 240] width 481 height 12
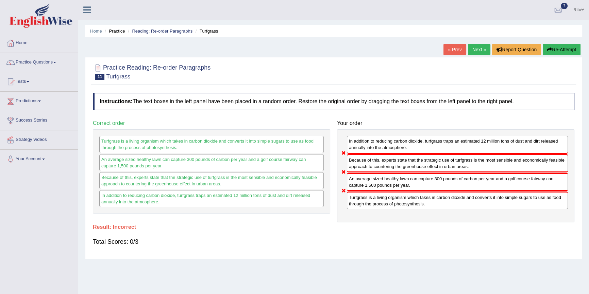
click at [479, 53] on link "Next »" at bounding box center [479, 50] width 22 height 12
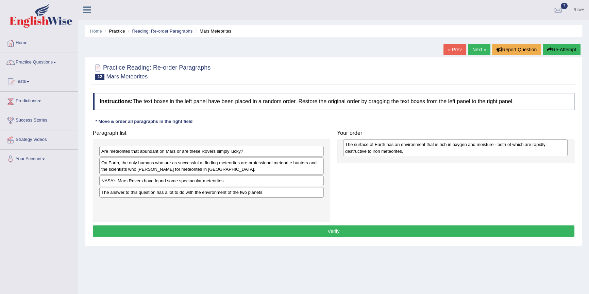
drag, startPoint x: 154, startPoint y: 207, endPoint x: 398, endPoint y: 148, distance: 250.8
click at [398, 148] on div "The surface of Earth has an environment that is rich in oxygen and moisture - b…" at bounding box center [455, 147] width 224 height 17
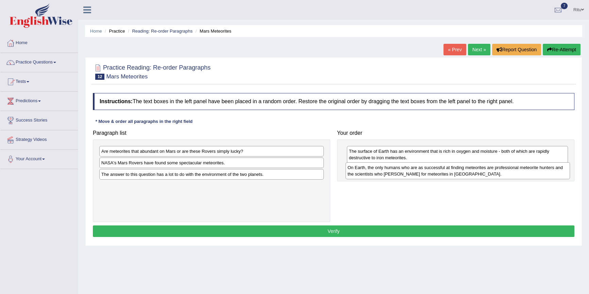
drag, startPoint x: 165, startPoint y: 162, endPoint x: 411, endPoint y: 168, distance: 246.2
click at [411, 168] on div "On Earth, the only humans who are as successful at finding meteorites are profe…" at bounding box center [457, 170] width 224 height 17
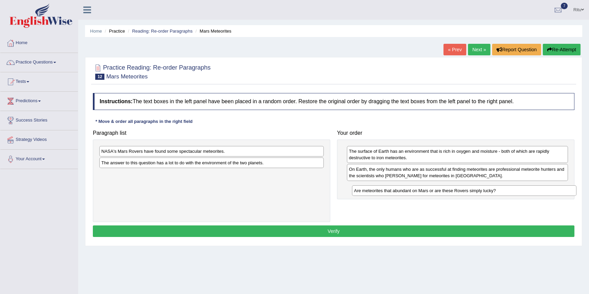
drag, startPoint x: 188, startPoint y: 147, endPoint x: 437, endPoint y: 186, distance: 252.3
click at [437, 186] on div "Are meteorites that abundant on Mars or are these Rovers simply lucky?" at bounding box center [464, 191] width 224 height 11
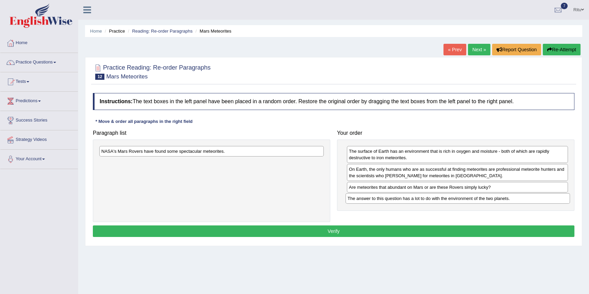
drag, startPoint x: 223, startPoint y: 162, endPoint x: 469, endPoint y: 197, distance: 248.7
click at [469, 197] on div "The answer to this question has a lot to do with the environment of the two pla…" at bounding box center [457, 198] width 224 height 11
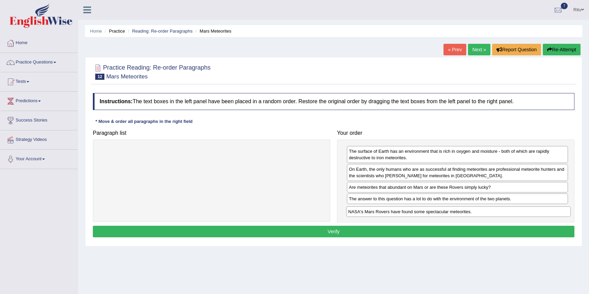
drag, startPoint x: 178, startPoint y: 151, endPoint x: 425, endPoint y: 211, distance: 253.7
click at [425, 211] on div "NASA's Mars Rovers have found some spectacular meteorites." at bounding box center [458, 212] width 224 height 11
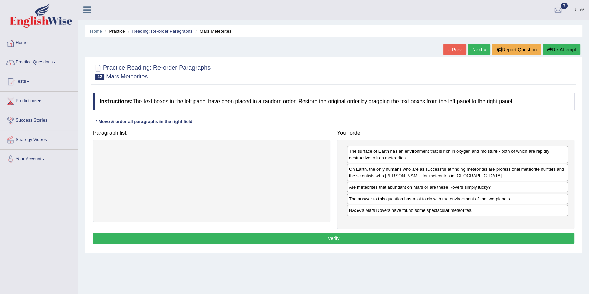
click at [332, 236] on button "Verify" at bounding box center [333, 239] width 481 height 12
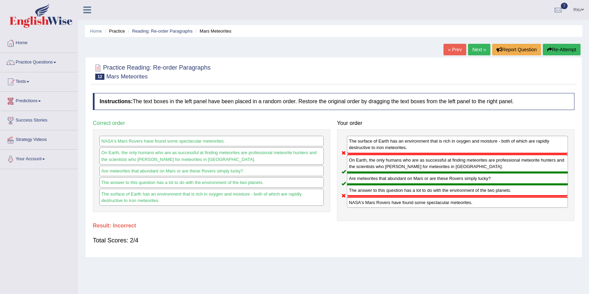
click at [46, 67] on link "Practice Questions" at bounding box center [39, 61] width 78 height 17
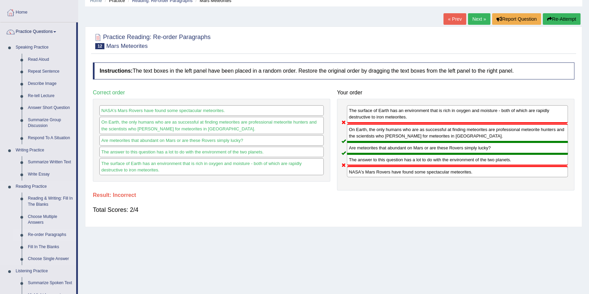
scroll to position [62, 0]
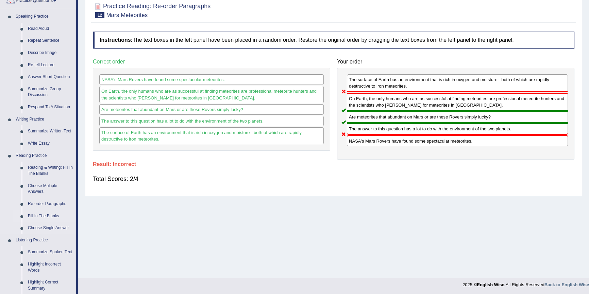
click at [44, 214] on link "Fill In The Blanks" at bounding box center [50, 216] width 51 height 12
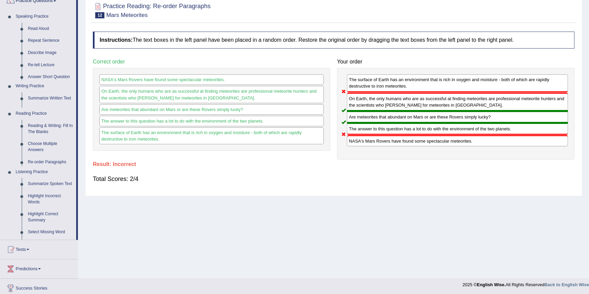
click at [44, 214] on div "Toggle navigation Home Practice Questions Speaking Practice Read Aloud Repeat S…" at bounding box center [294, 115] width 589 height 354
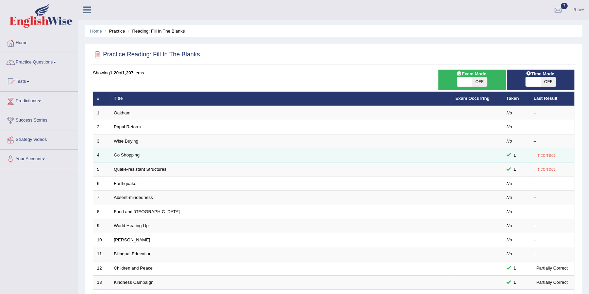
click at [131, 155] on link "Go Shopping" at bounding box center [127, 155] width 26 height 5
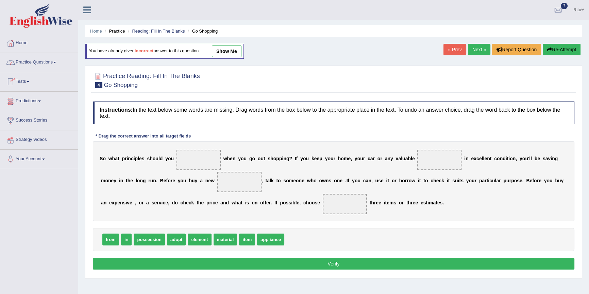
click at [34, 61] on link "Practice Questions" at bounding box center [39, 61] width 78 height 17
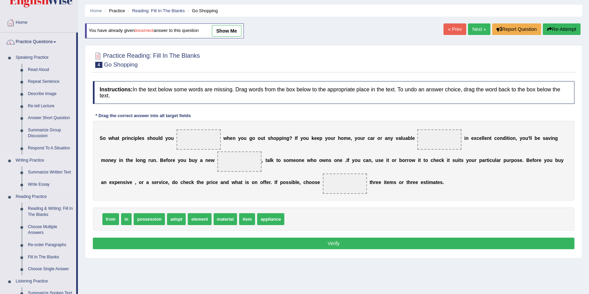
scroll to position [62, 0]
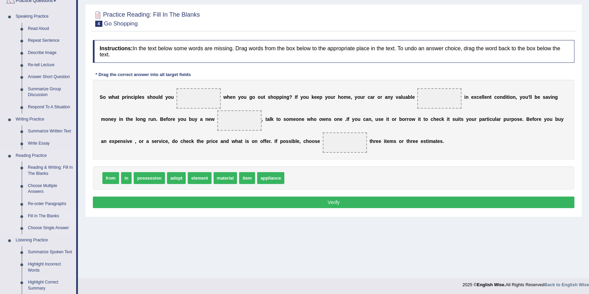
click at [40, 213] on link "Fill In The Blanks" at bounding box center [50, 216] width 51 height 12
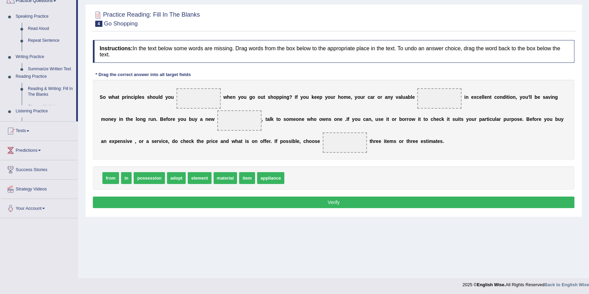
click at [41, 213] on ul "Home Practice Questions Speaking Practice Read Aloud Repeat Sentence Describe I…" at bounding box center [39, 95] width 78 height 246
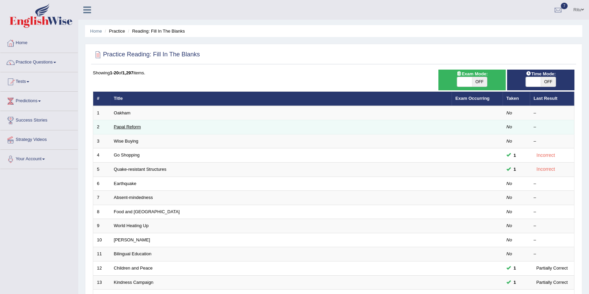
click at [131, 127] on link "Papal Reform" at bounding box center [127, 126] width 27 height 5
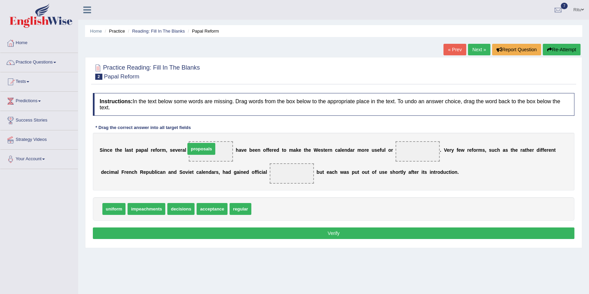
drag, startPoint x: 268, startPoint y: 209, endPoint x: 195, endPoint y: 156, distance: 90.3
drag, startPoint x: 245, startPoint y: 211, endPoint x: 299, endPoint y: 173, distance: 65.6
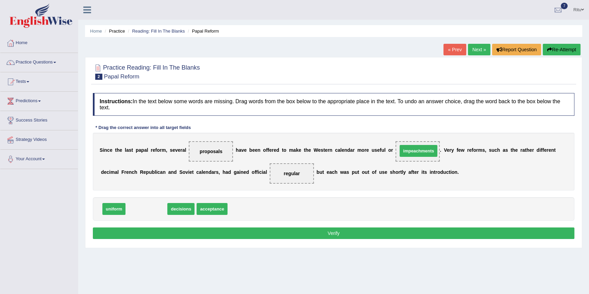
drag, startPoint x: 140, startPoint y: 208, endPoint x: 412, endPoint y: 152, distance: 277.7
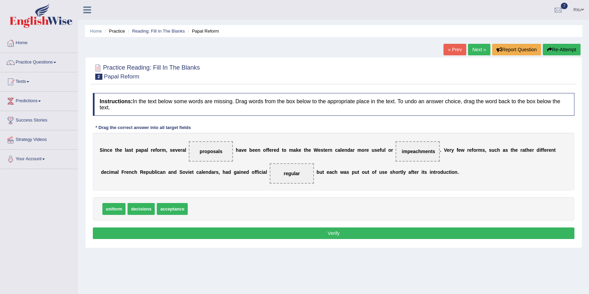
click at [332, 233] on button "Verify" at bounding box center [333, 234] width 481 height 12
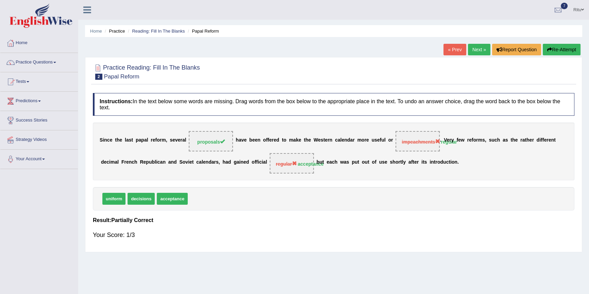
click at [480, 50] on link "Next »" at bounding box center [479, 50] width 22 height 12
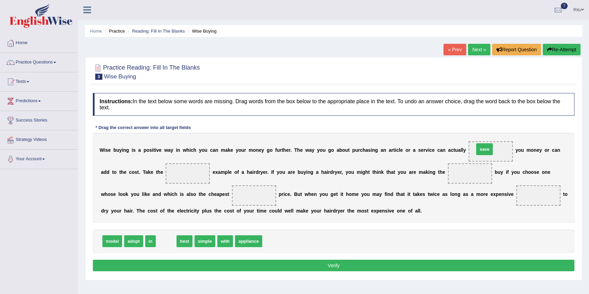
drag, startPoint x: 163, startPoint y: 242, endPoint x: 481, endPoint y: 150, distance: 331.2
drag, startPoint x: 165, startPoint y: 241, endPoint x: 188, endPoint y: 175, distance: 70.4
drag, startPoint x: 165, startPoint y: 240, endPoint x: 470, endPoint y: 178, distance: 312.1
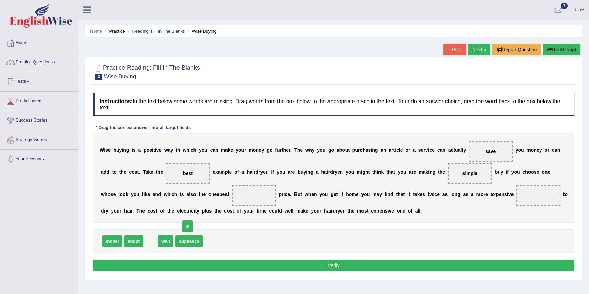
drag, startPoint x: 149, startPoint y: 242, endPoint x: 231, endPoint y: 212, distance: 88.3
click at [193, 221] on span "in" at bounding box center [187, 227] width 11 height 12
drag, startPoint x: 149, startPoint y: 240, endPoint x: 254, endPoint y: 199, distance: 112.2
drag, startPoint x: 148, startPoint y: 240, endPoint x: 474, endPoint y: 207, distance: 327.3
click at [424, 209] on span "with" at bounding box center [417, 215] width 16 height 12
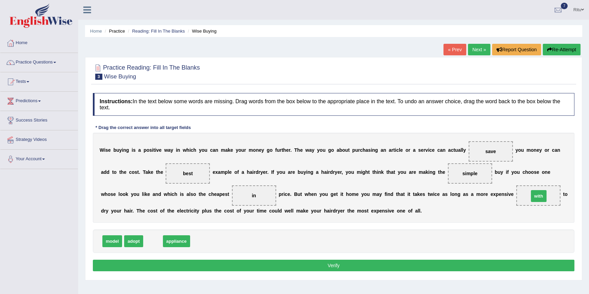
drag, startPoint x: 152, startPoint y: 243, endPoint x: 538, endPoint y: 198, distance: 388.1
click at [336, 265] on button "Verify" at bounding box center [333, 266] width 481 height 12
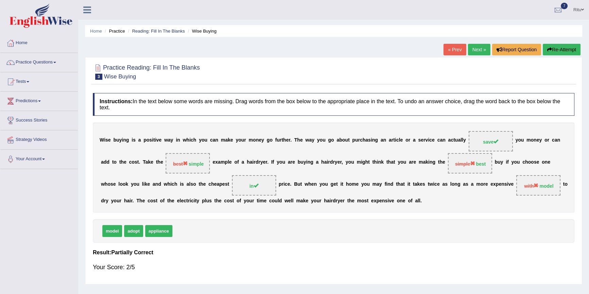
click at [475, 47] on link "Next »" at bounding box center [479, 50] width 22 height 12
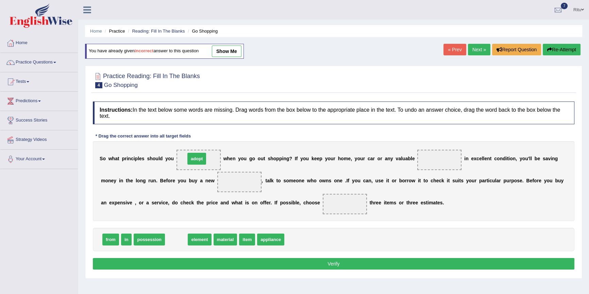
drag, startPoint x: 176, startPoint y: 240, endPoint x: 196, endPoint y: 159, distance: 83.4
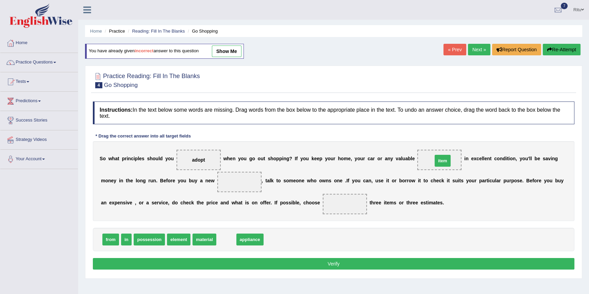
drag, startPoint x: 225, startPoint y: 239, endPoint x: 441, endPoint y: 160, distance: 230.1
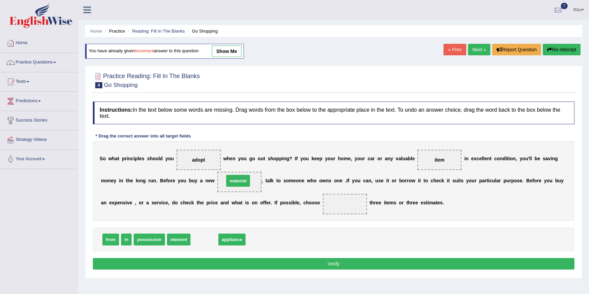
drag, startPoint x: 207, startPoint y: 240, endPoint x: 241, endPoint y: 180, distance: 68.2
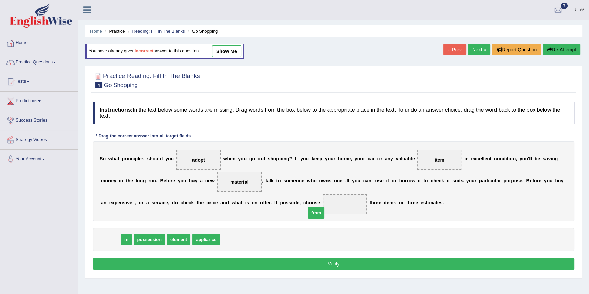
drag, startPoint x: 107, startPoint y: 240, endPoint x: 326, endPoint y: 214, distance: 220.1
click at [326, 262] on button "Verify" at bounding box center [333, 264] width 481 height 12
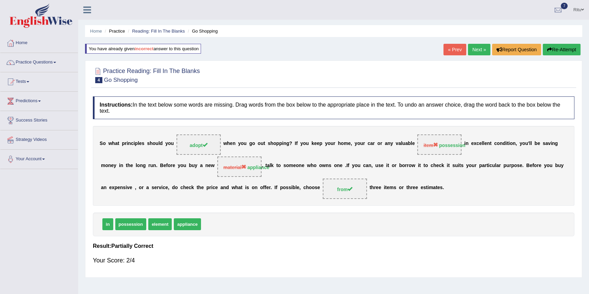
click at [478, 47] on link "Next »" at bounding box center [479, 50] width 22 height 12
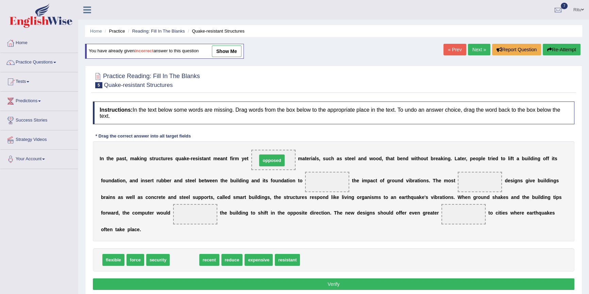
drag, startPoint x: 186, startPoint y: 262, endPoint x: 274, endPoint y: 165, distance: 131.2
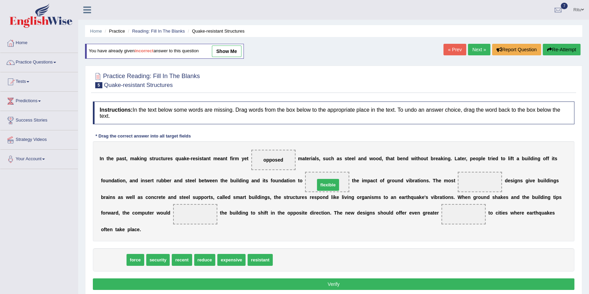
drag, startPoint x: 110, startPoint y: 262, endPoint x: 325, endPoint y: 187, distance: 227.3
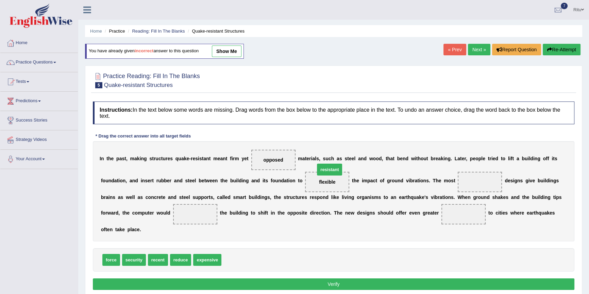
drag, startPoint x: 233, startPoint y: 260, endPoint x: 327, endPoint y: 170, distance: 130.1
click at [227, 259] on span "flexible" at bounding box center [234, 260] width 22 height 12
drag, startPoint x: 227, startPoint y: 259, endPoint x: 477, endPoint y: 183, distance: 261.0
drag, startPoint x: 132, startPoint y: 260, endPoint x: 172, endPoint y: 235, distance: 48.3
click at [152, 251] on span "security" at bounding box center [140, 257] width 24 height 12
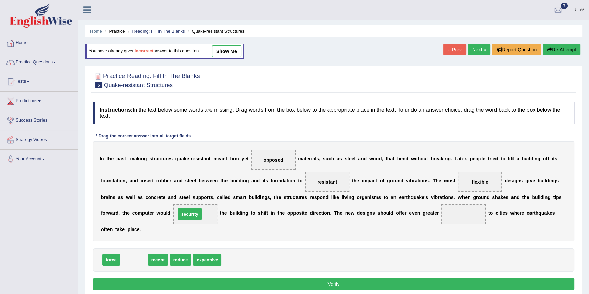
drag, startPoint x: 131, startPoint y: 260, endPoint x: 187, endPoint y: 214, distance: 72.2
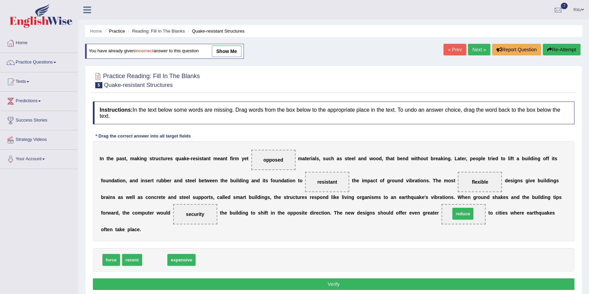
drag, startPoint x: 152, startPoint y: 258, endPoint x: 460, endPoint y: 212, distance: 311.4
click at [338, 284] on button "Verify" at bounding box center [333, 285] width 481 height 12
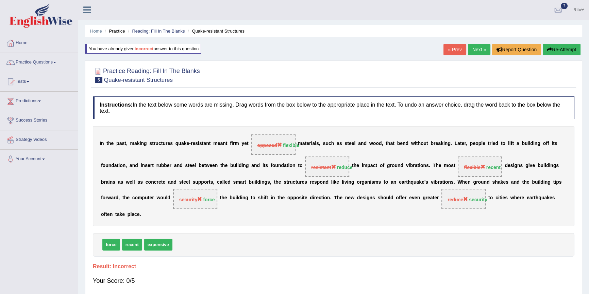
click at [479, 48] on link "Next »" at bounding box center [479, 50] width 22 height 12
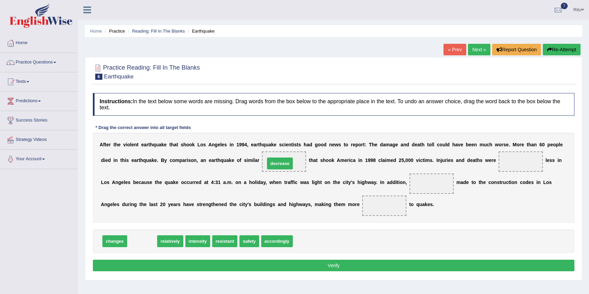
drag, startPoint x: 139, startPoint y: 243, endPoint x: 277, endPoint y: 165, distance: 158.1
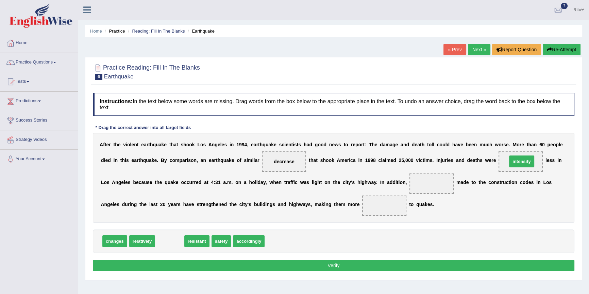
drag, startPoint x: 169, startPoint y: 241, endPoint x: 520, endPoint y: 160, distance: 360.8
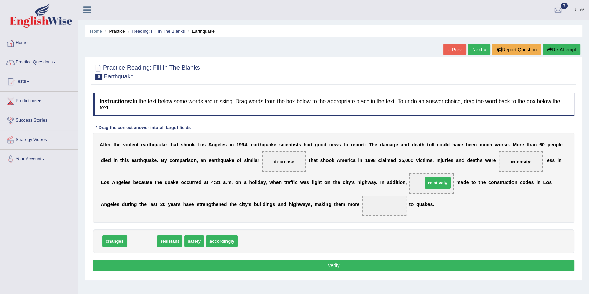
drag, startPoint x: 143, startPoint y: 241, endPoint x: 438, endPoint y: 183, distance: 301.1
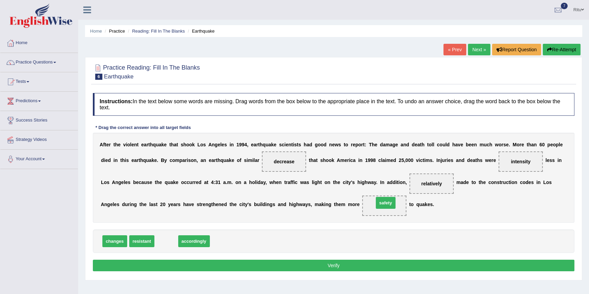
drag, startPoint x: 161, startPoint y: 243, endPoint x: 381, endPoint y: 205, distance: 222.6
click at [337, 266] on button "Verify" at bounding box center [333, 266] width 481 height 12
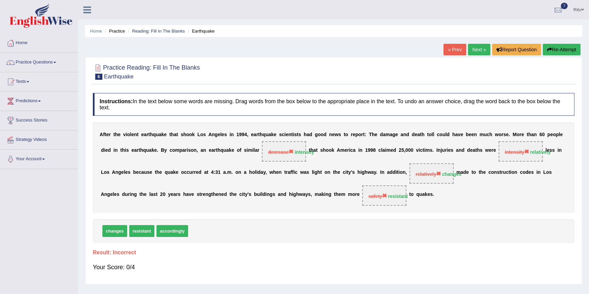
click at [480, 48] on link "Next »" at bounding box center [479, 50] width 22 height 12
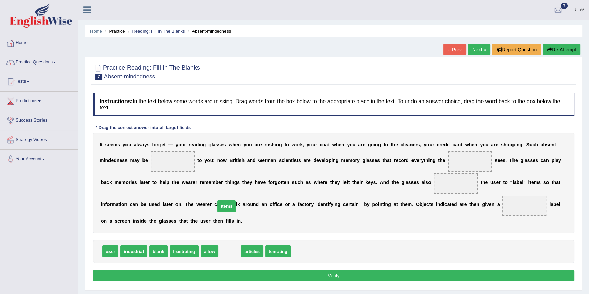
drag, startPoint x: 227, startPoint y: 253, endPoint x: 203, endPoint y: 168, distance: 88.2
click at [217, 201] on span "items" at bounding box center [226, 207] width 18 height 12
drag, startPoint x: 228, startPoint y: 253, endPoint x: 173, endPoint y: 163, distance: 105.5
drag, startPoint x: 225, startPoint y: 253, endPoint x: 467, endPoint y: 166, distance: 257.9
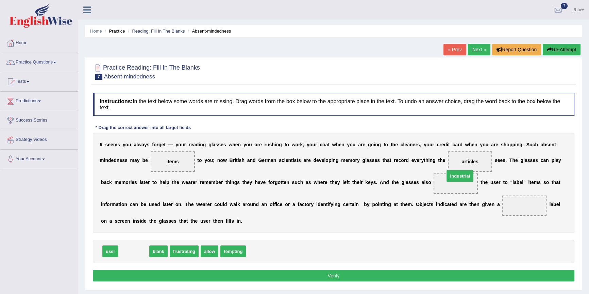
drag, startPoint x: 127, startPoint y: 251, endPoint x: 453, endPoint y: 176, distance: 334.6
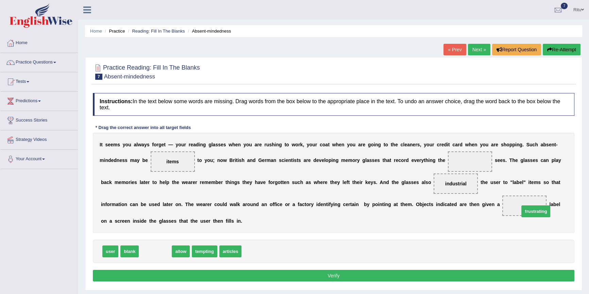
drag, startPoint x: 151, startPoint y: 248, endPoint x: 531, endPoint y: 208, distance: 382.5
click at [329, 275] on button "Verify" at bounding box center [333, 276] width 481 height 12
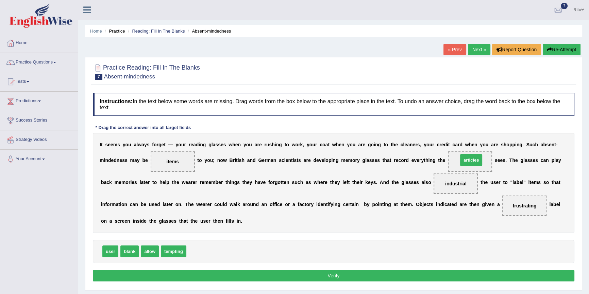
drag, startPoint x: 196, startPoint y: 252, endPoint x: 467, endPoint y: 160, distance: 286.6
click at [329, 276] on button "Verify" at bounding box center [333, 276] width 481 height 12
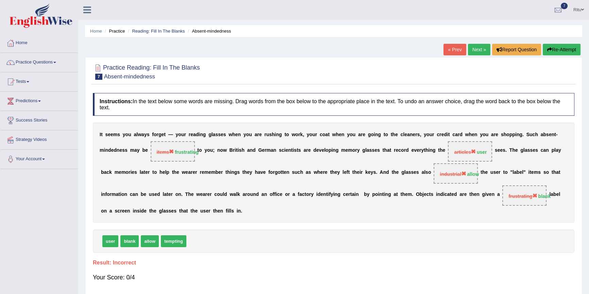
click at [478, 48] on link "Next »" at bounding box center [479, 50] width 22 height 12
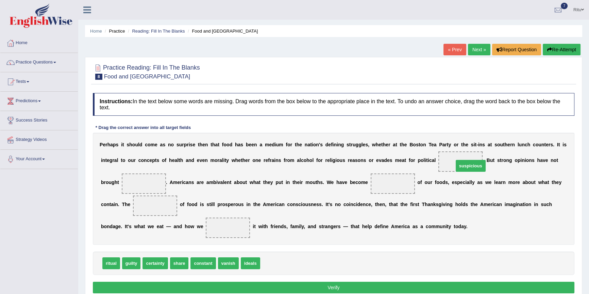
drag, startPoint x: 270, startPoint y: 262, endPoint x: 462, endPoint y: 162, distance: 215.9
drag, startPoint x: 178, startPoint y: 267, endPoint x: 148, endPoint y: 190, distance: 82.8
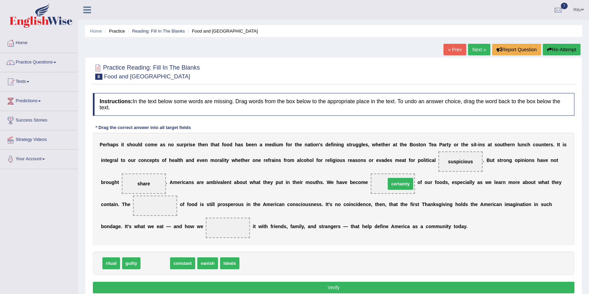
drag, startPoint x: 150, startPoint y: 263, endPoint x: 395, endPoint y: 184, distance: 257.4
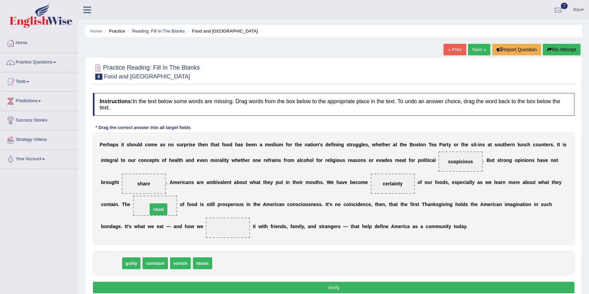
drag, startPoint x: 109, startPoint y: 264, endPoint x: 156, endPoint y: 210, distance: 71.8
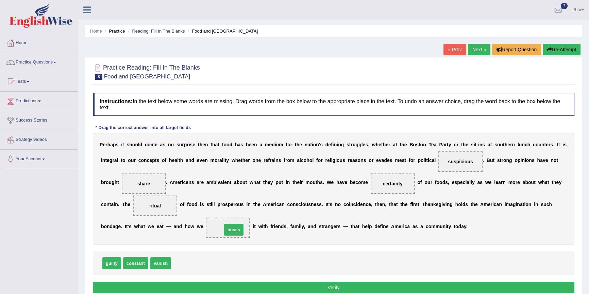
drag, startPoint x: 183, startPoint y: 265, endPoint x: 237, endPoint y: 231, distance: 64.2
click at [337, 289] on button "Verify" at bounding box center [333, 288] width 481 height 12
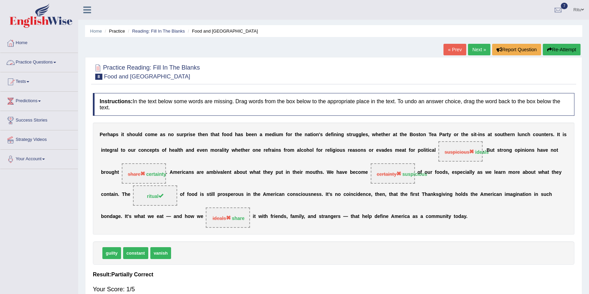
click at [44, 63] on link "Practice Questions" at bounding box center [39, 61] width 78 height 17
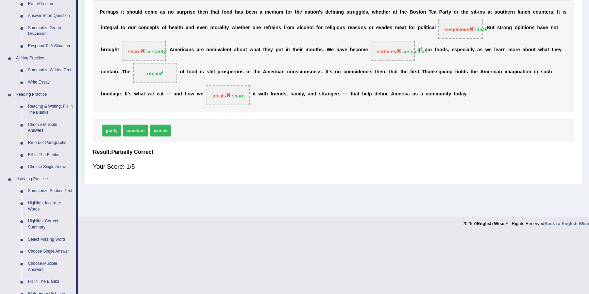
scroll to position [123, 0]
click at [53, 164] on link "Choose Single Answer" at bounding box center [50, 166] width 51 height 12
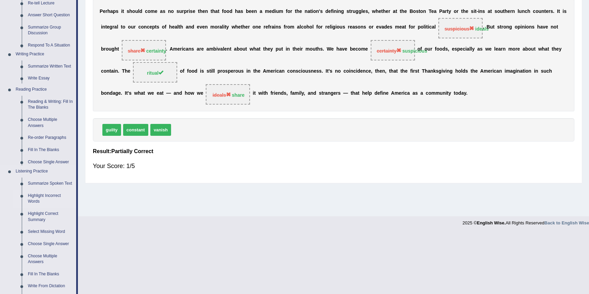
click at [53, 164] on ul "Speaking Practice Read Aloud Repeat Sentence Describe Image Re-tell Lecture Ans…" at bounding box center [38, 123] width 76 height 349
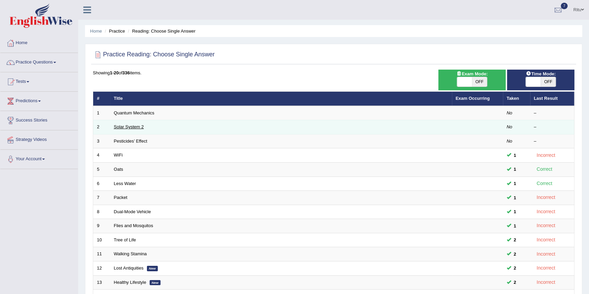
click at [141, 126] on link "Solar System 2" at bounding box center [129, 126] width 30 height 5
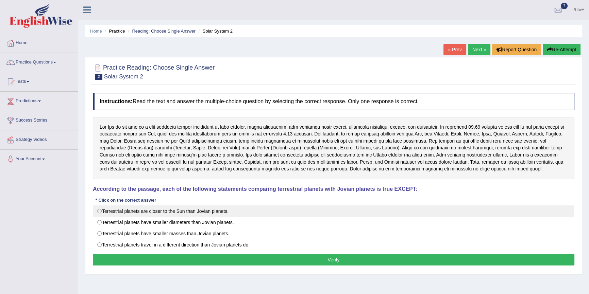
click at [102, 210] on label "Terrestrial planets are closer to the Sun than Jovian planets." at bounding box center [333, 212] width 481 height 12
radio input "true"
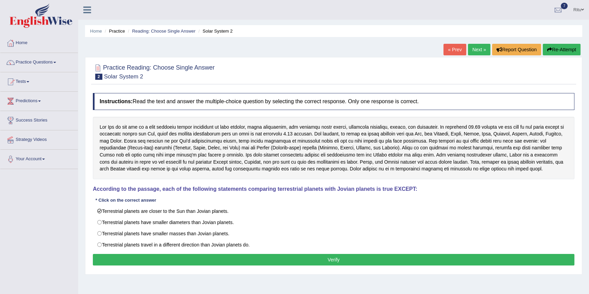
click at [338, 258] on button "Verify" at bounding box center [333, 260] width 481 height 12
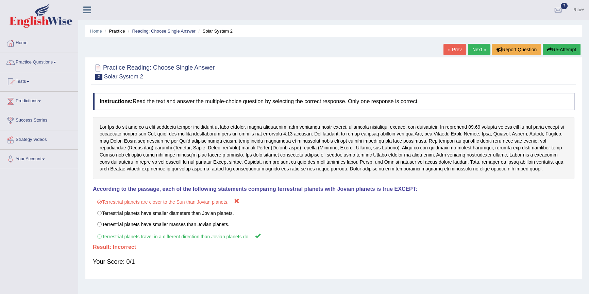
click at [477, 53] on link "Next »" at bounding box center [479, 50] width 22 height 12
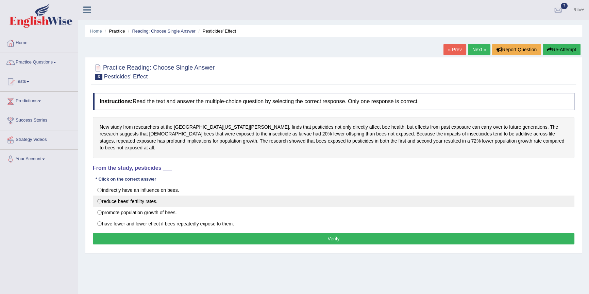
click at [101, 196] on label "reduce bees’ fertility rates." at bounding box center [333, 202] width 481 height 12
radio input "true"
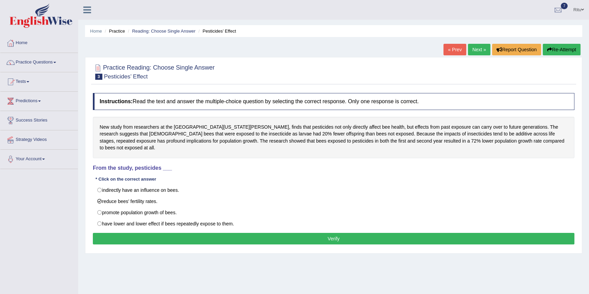
click at [341, 233] on button "Verify" at bounding box center [333, 239] width 481 height 12
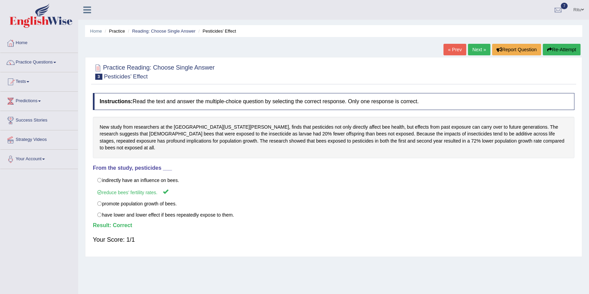
click at [471, 49] on link "Next »" at bounding box center [479, 50] width 22 height 12
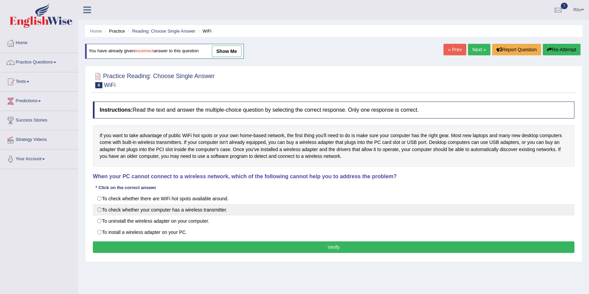
click at [99, 209] on label "To check whether your computer has a wireless transmitter." at bounding box center [333, 210] width 481 height 12
radio input "true"
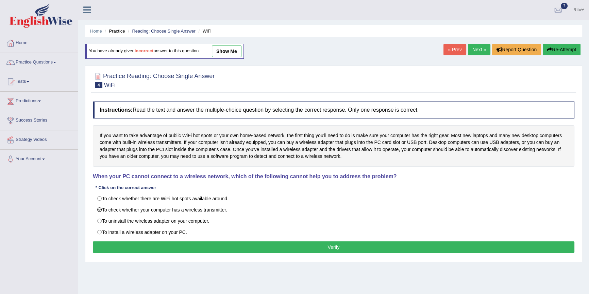
click at [329, 245] on button "Verify" at bounding box center [333, 248] width 481 height 12
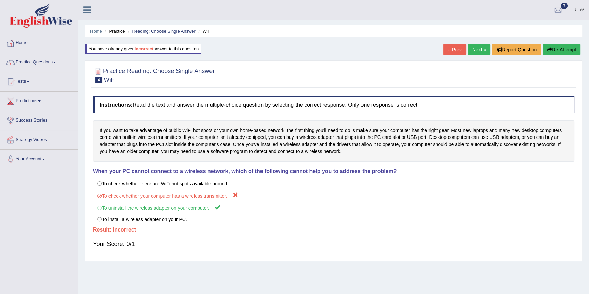
click at [469, 49] on link "Next »" at bounding box center [479, 50] width 22 height 12
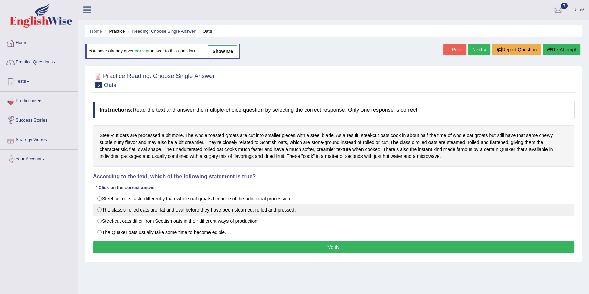
click at [98, 211] on label "The classic rolled oats are flat and oval before they have been steamed, rolled…" at bounding box center [333, 210] width 481 height 12
radio input "true"
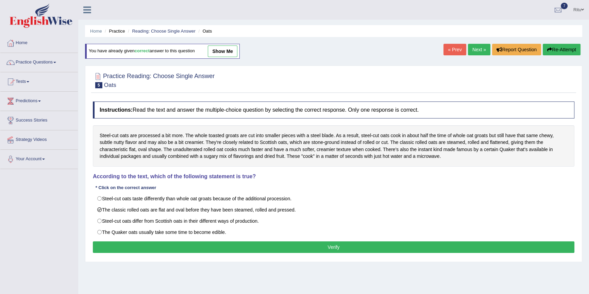
click at [334, 246] on button "Verify" at bounding box center [333, 248] width 481 height 12
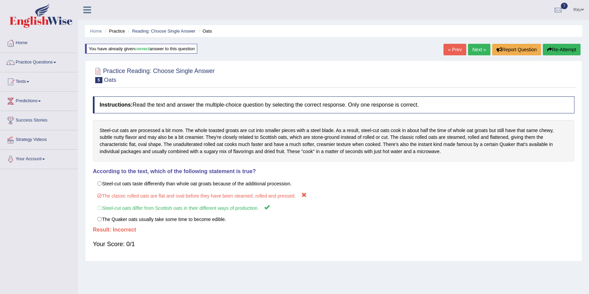
click at [476, 51] on link "Next »" at bounding box center [479, 50] width 22 height 12
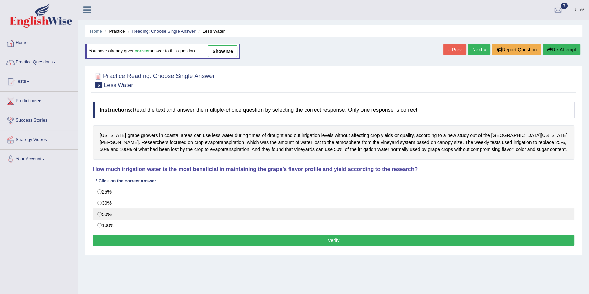
click at [100, 214] on label "50%" at bounding box center [333, 215] width 481 height 12
radio input "true"
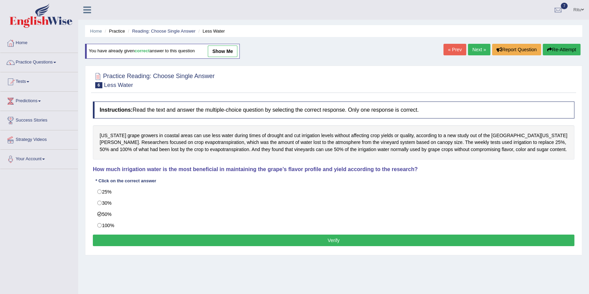
click at [329, 238] on button "Verify" at bounding box center [333, 241] width 481 height 12
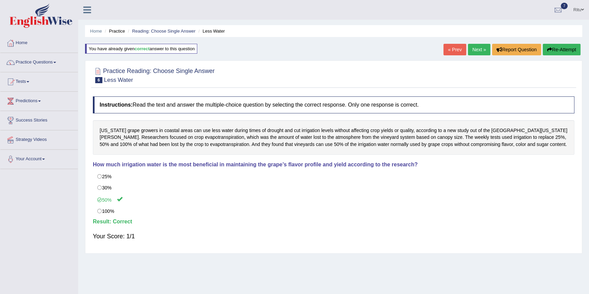
click at [476, 48] on link "Next »" at bounding box center [479, 50] width 22 height 12
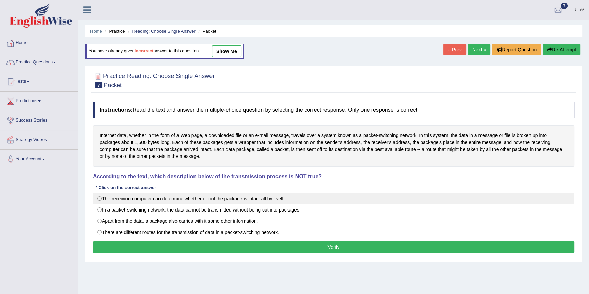
click at [98, 198] on label "The receiving computer can determine whether or not the package is intact all b…" at bounding box center [333, 199] width 481 height 12
radio input "true"
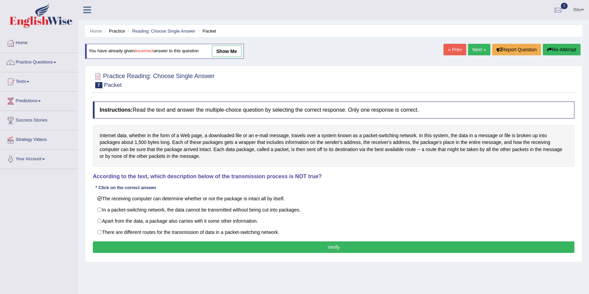
click at [335, 248] on button "Verify" at bounding box center [333, 248] width 481 height 12
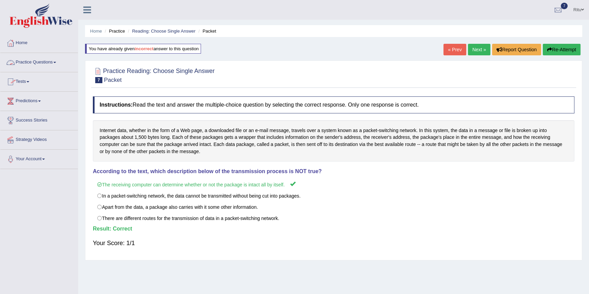
click at [32, 81] on link "Tests" at bounding box center [39, 80] width 78 height 17
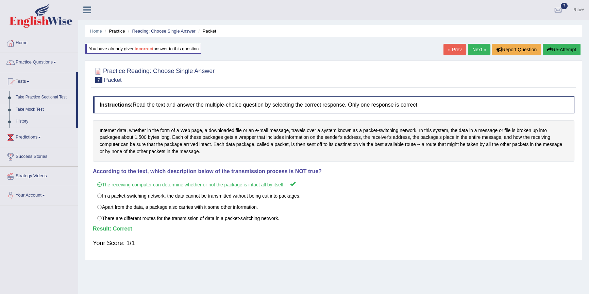
click at [31, 110] on link "Take Mock Test" at bounding box center [45, 110] width 64 height 12
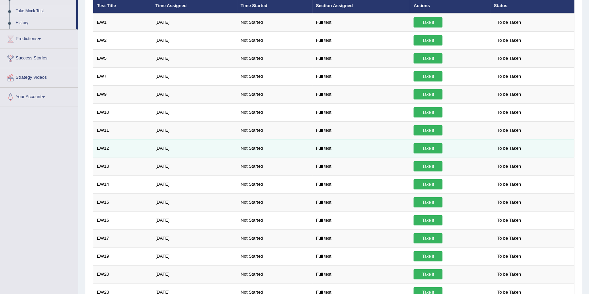
scroll to position [47, 0]
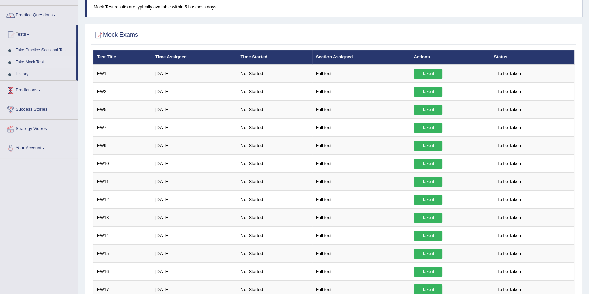
click at [32, 61] on link "Take Mock Test" at bounding box center [45, 62] width 64 height 12
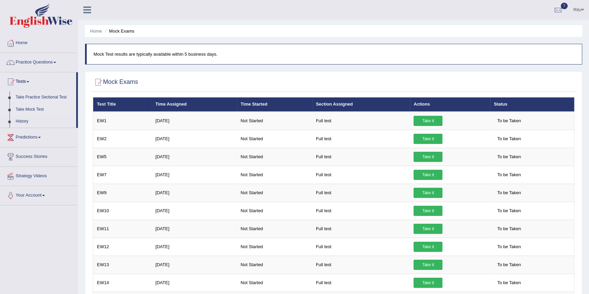
click at [45, 95] on link "Take Practice Sectional Test" at bounding box center [45, 97] width 64 height 12
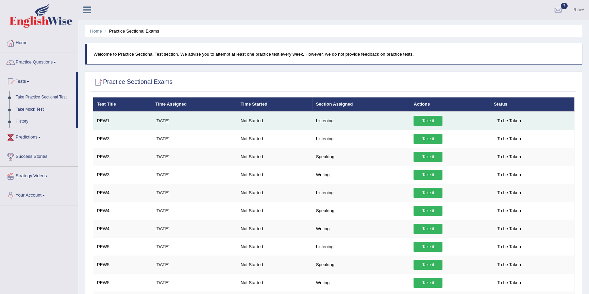
click at [425, 121] on link "Take it" at bounding box center [427, 121] width 29 height 10
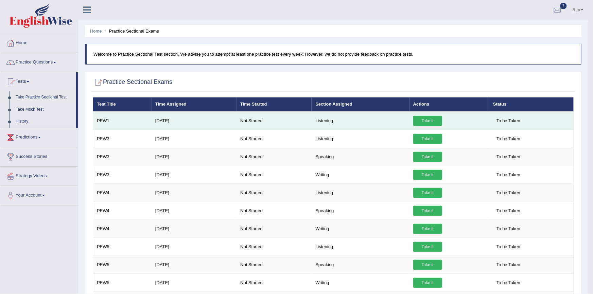
click at [424, 121] on div "× Have you watched our instructional video on how to take a Mock Test?listening…" at bounding box center [333, 262] width 484 height 330
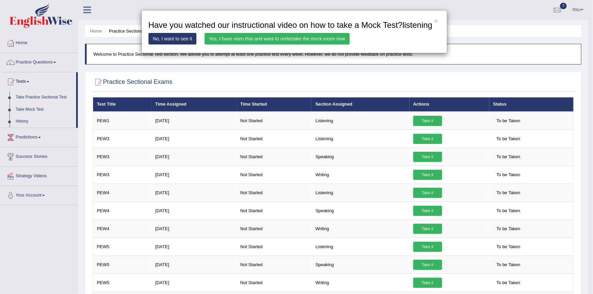
click at [274, 39] on link "Yes, I have seen that and want to undertake the mock exam now" at bounding box center [277, 39] width 145 height 12
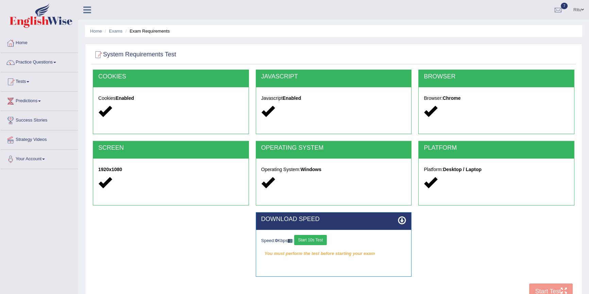
click at [543, 290] on div "COOKIES Cookies Enabled JAVASCRIPT Javascript Enabled BROWSER Browser: Chrome S…" at bounding box center [333, 187] width 485 height 234
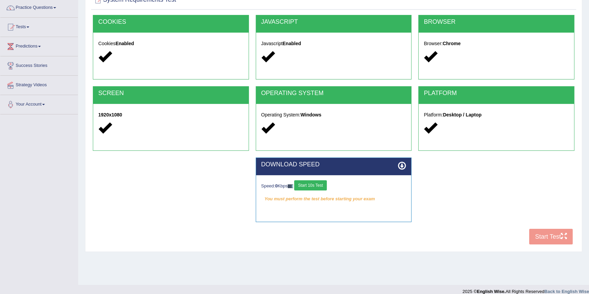
scroll to position [62, 0]
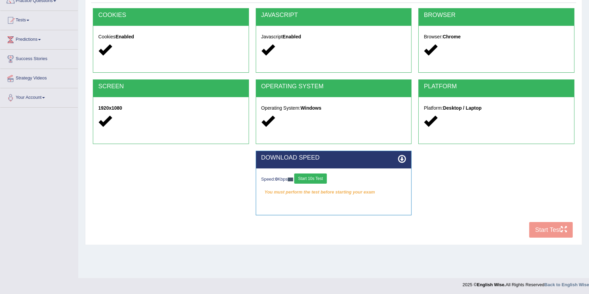
click at [543, 231] on div "COOKIES Cookies Enabled JAVASCRIPT Javascript Enabled BROWSER Browser: Chrome S…" at bounding box center [333, 125] width 485 height 234
click at [432, 217] on div "DOWNLOAD SPEED Speed: 0 Kbps Start 10s Test You must perform the test before st…" at bounding box center [333, 186] width 488 height 71
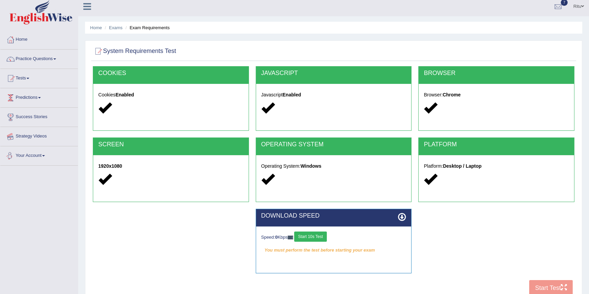
scroll to position [0, 0]
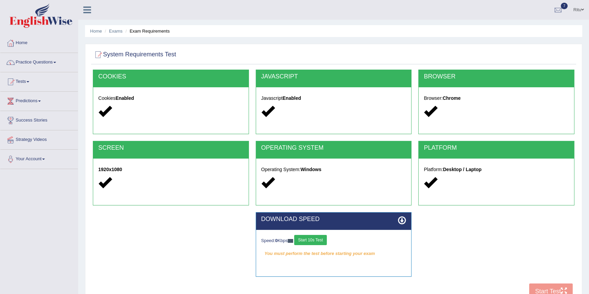
click at [44, 64] on link "Practice Questions" at bounding box center [39, 61] width 78 height 17
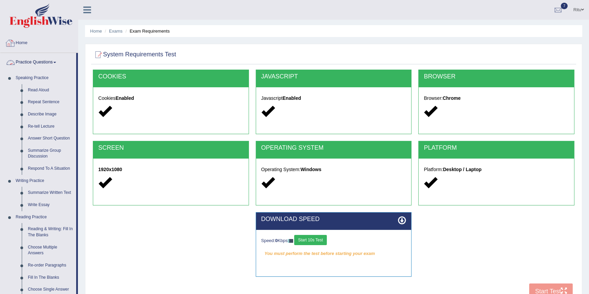
click at [13, 42] on div at bounding box center [10, 43] width 10 height 10
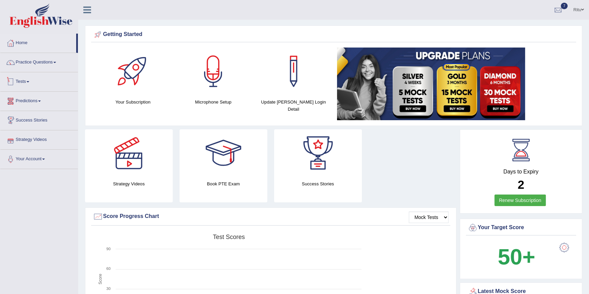
click at [35, 83] on link "Tests" at bounding box center [39, 80] width 78 height 17
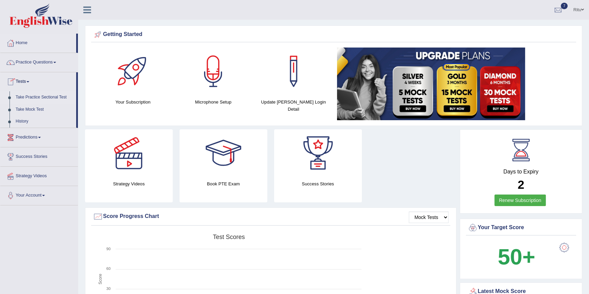
click at [40, 97] on link "Take Practice Sectional Test" at bounding box center [45, 97] width 64 height 12
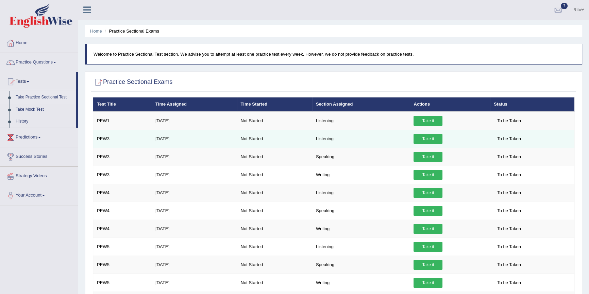
click at [425, 135] on link "Take it" at bounding box center [427, 139] width 29 height 10
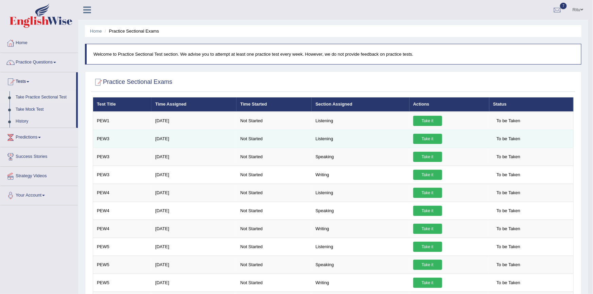
click at [425, 135] on div "× Have you watched our instructional video on how to take a Mock Test?listening…" at bounding box center [333, 262] width 484 height 330
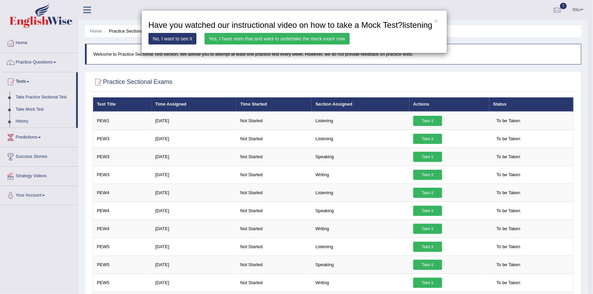
click at [316, 38] on link "Yes, I have seen that and want to undertake the mock exam now" at bounding box center [277, 39] width 145 height 12
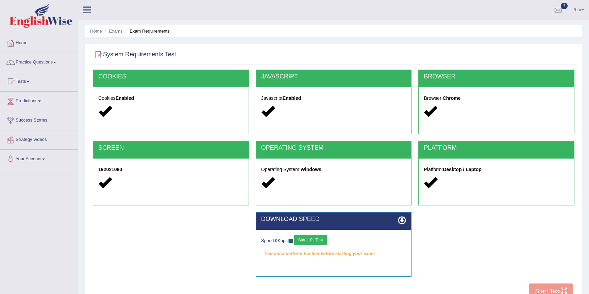
click at [544, 289] on div "COOKIES Cookies Enabled JAVASCRIPT Javascript Enabled BROWSER Browser: Chrome S…" at bounding box center [333, 187] width 485 height 234
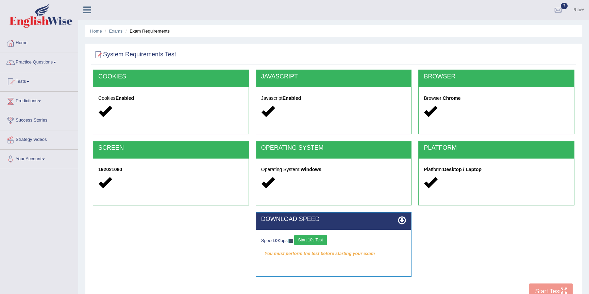
click at [544, 290] on div "COOKIES Cookies Enabled JAVASCRIPT Javascript Enabled BROWSER Browser: Chrome S…" at bounding box center [333, 187] width 485 height 234
click at [312, 243] on button "Start 10s Test" at bounding box center [310, 240] width 32 height 10
click at [546, 288] on button "Start Test" at bounding box center [551, 292] width 44 height 16
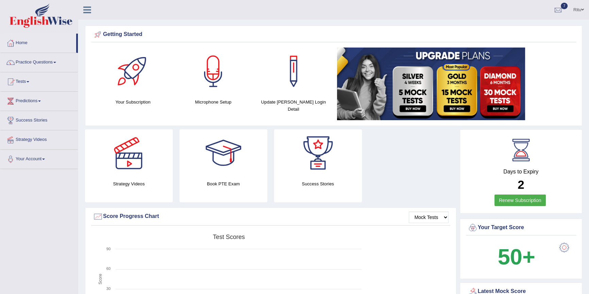
click at [40, 60] on link "Practice Questions" at bounding box center [39, 61] width 78 height 17
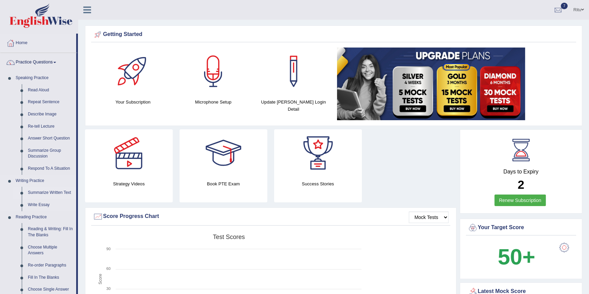
click at [40, 192] on link "Summarize Written Text" at bounding box center [50, 193] width 51 height 12
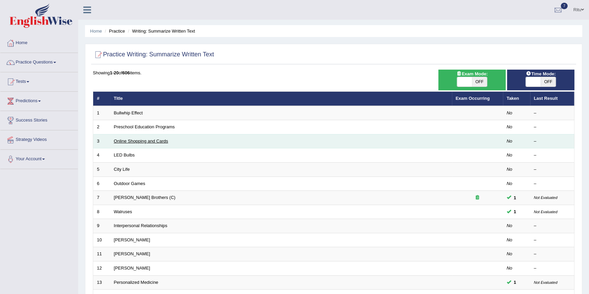
click at [155, 140] on link "Online Shopping and Cards" at bounding box center [141, 141] width 54 height 5
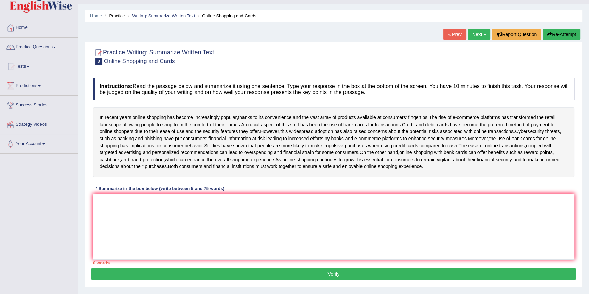
scroll to position [31, 0]
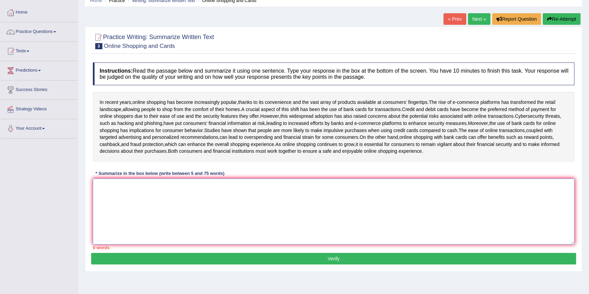
click at [100, 189] on textarea at bounding box center [333, 212] width 481 height 66
click at [98, 191] on textarea at bounding box center [333, 212] width 481 height 66
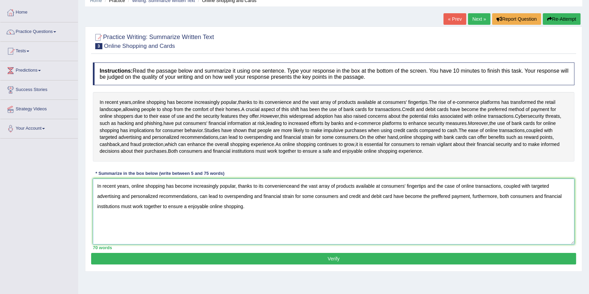
type textarea "In recent years, online shopping has become increasingly popular, thanks to its…"
click at [329, 265] on button "Verify" at bounding box center [333, 259] width 485 height 12
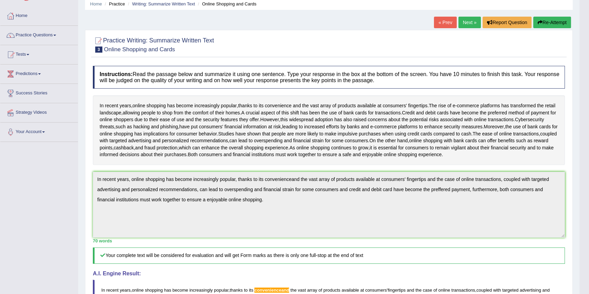
scroll to position [0, 0]
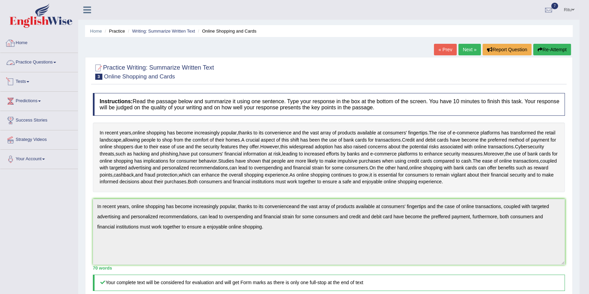
click at [32, 81] on link "Tests" at bounding box center [39, 80] width 78 height 17
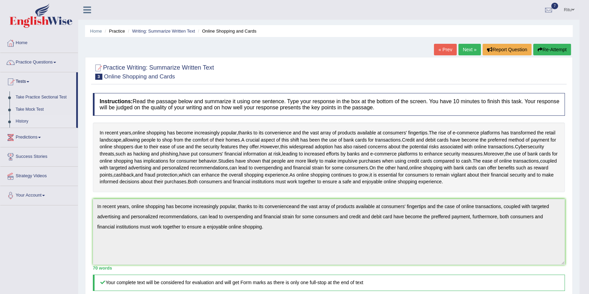
click at [28, 122] on link "History" at bounding box center [45, 122] width 64 height 12
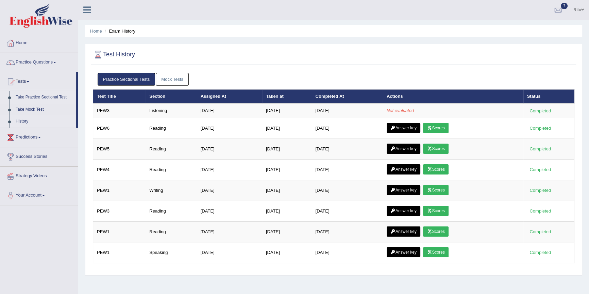
click at [37, 97] on link "Take Practice Sectional Test" at bounding box center [45, 97] width 64 height 12
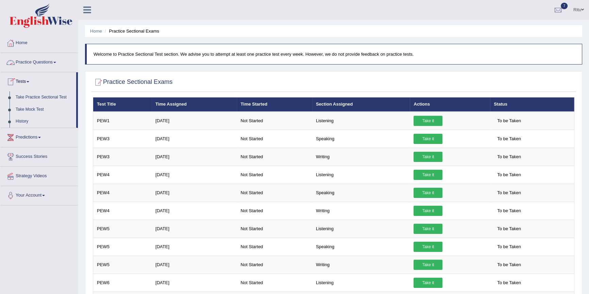
click at [39, 60] on link "Practice Questions" at bounding box center [39, 61] width 78 height 17
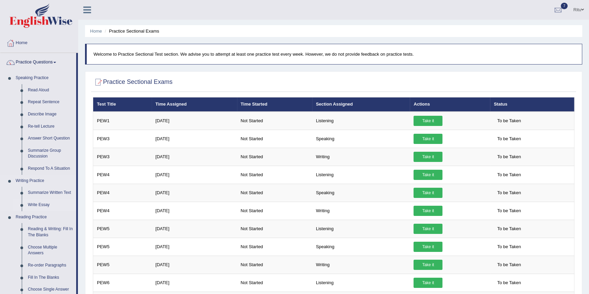
click at [46, 205] on link "Write Essay" at bounding box center [50, 205] width 51 height 12
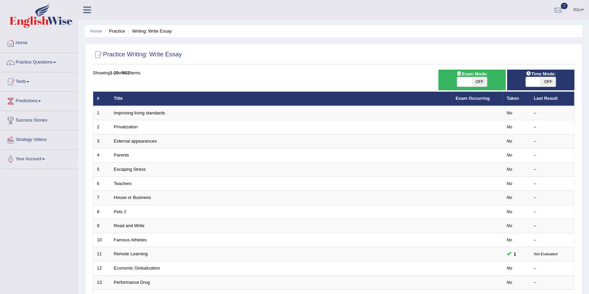
scroll to position [31, 0]
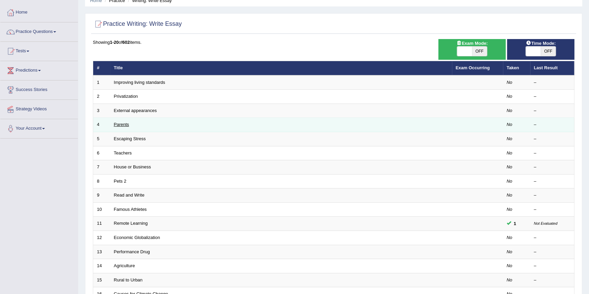
click at [119, 123] on link "Parents" at bounding box center [121, 124] width 15 height 5
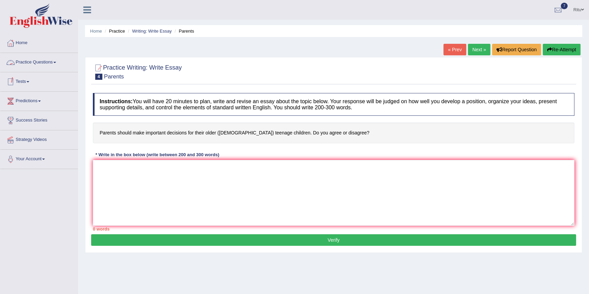
click at [36, 61] on link "Practice Questions" at bounding box center [39, 61] width 78 height 17
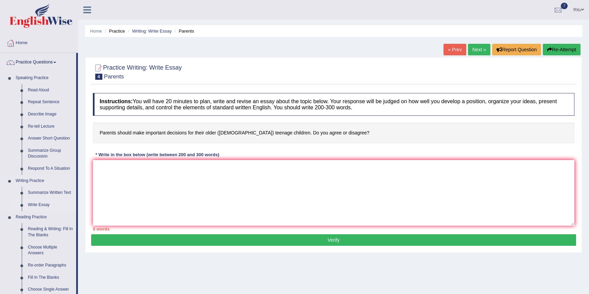
click at [41, 203] on link "Write Essay" at bounding box center [50, 205] width 51 height 12
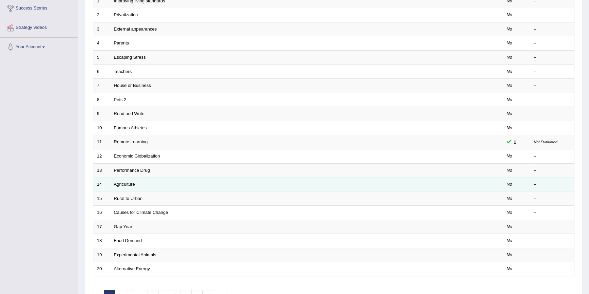
scroll to position [123, 0]
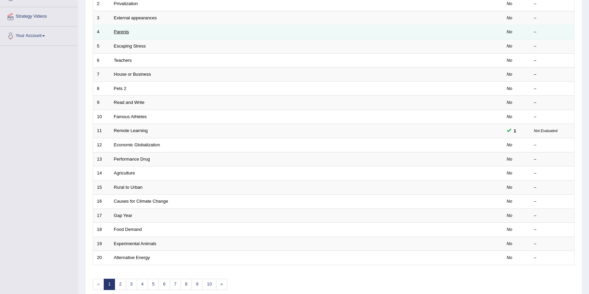
click at [123, 29] on link "Parents" at bounding box center [121, 31] width 15 height 5
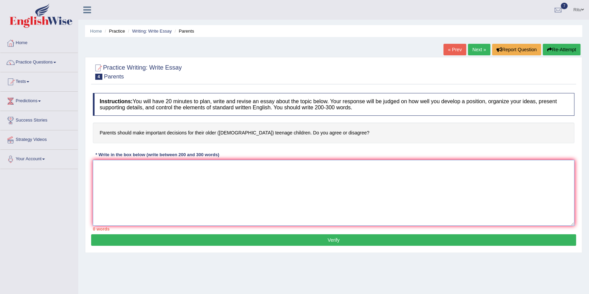
click at [101, 165] on textarea at bounding box center [333, 193] width 481 height 66
click at [23, 84] on link "Tests" at bounding box center [39, 80] width 78 height 17
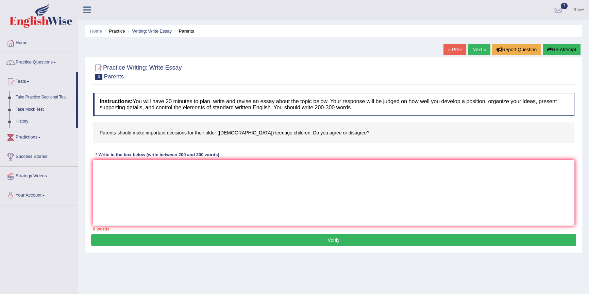
click at [25, 121] on link "History" at bounding box center [45, 122] width 64 height 12
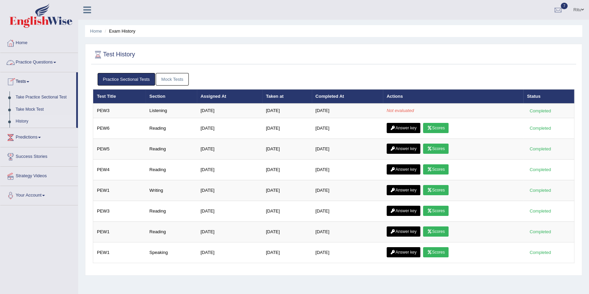
click at [41, 61] on link "Practice Questions" at bounding box center [39, 61] width 78 height 17
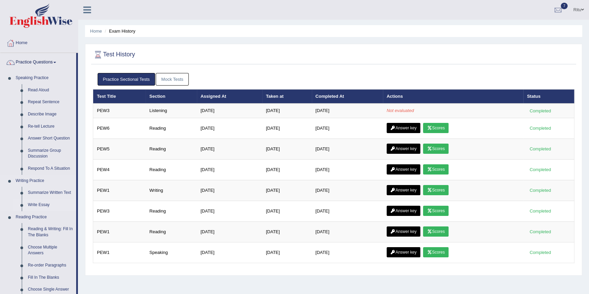
click at [42, 206] on link "Write Essay" at bounding box center [50, 205] width 51 height 12
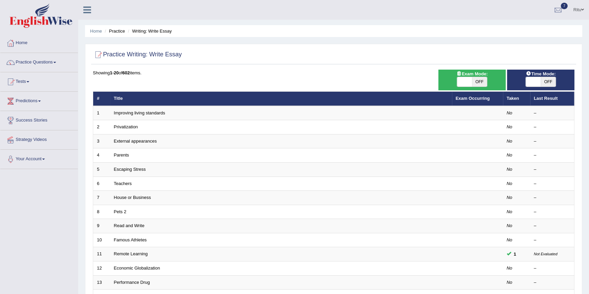
click at [131, 153] on td "Parents" at bounding box center [281, 156] width 342 height 14
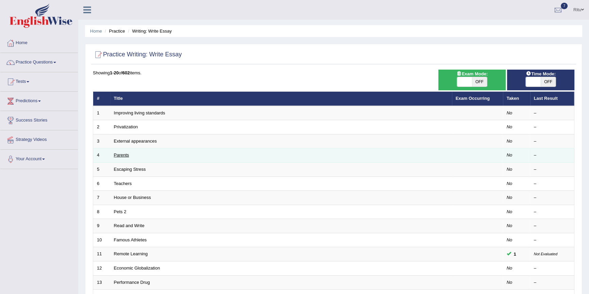
click at [119, 156] on link "Parents" at bounding box center [121, 155] width 15 height 5
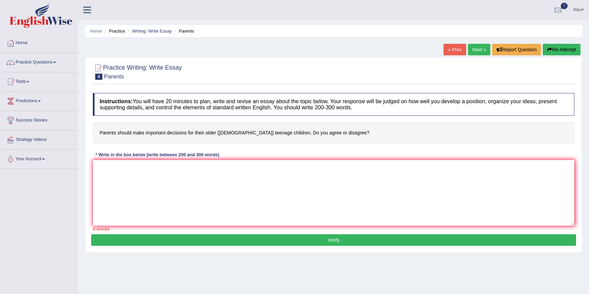
click at [99, 166] on textarea at bounding box center [333, 193] width 481 height 66
click at [97, 81] on div at bounding box center [333, 71] width 481 height 21
click at [112, 124] on h4 "Parents should make important decisions for their older ([DEMOGRAPHIC_DATA]) te…" at bounding box center [333, 133] width 481 height 21
click at [111, 125] on h4 "Parents should make important decisions for their older ([DEMOGRAPHIC_DATA]) te…" at bounding box center [333, 133] width 481 height 21
click at [25, 84] on link "Tests" at bounding box center [39, 80] width 78 height 17
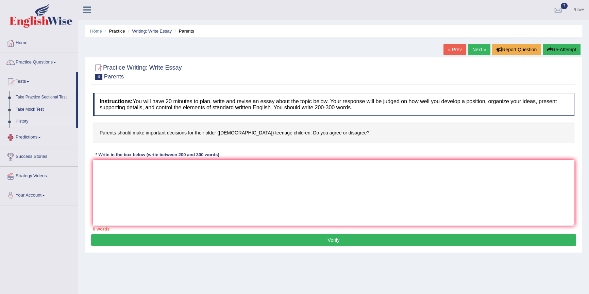
click at [25, 123] on link "History" at bounding box center [45, 122] width 64 height 12
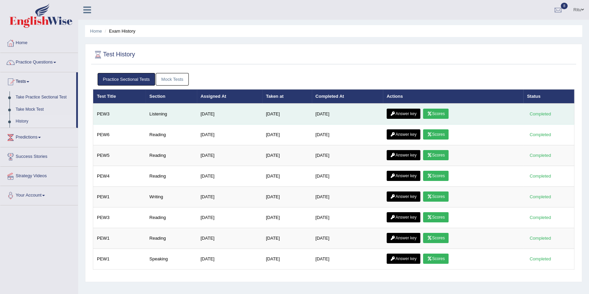
click at [443, 114] on link "Scores" at bounding box center [435, 114] width 25 height 10
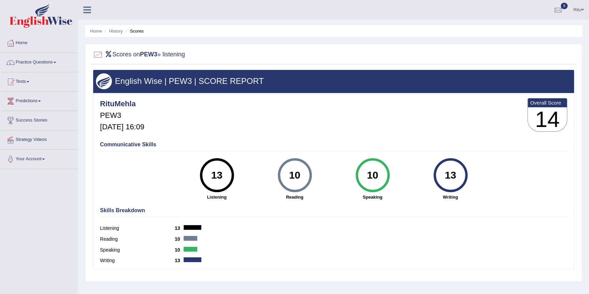
click at [40, 61] on link "Practice Questions" at bounding box center [39, 61] width 78 height 17
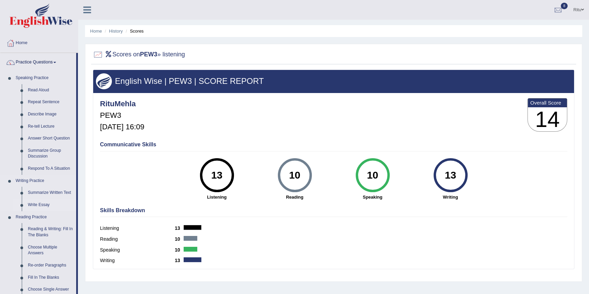
click at [37, 202] on link "Write Essay" at bounding box center [50, 205] width 51 height 12
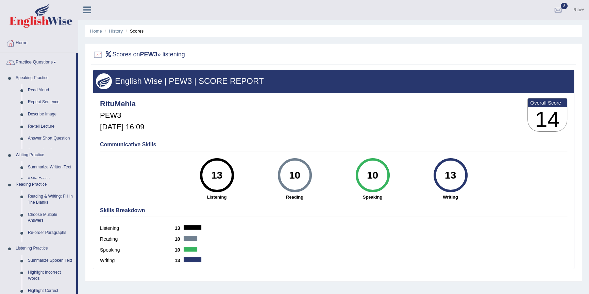
click at [37, 202] on ul "Home Practice Questions Speaking Practice Read Aloud Repeat Sentence Describe I…" at bounding box center [39, 231] width 78 height 394
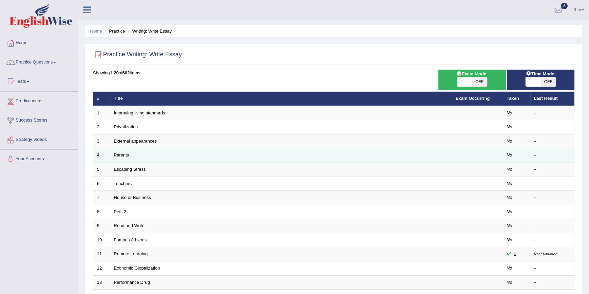
click at [120, 156] on link "Parents" at bounding box center [121, 155] width 15 height 5
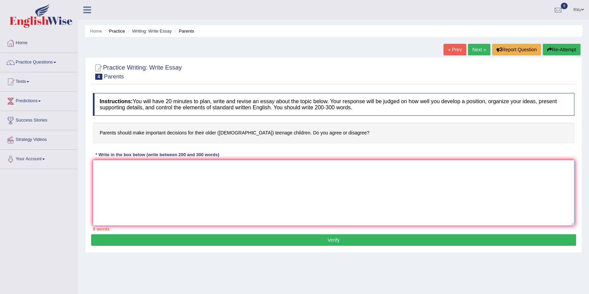
click at [96, 164] on textarea at bounding box center [333, 193] width 481 height 66
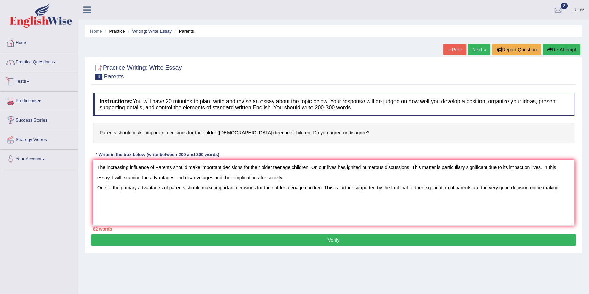
click at [29, 82] on span at bounding box center [28, 81] width 3 height 1
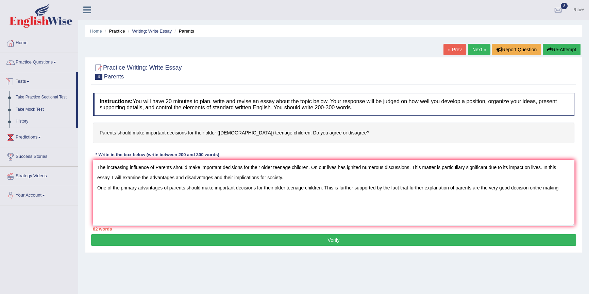
click at [29, 82] on span at bounding box center [28, 81] width 3 height 1
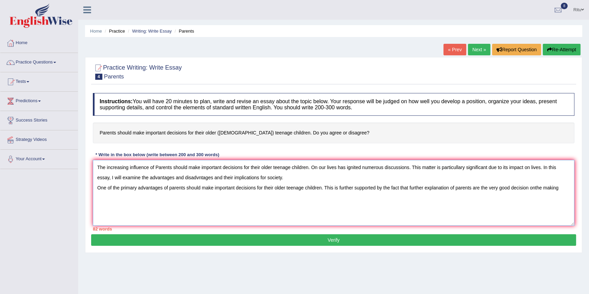
click at [97, 196] on textarea "The increasing influence of Parents should make important decisions for their o…" at bounding box center [333, 193] width 481 height 66
click at [540, 188] on textarea "The increasing influence of Parents should make important decisions for their o…" at bounding box center [333, 193] width 481 height 66
click at [535, 187] on textarea "The increasing influence of Parents should make important decisions for their o…" at bounding box center [333, 193] width 481 height 66
drag, startPoint x: 559, startPoint y: 188, endPoint x: 566, endPoint y: 189, distance: 6.8
click at [560, 188] on textarea "The increasing influence of Parents should make important decisions for their o…" at bounding box center [333, 193] width 481 height 66
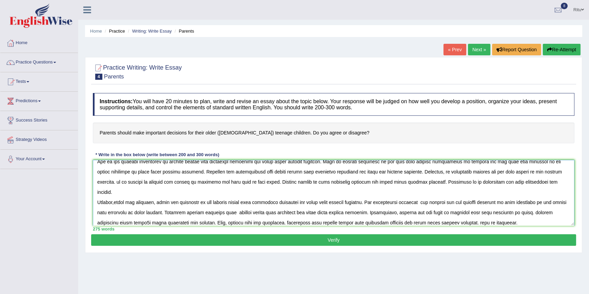
scroll to position [36, 0]
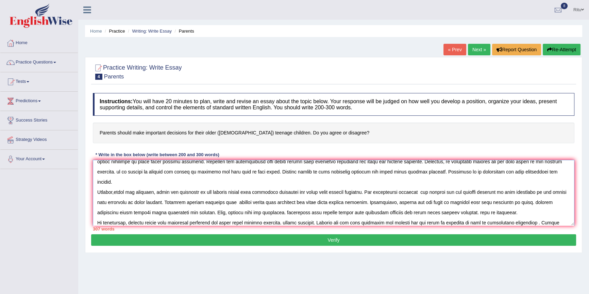
type textarea "The increasing influence of Parents should make important decisions for their o…"
click at [334, 243] on button "Verify" at bounding box center [333, 241] width 485 height 12
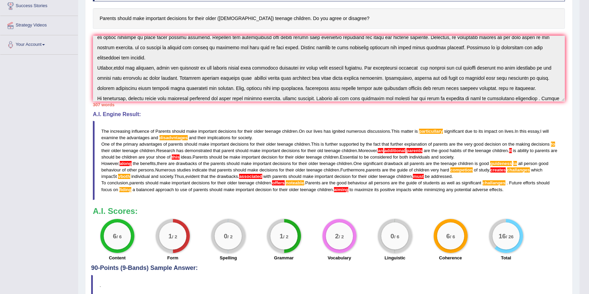
scroll to position [0, 0]
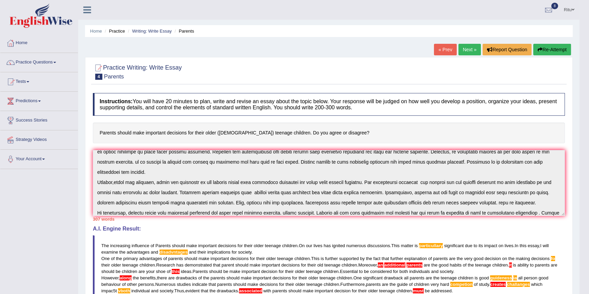
click at [478, 48] on div "« Prev Next » Report Question Re-Attempt" at bounding box center [503, 50] width 139 height 13
click at [471, 52] on link "Next »" at bounding box center [469, 50] width 22 height 12
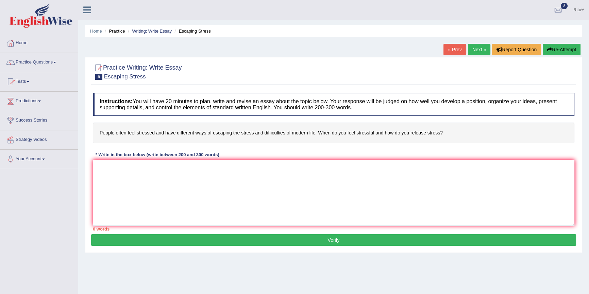
click at [28, 65] on link "Practice Questions" at bounding box center [39, 61] width 78 height 17
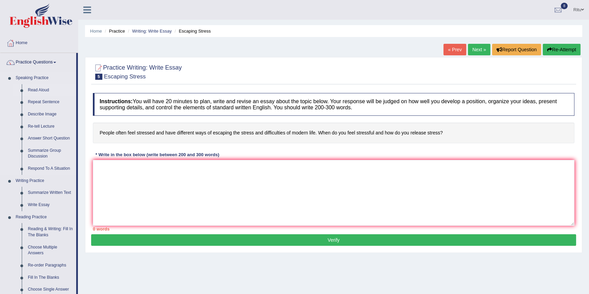
click at [37, 89] on link "Read Aloud" at bounding box center [50, 90] width 51 height 12
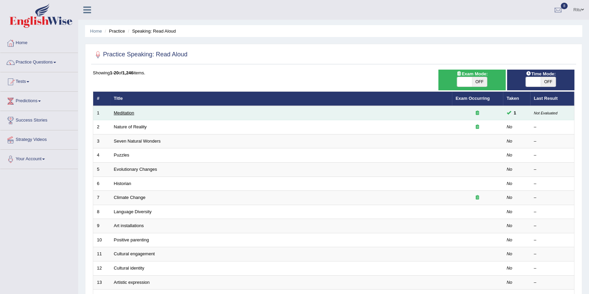
click at [125, 113] on link "Meditation" at bounding box center [124, 112] width 20 height 5
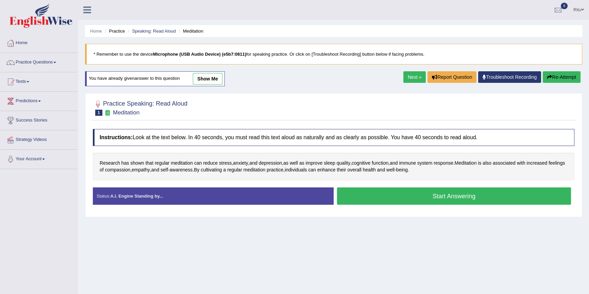
click at [406, 76] on link "Next »" at bounding box center [414, 77] width 22 height 12
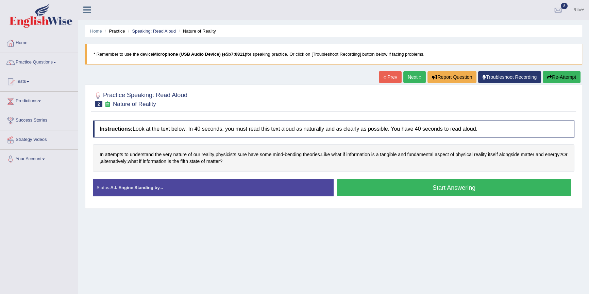
click at [405, 75] on link "Next »" at bounding box center [414, 77] width 22 height 12
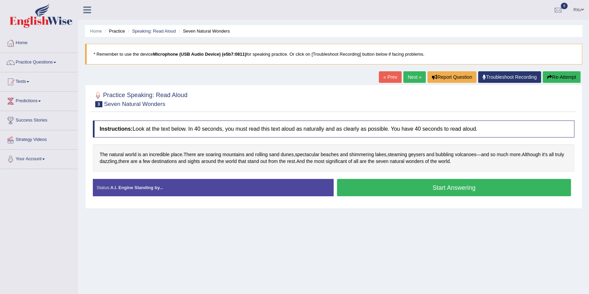
click at [412, 79] on link "Next »" at bounding box center [414, 77] width 22 height 12
click at [449, 186] on button "Start Answering" at bounding box center [454, 187] width 234 height 17
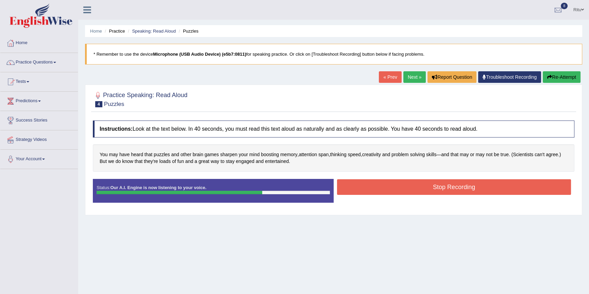
click at [411, 184] on button "Stop Recording" at bounding box center [454, 187] width 234 height 16
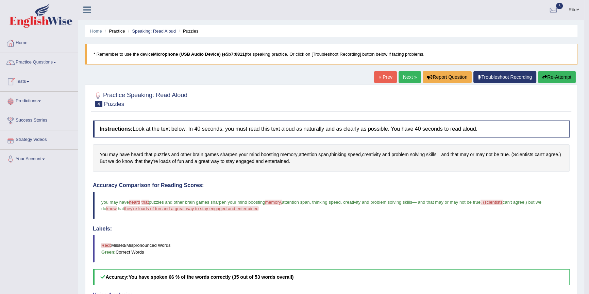
click at [409, 77] on link "Next »" at bounding box center [409, 77] width 22 height 12
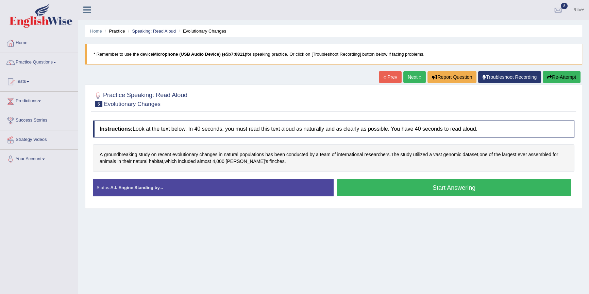
click at [445, 189] on button "Start Answering" at bounding box center [454, 187] width 234 height 17
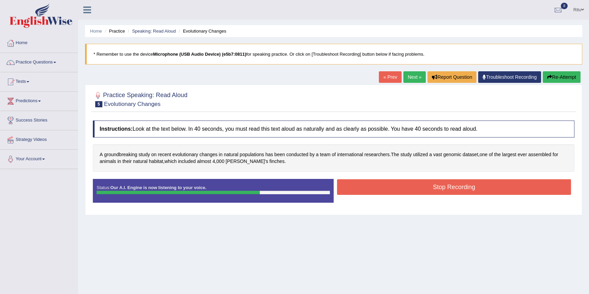
click at [455, 186] on button "Stop Recording" at bounding box center [454, 187] width 234 height 16
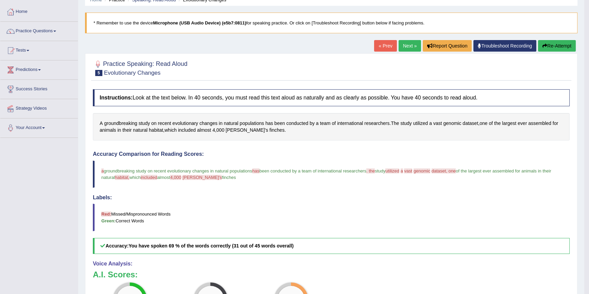
scroll to position [31, 0]
click at [403, 50] on link "Next »" at bounding box center [409, 47] width 22 height 12
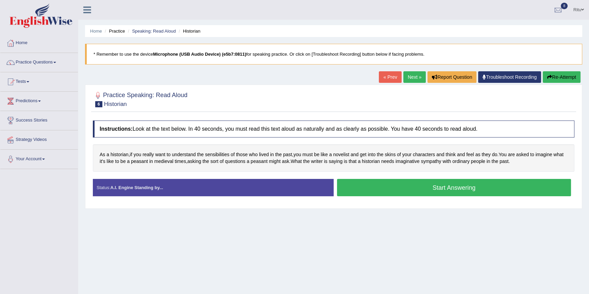
click at [436, 187] on button "Start Answering" at bounding box center [454, 187] width 234 height 17
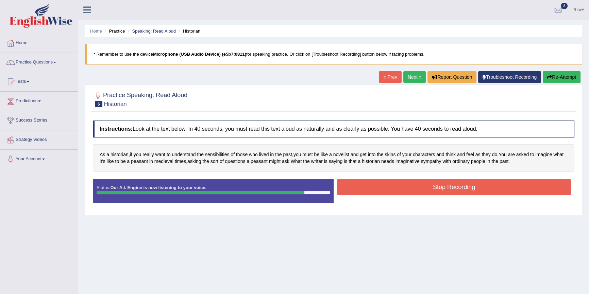
click at [452, 187] on button "Stop Recording" at bounding box center [454, 187] width 234 height 16
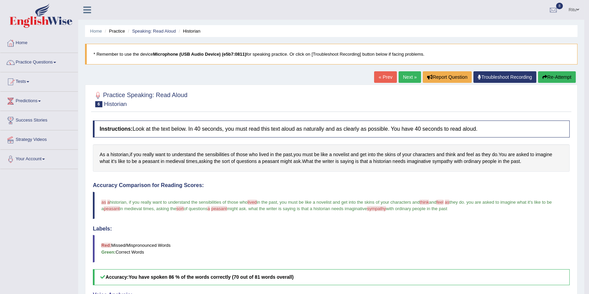
click at [403, 75] on link "Next »" at bounding box center [409, 77] width 22 height 12
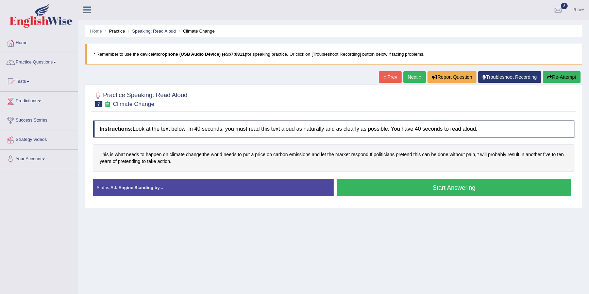
click at [456, 183] on button "Start Answering" at bounding box center [454, 187] width 234 height 17
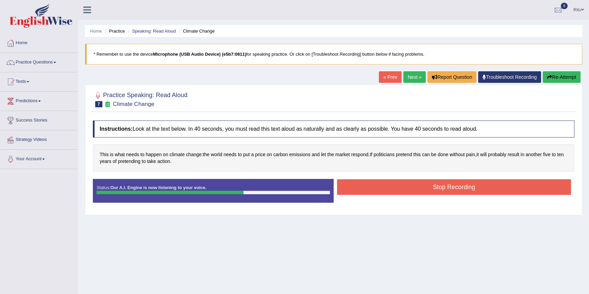
click at [448, 190] on button "Stop Recording" at bounding box center [454, 187] width 234 height 16
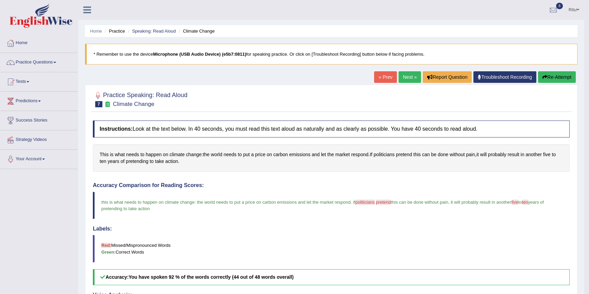
click at [410, 74] on link "Next »" at bounding box center [409, 77] width 22 height 12
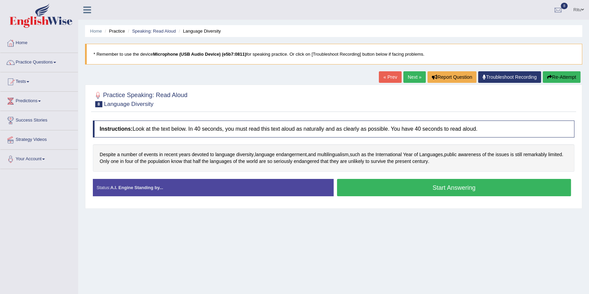
click at [445, 191] on button "Start Answering" at bounding box center [454, 187] width 234 height 17
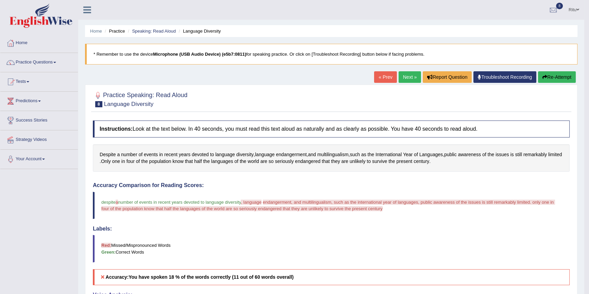
click at [409, 78] on link "Next »" at bounding box center [409, 77] width 22 height 12
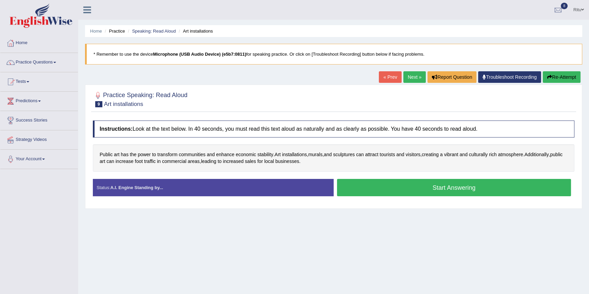
click at [462, 190] on button "Start Answering" at bounding box center [454, 187] width 234 height 17
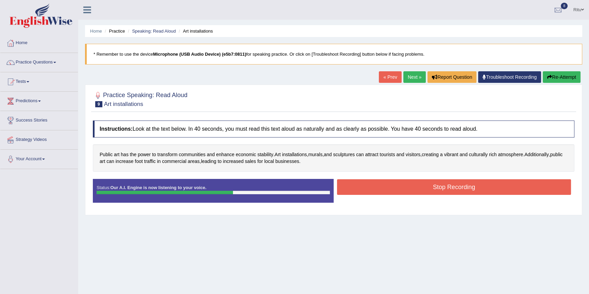
drag, startPoint x: 451, startPoint y: 183, endPoint x: 446, endPoint y: 180, distance: 5.9
click at [451, 183] on button "Stop Recording" at bounding box center [454, 187] width 234 height 16
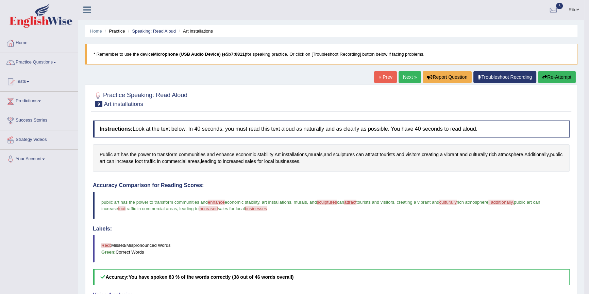
click at [414, 77] on link "Next »" at bounding box center [409, 77] width 22 height 12
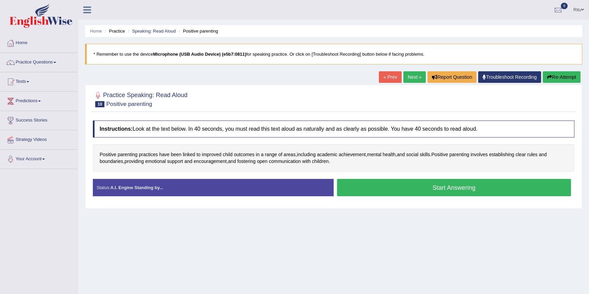
click at [449, 187] on button "Start Answering" at bounding box center [454, 187] width 234 height 17
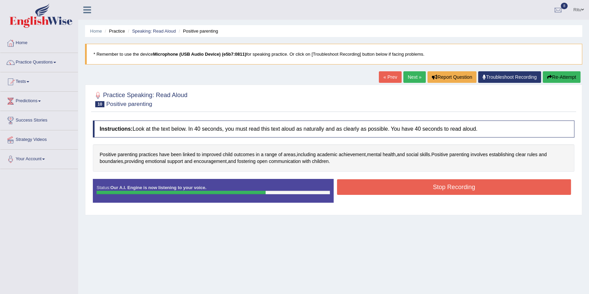
click at [456, 190] on button "Stop Recording" at bounding box center [454, 187] width 234 height 16
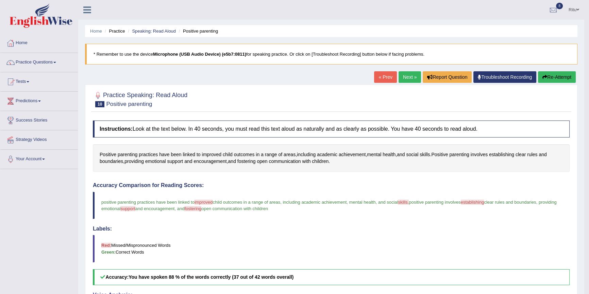
click at [405, 78] on link "Next »" at bounding box center [409, 77] width 22 height 12
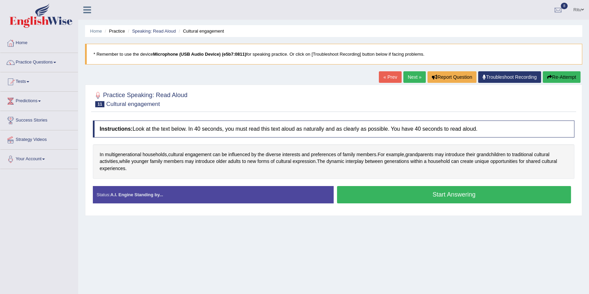
click at [441, 193] on button "Start Answering" at bounding box center [454, 194] width 234 height 17
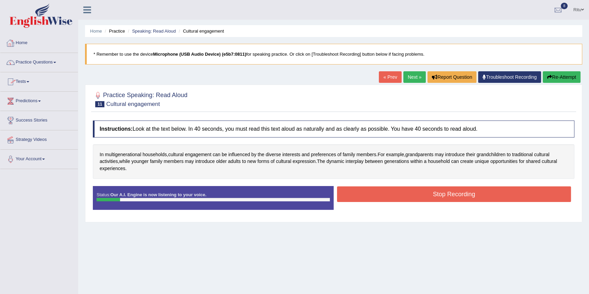
click at [26, 42] on link "Home" at bounding box center [39, 42] width 78 height 17
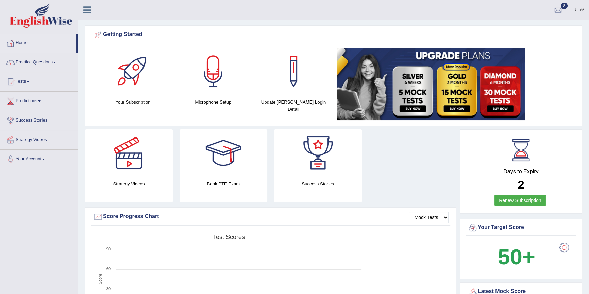
click at [30, 61] on link "Practice Questions" at bounding box center [39, 61] width 78 height 17
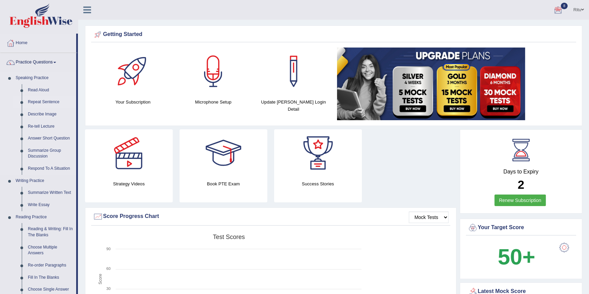
click at [48, 102] on link "Repeat Sentence" at bounding box center [50, 102] width 51 height 12
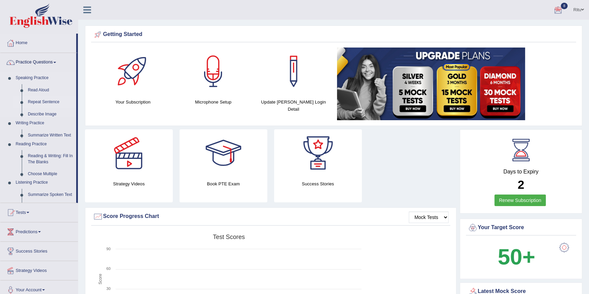
click at [47, 103] on link "Repeat Sentence" at bounding box center [50, 102] width 51 height 12
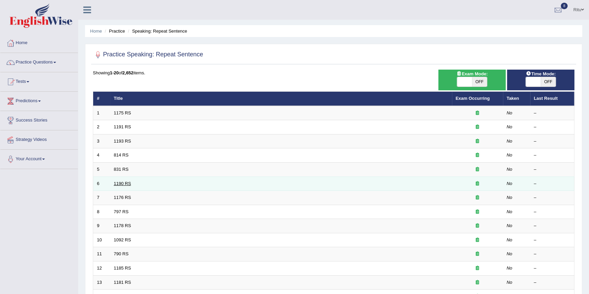
click at [124, 183] on link "1190 RS" at bounding box center [122, 183] width 17 height 5
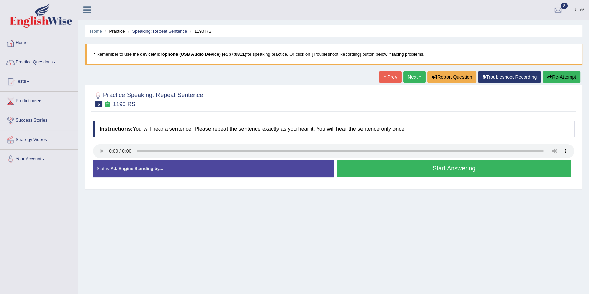
click at [410, 78] on link "Next »" at bounding box center [414, 77] width 22 height 12
click at [410, 76] on link "Next »" at bounding box center [414, 77] width 22 height 12
click at [404, 78] on link "Next »" at bounding box center [414, 77] width 22 height 12
click at [48, 64] on link "Practice Questions" at bounding box center [39, 61] width 78 height 17
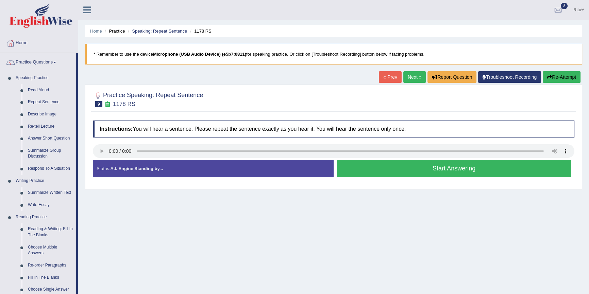
click at [404, 77] on link "Next »" at bounding box center [414, 77] width 22 height 12
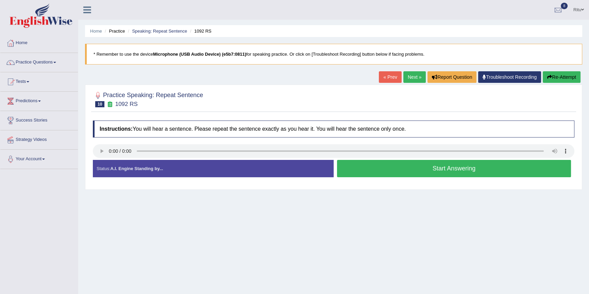
click at [404, 73] on link "Next »" at bounding box center [414, 77] width 22 height 12
click at [406, 74] on link "Next »" at bounding box center [414, 77] width 22 height 12
